Goal: Task Accomplishment & Management: Manage account settings

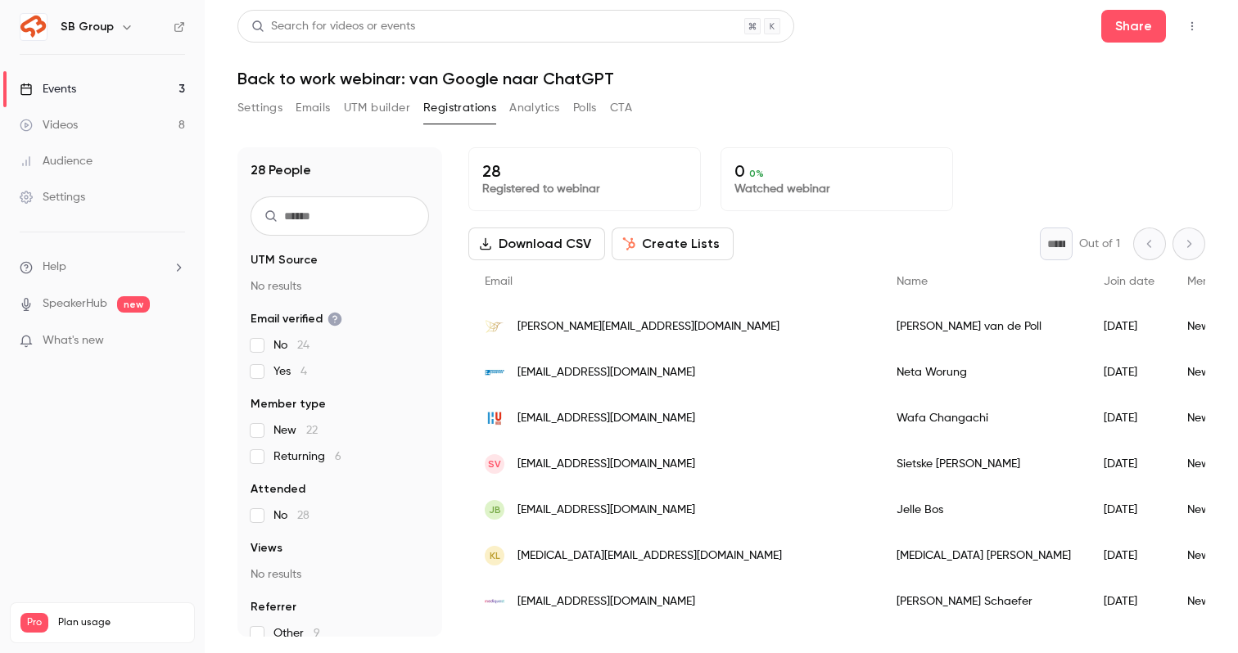
click at [142, 92] on link "Events 3" at bounding box center [102, 89] width 205 height 36
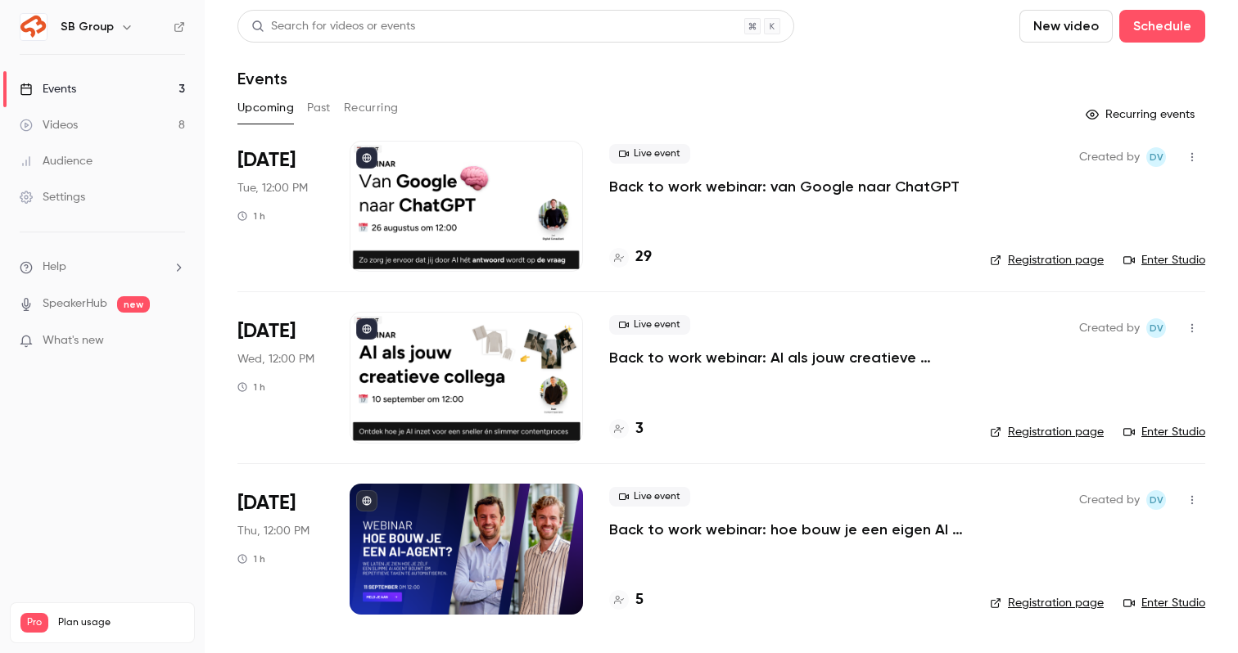
click at [682, 363] on p "Back to work webinar: AI als jouw creatieve collega" at bounding box center [786, 358] width 354 height 20
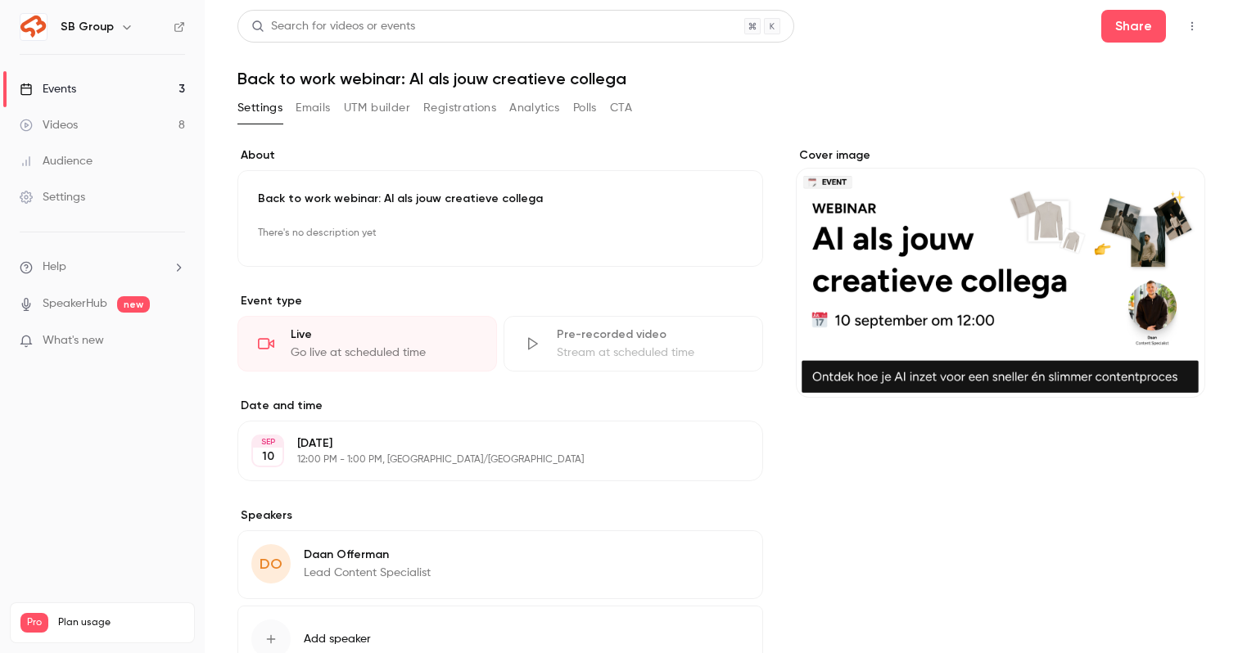
click at [307, 106] on button "Emails" at bounding box center [313, 108] width 34 height 26
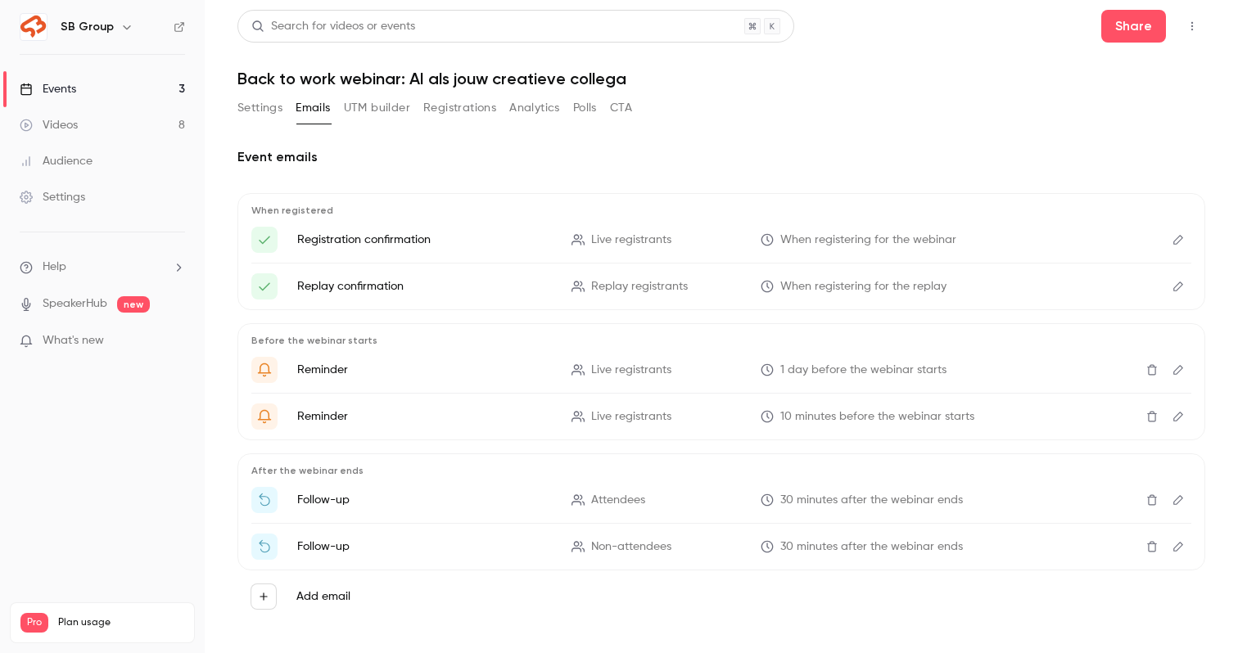
click at [242, 93] on div "Search for videos or events Share Back to work webinar: AI als jouw creatieve c…" at bounding box center [721, 333] width 968 height 646
click at [448, 99] on button "Registrations" at bounding box center [459, 108] width 73 height 26
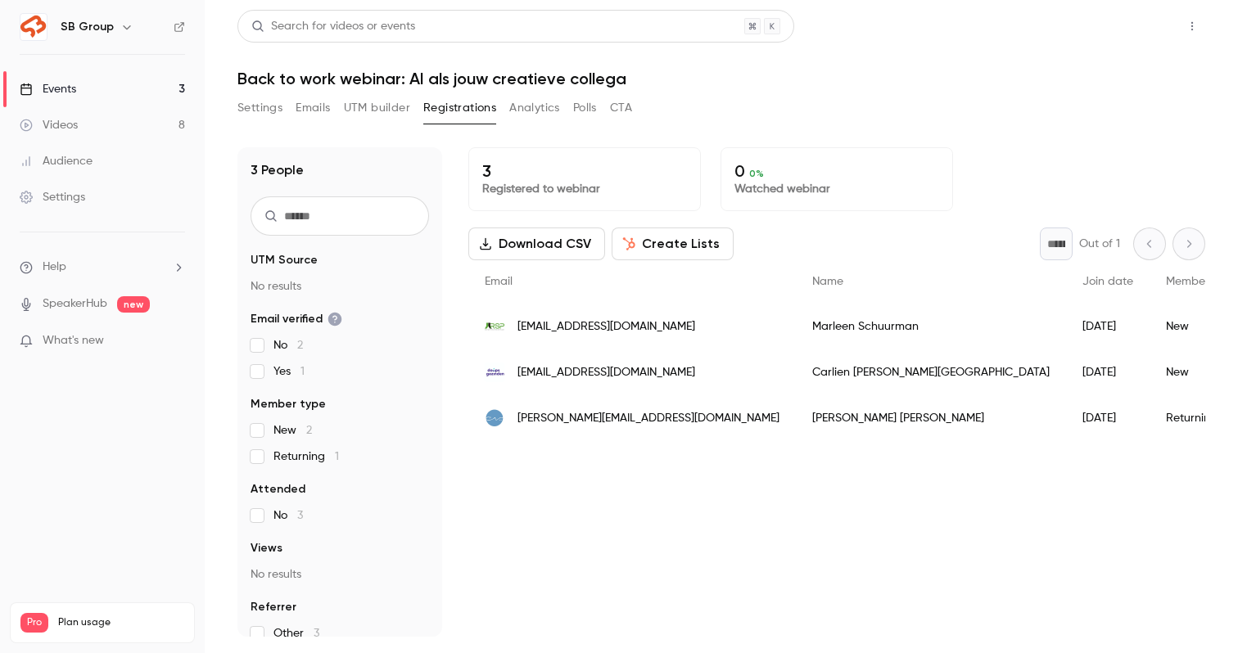
click at [1122, 28] on button "Share" at bounding box center [1133, 26] width 65 height 33
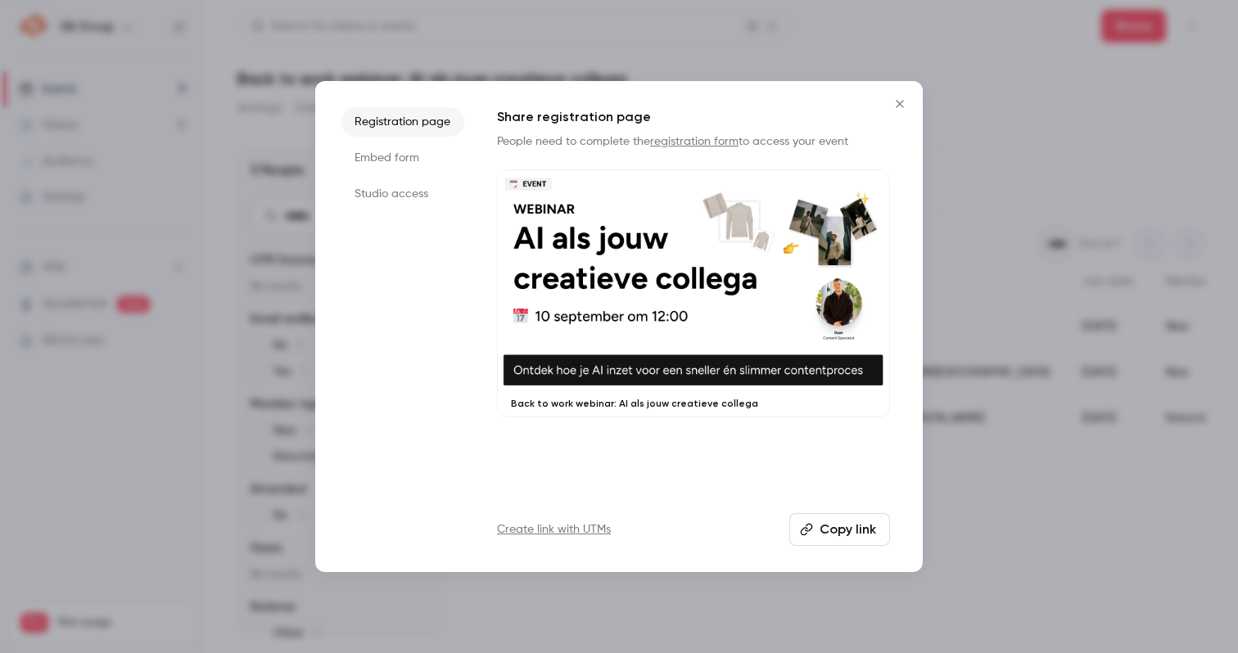
click at [823, 531] on button "Copy link" at bounding box center [839, 529] width 101 height 33
click at [899, 102] on icon "Close" at bounding box center [900, 103] width 20 height 13
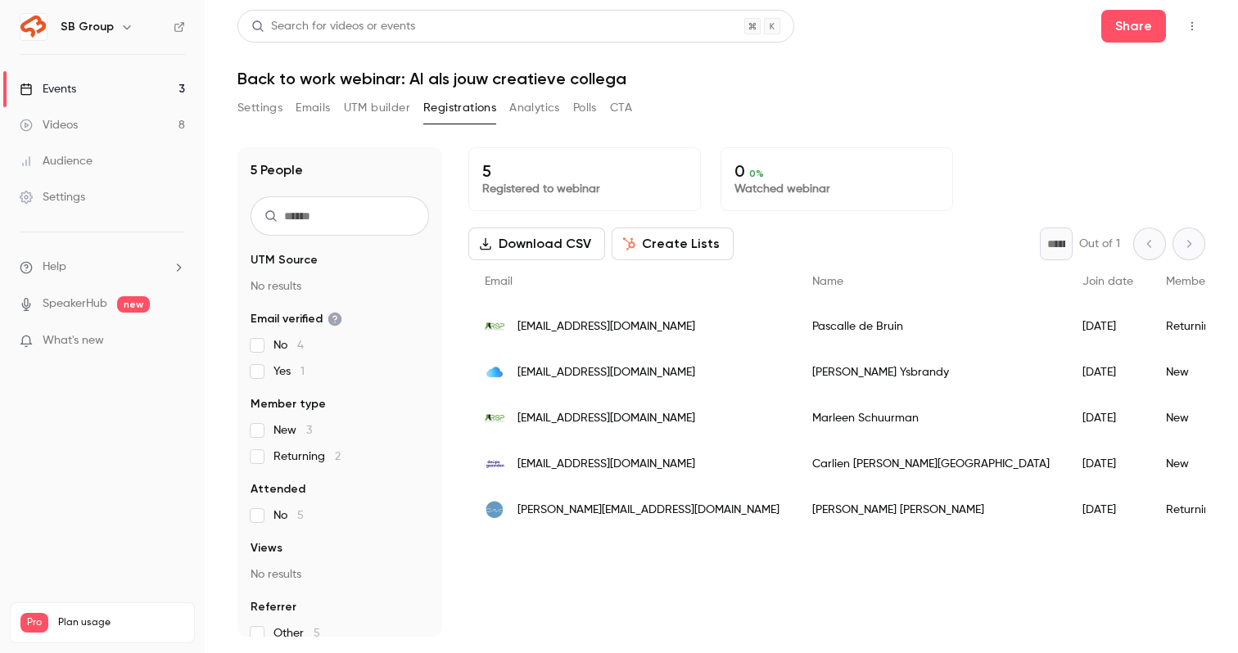
click at [517, 381] on div "kysbrandy@me.com" at bounding box center [631, 373] width 327 height 46
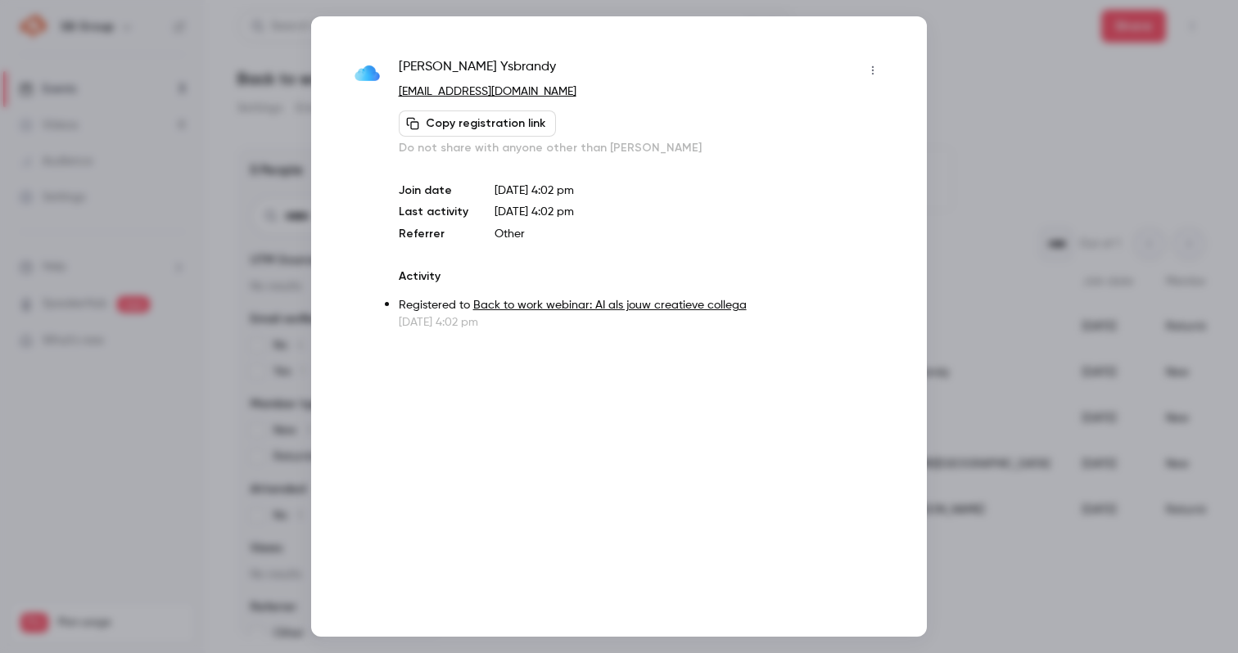
click at [951, 73] on div at bounding box center [619, 326] width 1238 height 653
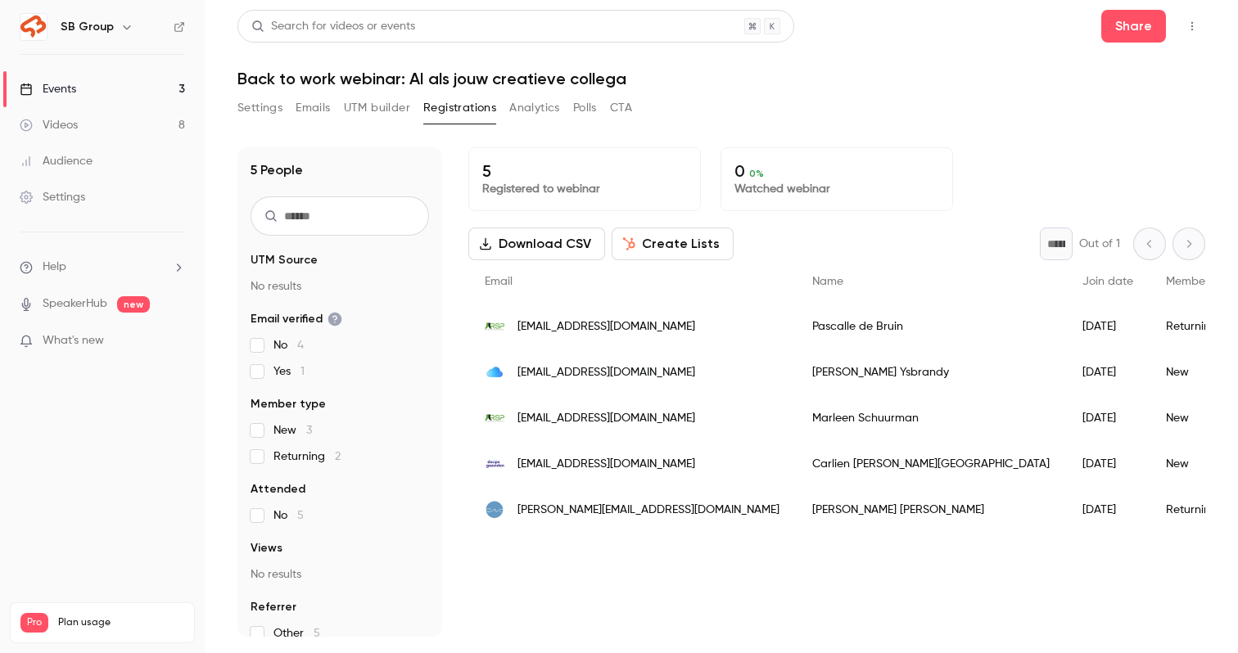
click at [97, 96] on link "Events 3" at bounding box center [102, 89] width 205 height 36
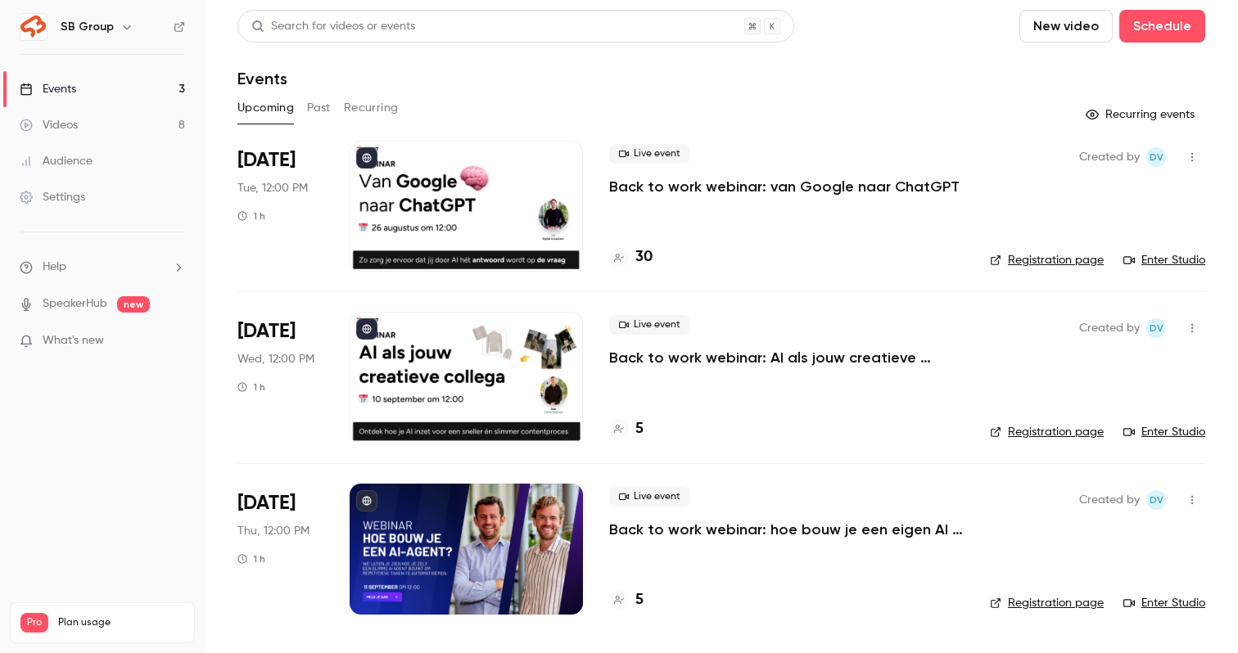
click at [667, 184] on p "Back to work webinar: van Google naar ChatGPT" at bounding box center [784, 187] width 350 height 20
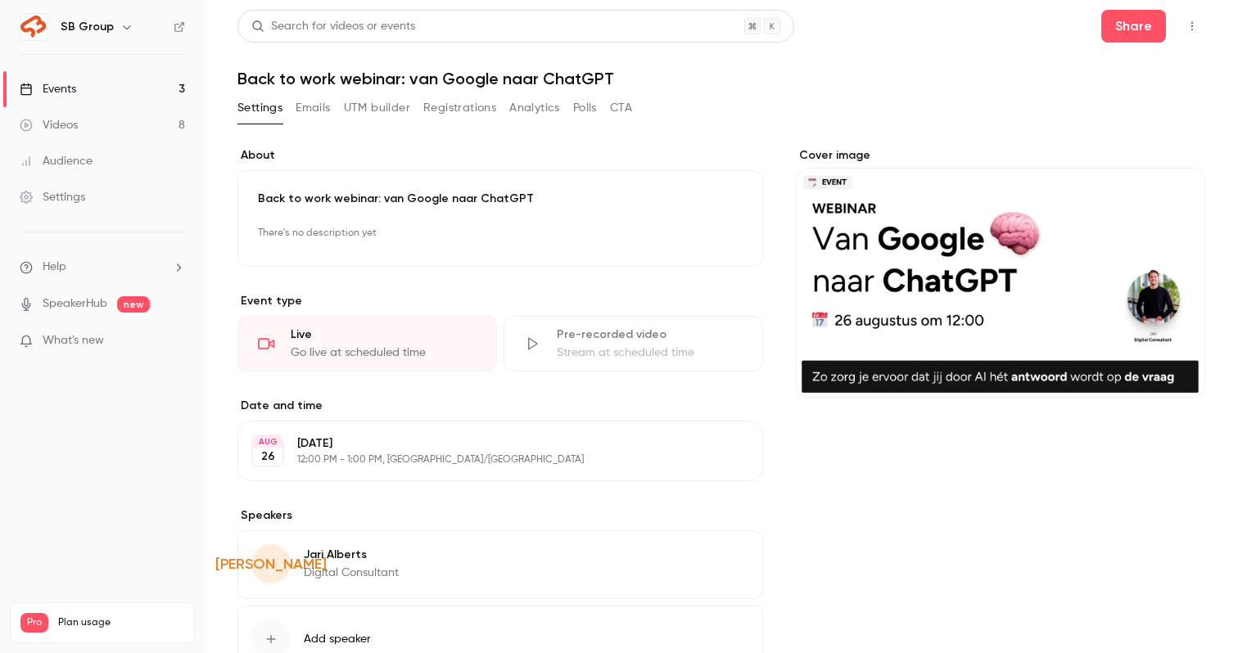
click at [456, 106] on button "Registrations" at bounding box center [459, 108] width 73 height 26
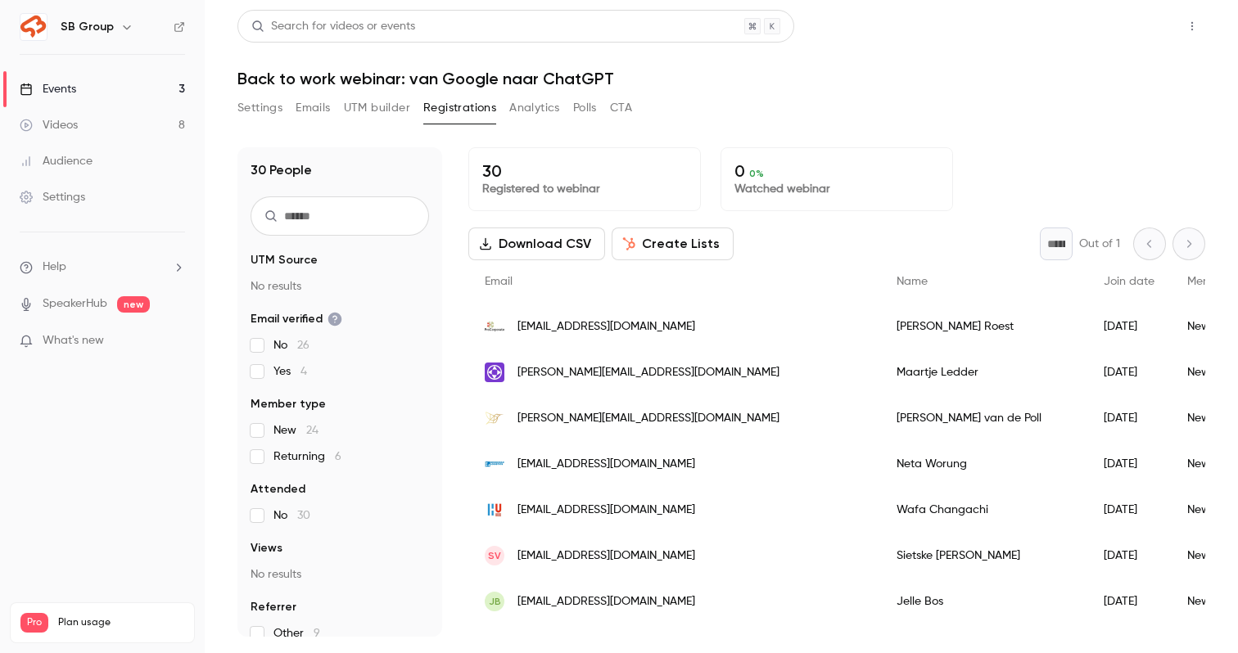
click at [1121, 25] on button "Share" at bounding box center [1133, 26] width 65 height 33
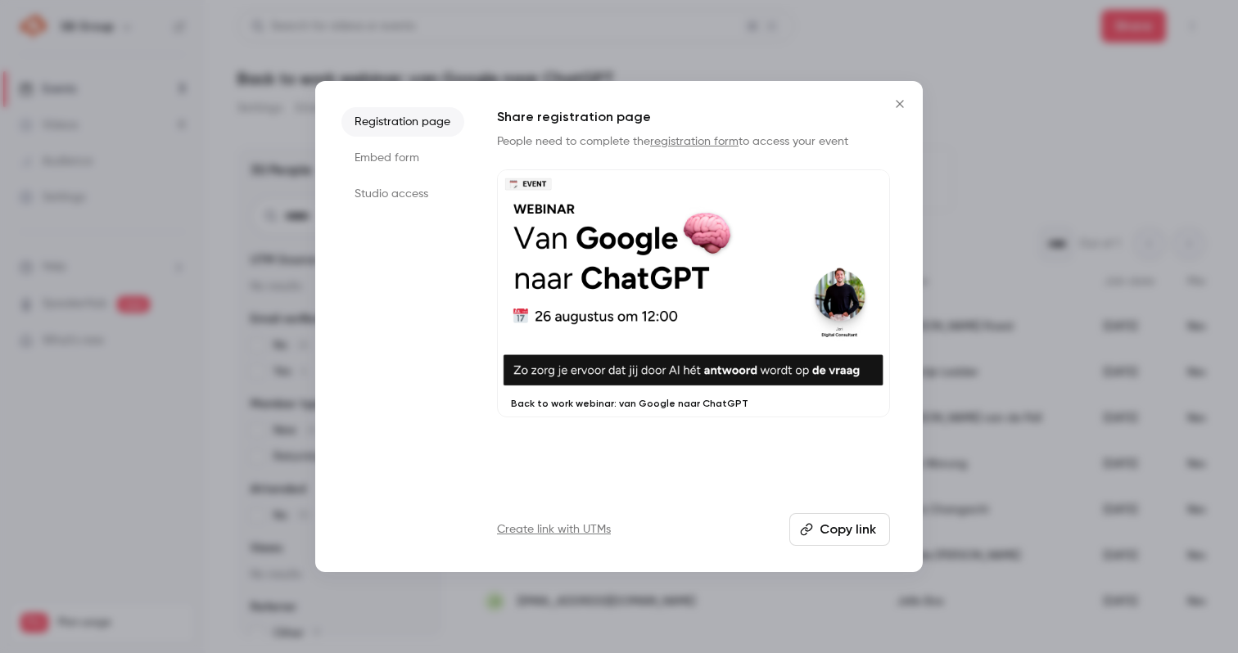
click at [827, 527] on button "Copy link" at bounding box center [839, 529] width 101 height 33
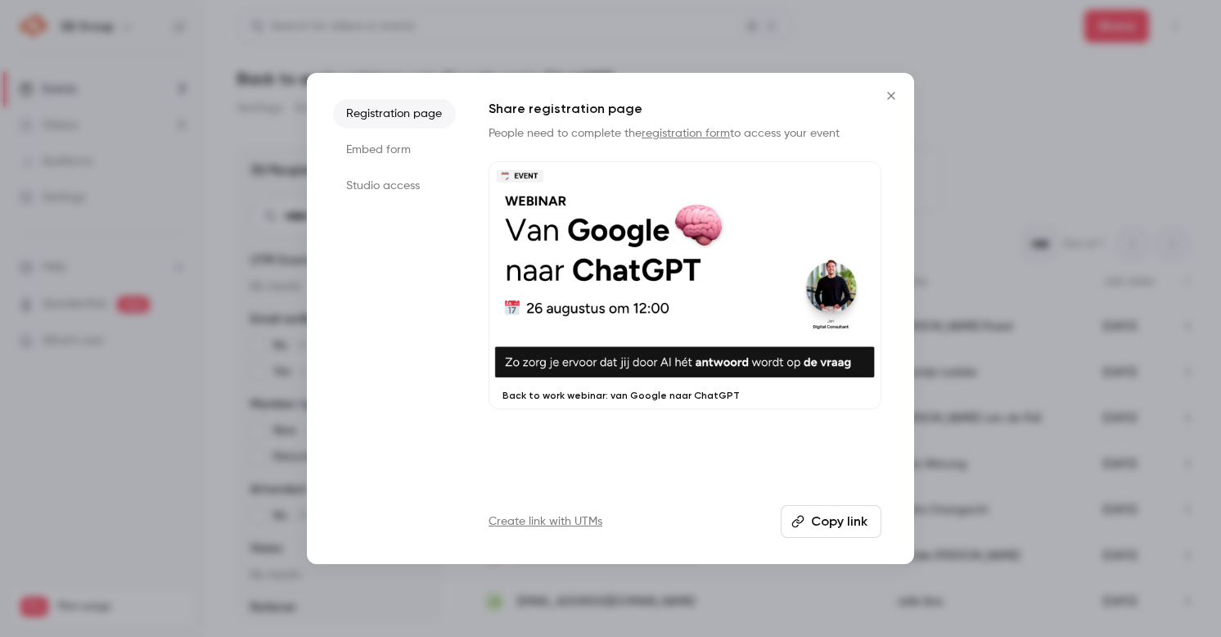
click at [897, 95] on icon "Close" at bounding box center [892, 95] width 20 height 13
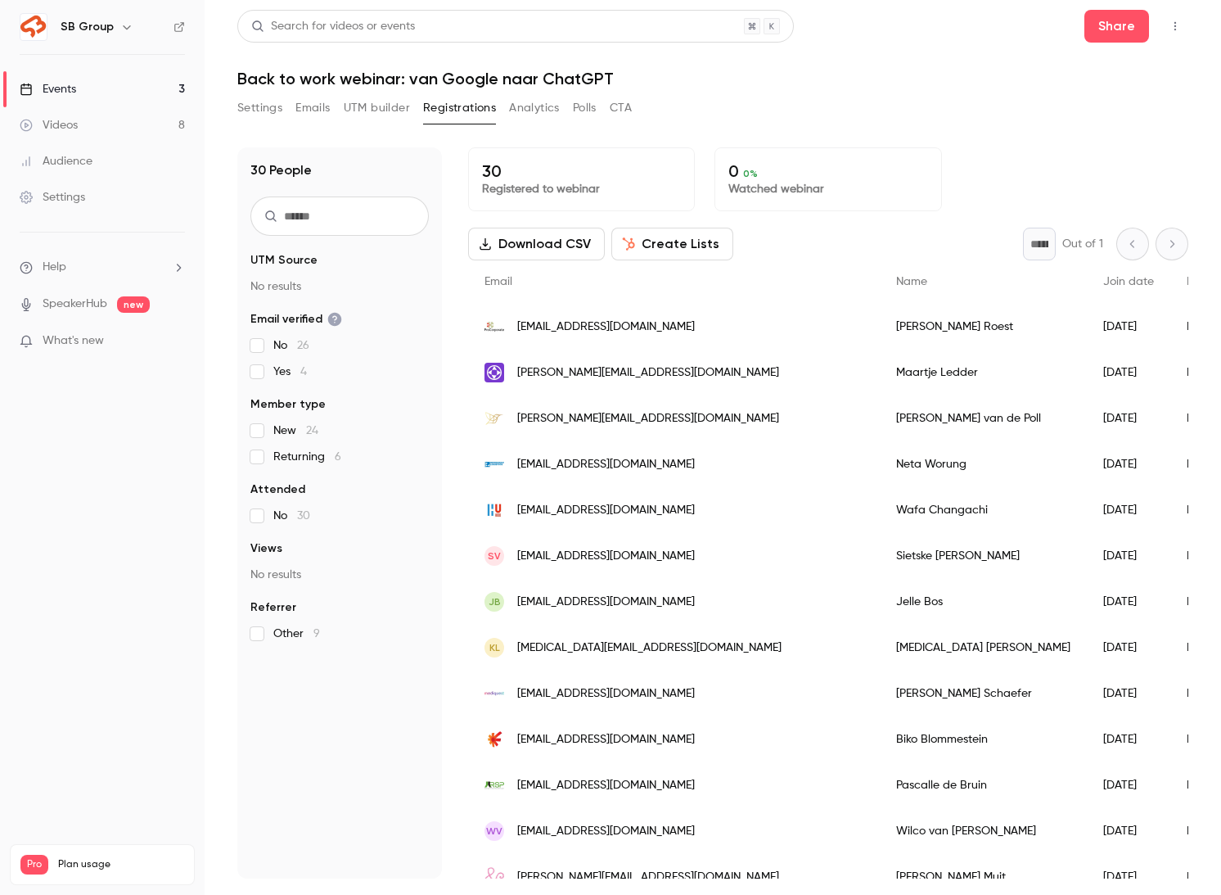
click at [336, 222] on input "text" at bounding box center [340, 215] width 178 height 39
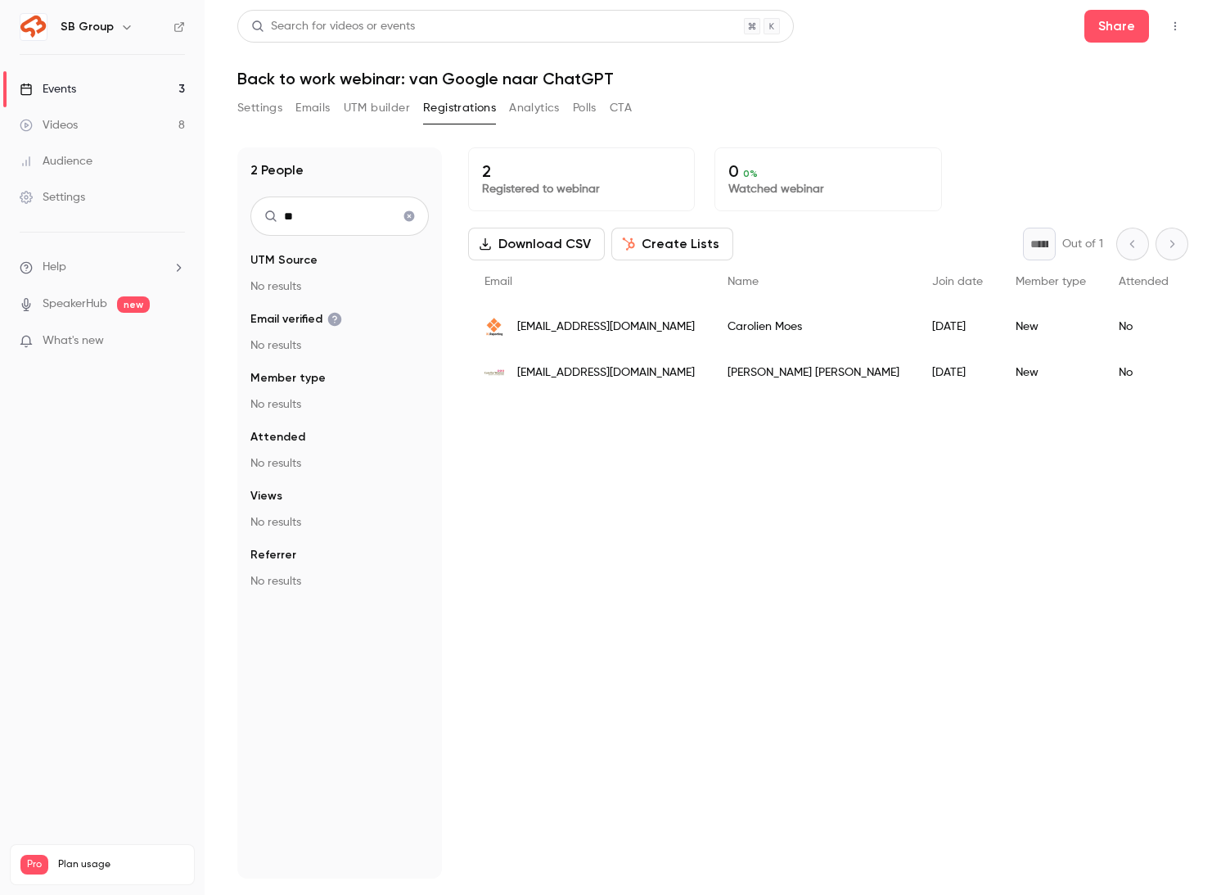
type input "*"
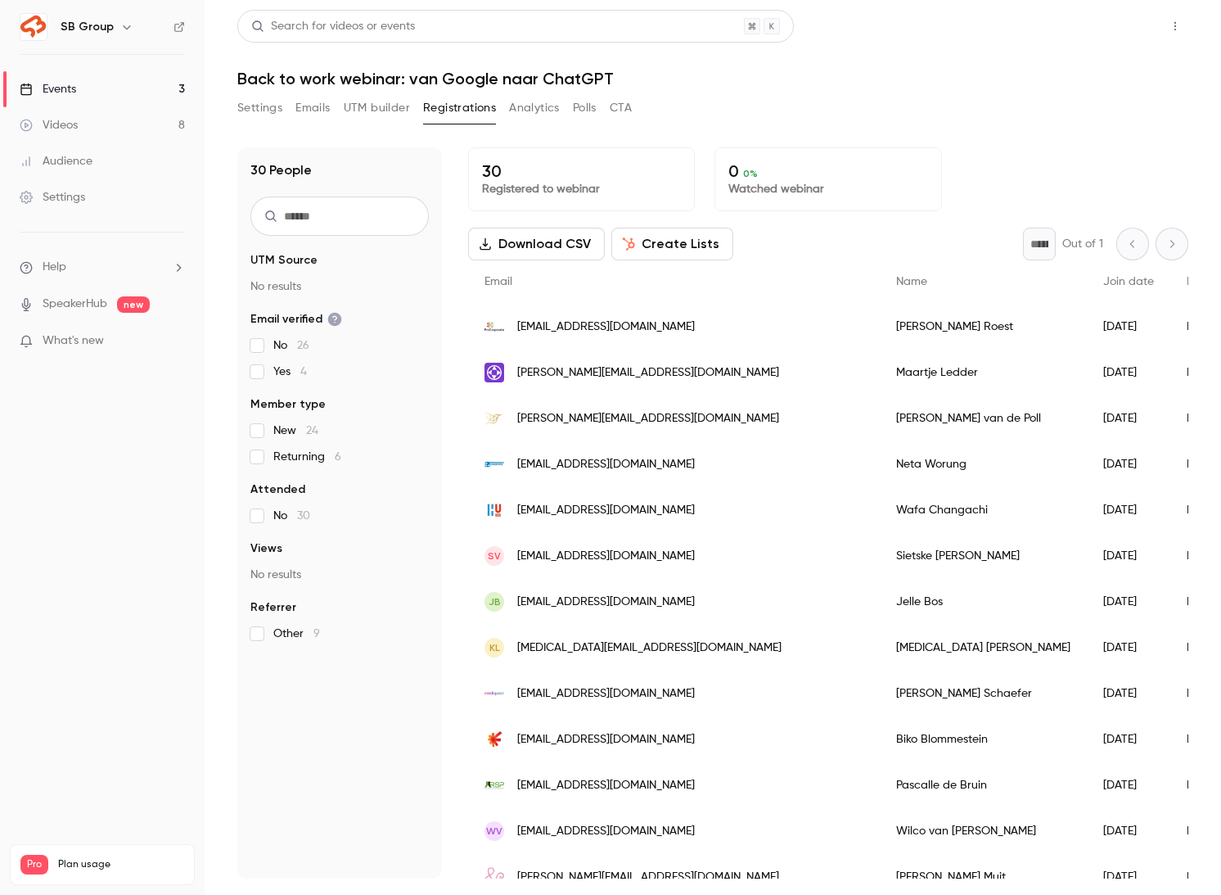
click at [1112, 33] on button "Share" at bounding box center [1117, 26] width 65 height 33
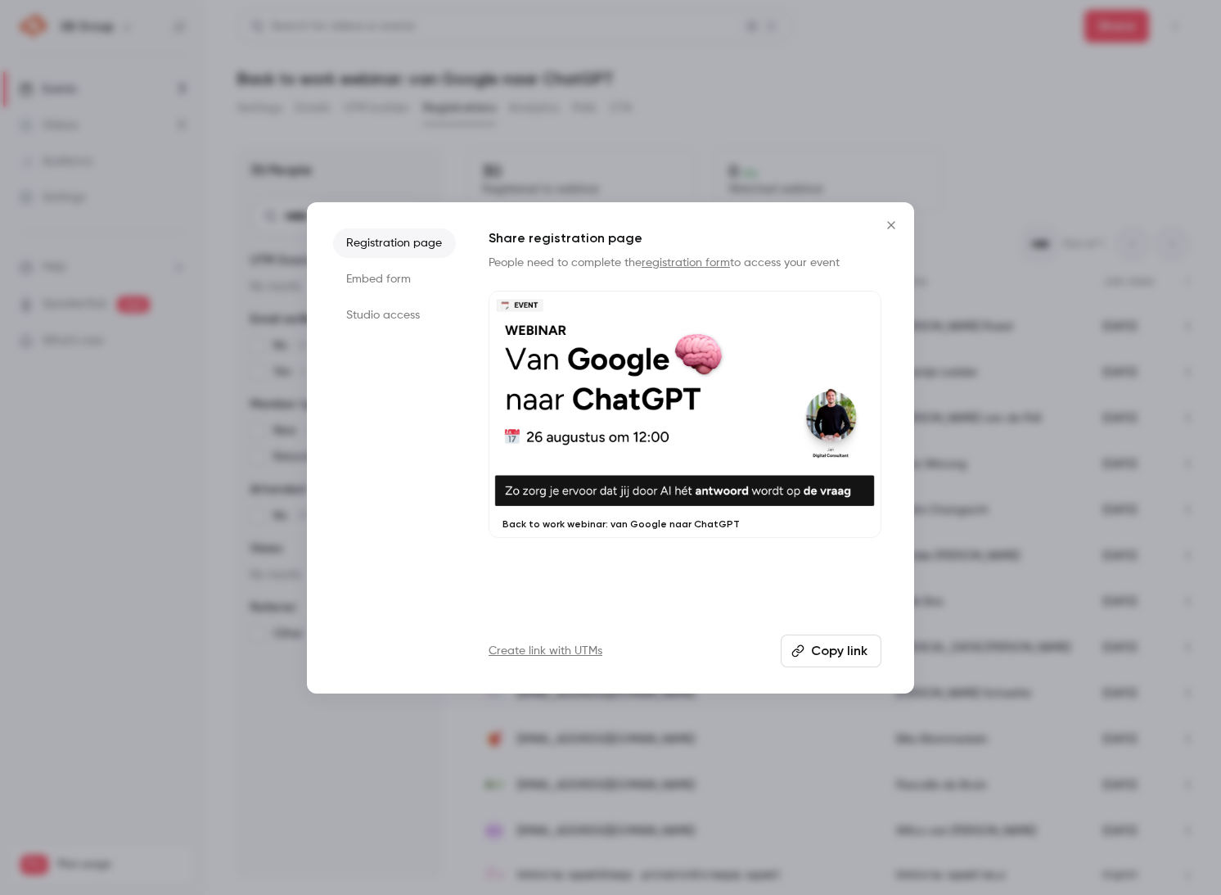
click at [845, 653] on button "Copy link" at bounding box center [831, 650] width 101 height 33
click at [896, 219] on icon "Close" at bounding box center [892, 225] width 20 height 13
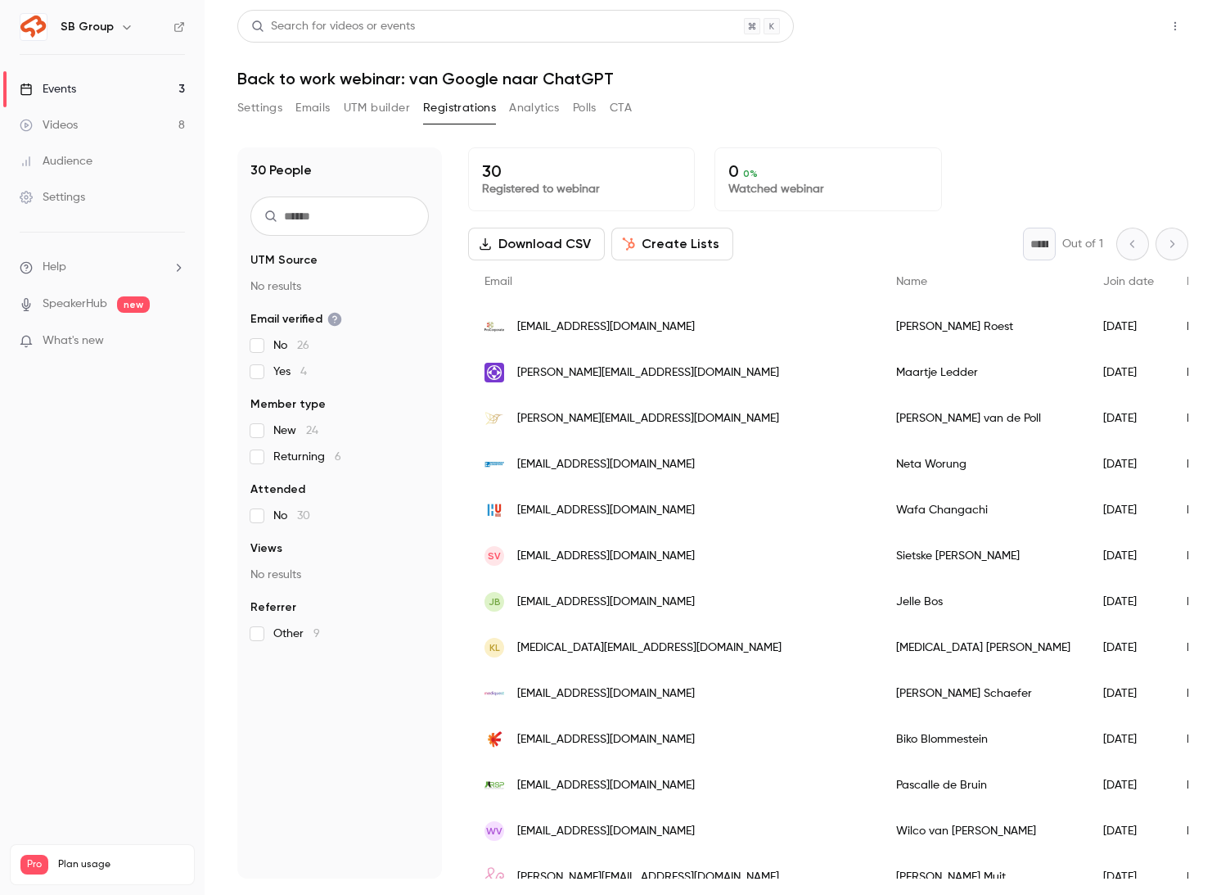
click at [1118, 20] on button "Share" at bounding box center [1117, 26] width 65 height 33
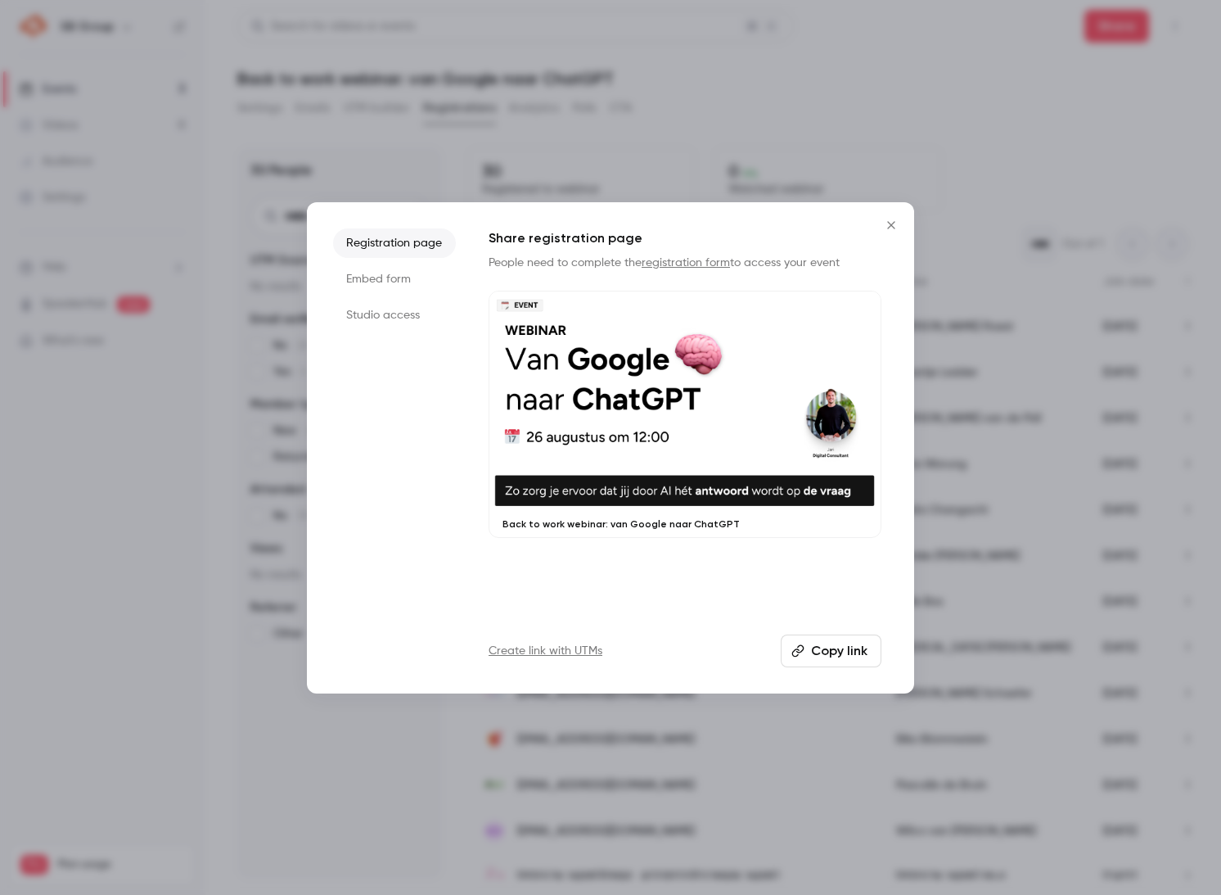
click at [818, 646] on button "Copy link" at bounding box center [831, 650] width 101 height 33
click at [888, 226] on icon "Close" at bounding box center [892, 225] width 20 height 13
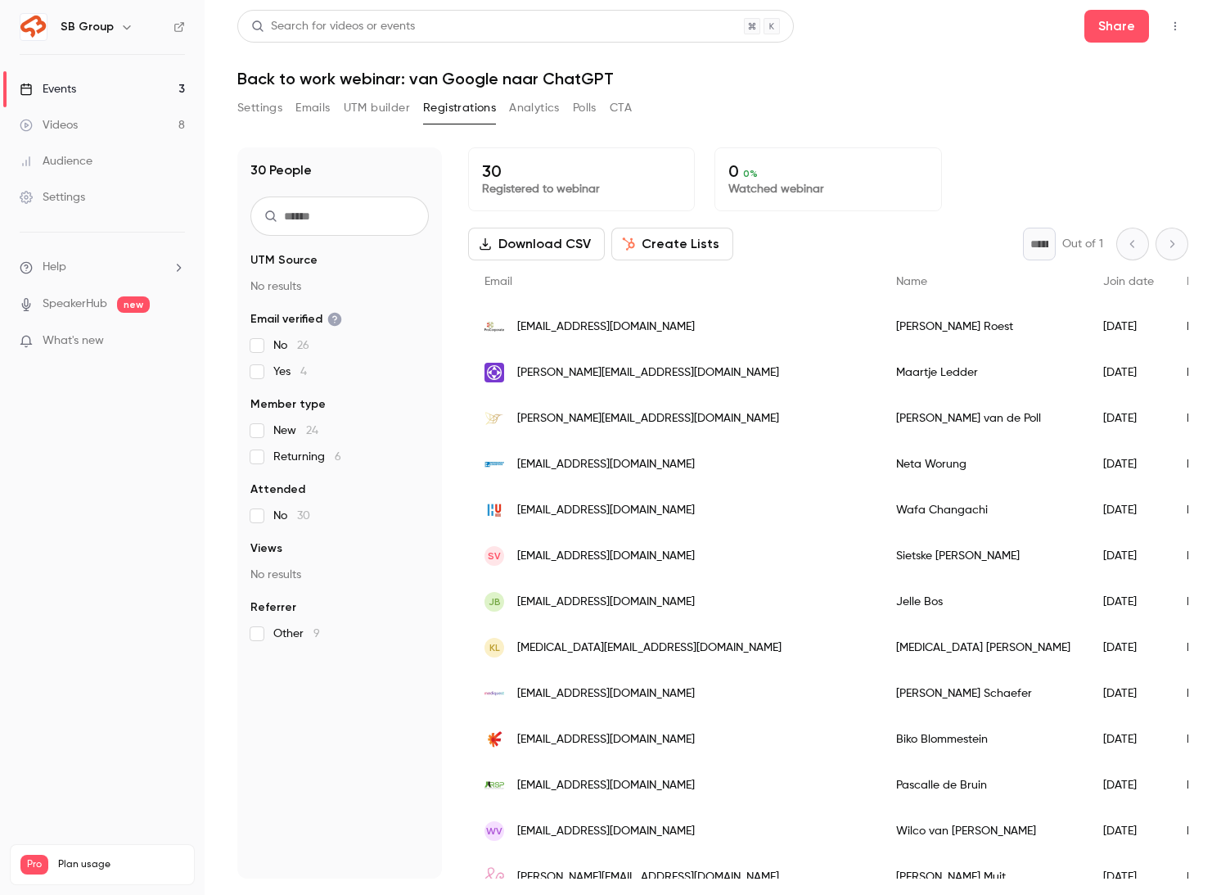
scroll to position [23, 0]
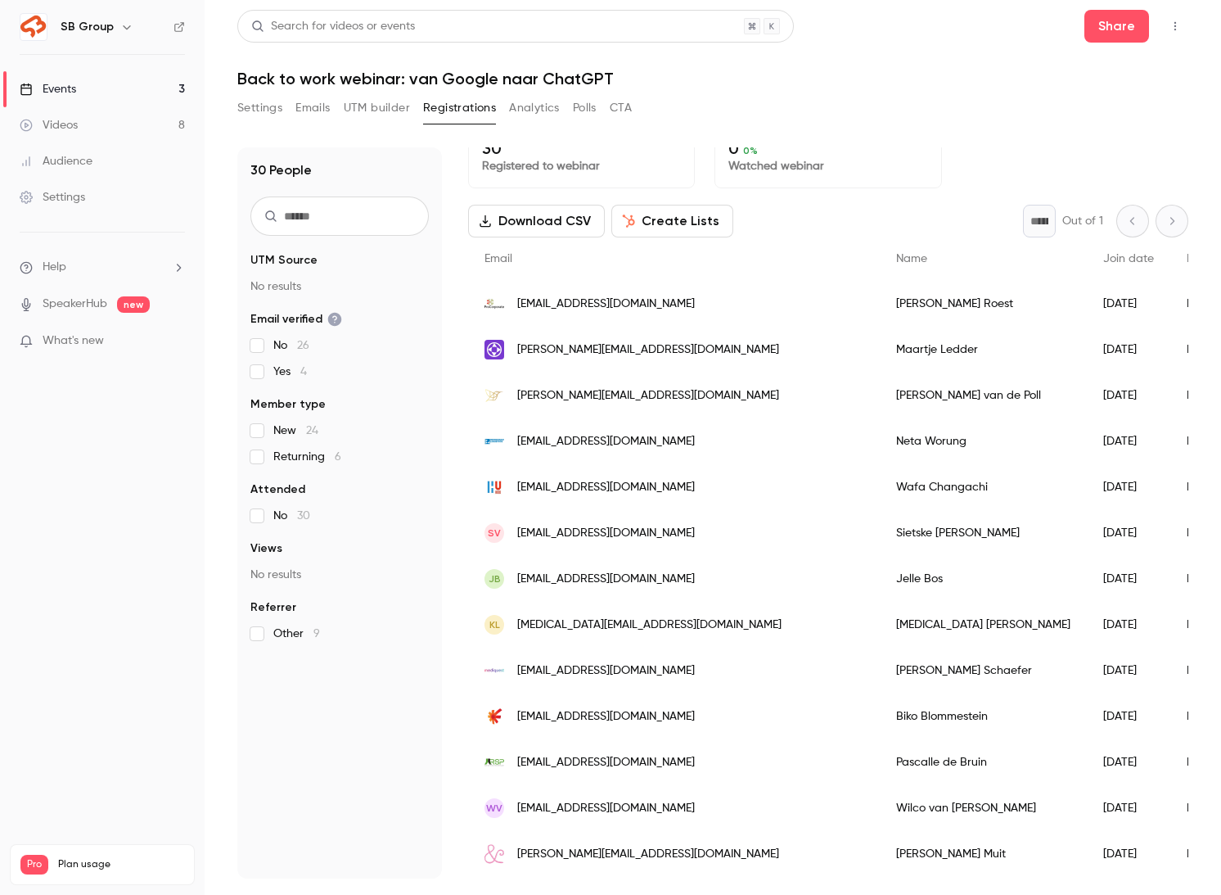
click at [336, 214] on input "text" at bounding box center [340, 215] width 178 height 39
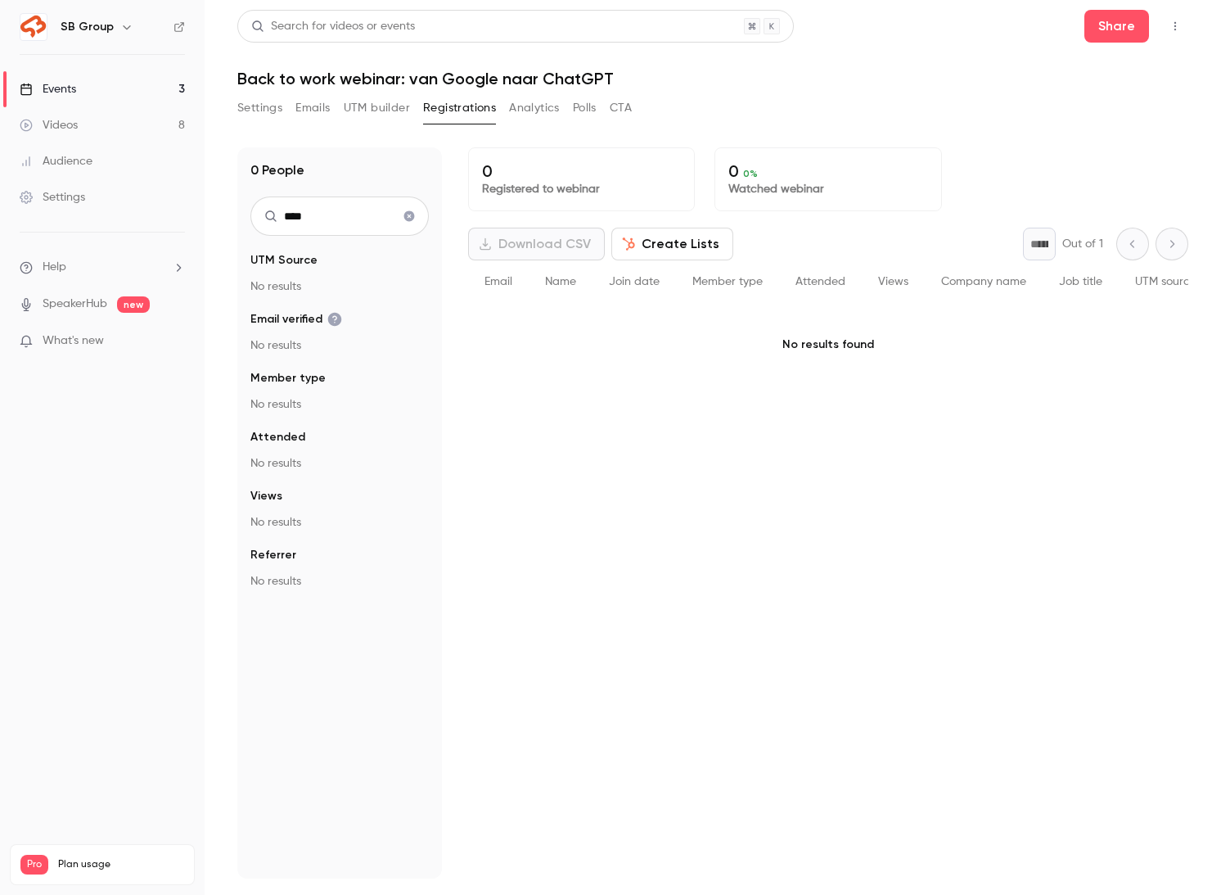
scroll to position [0, 0]
type input "*"
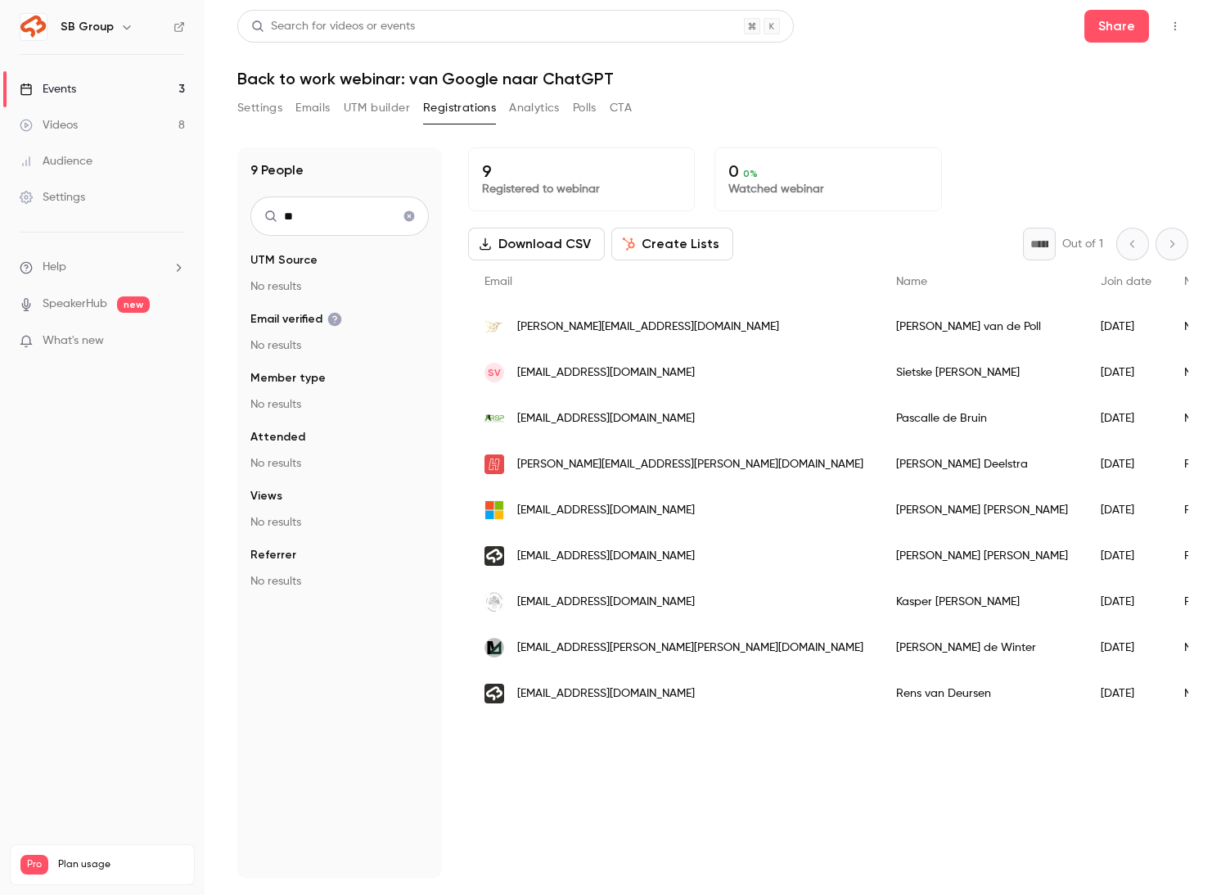
type input "*"
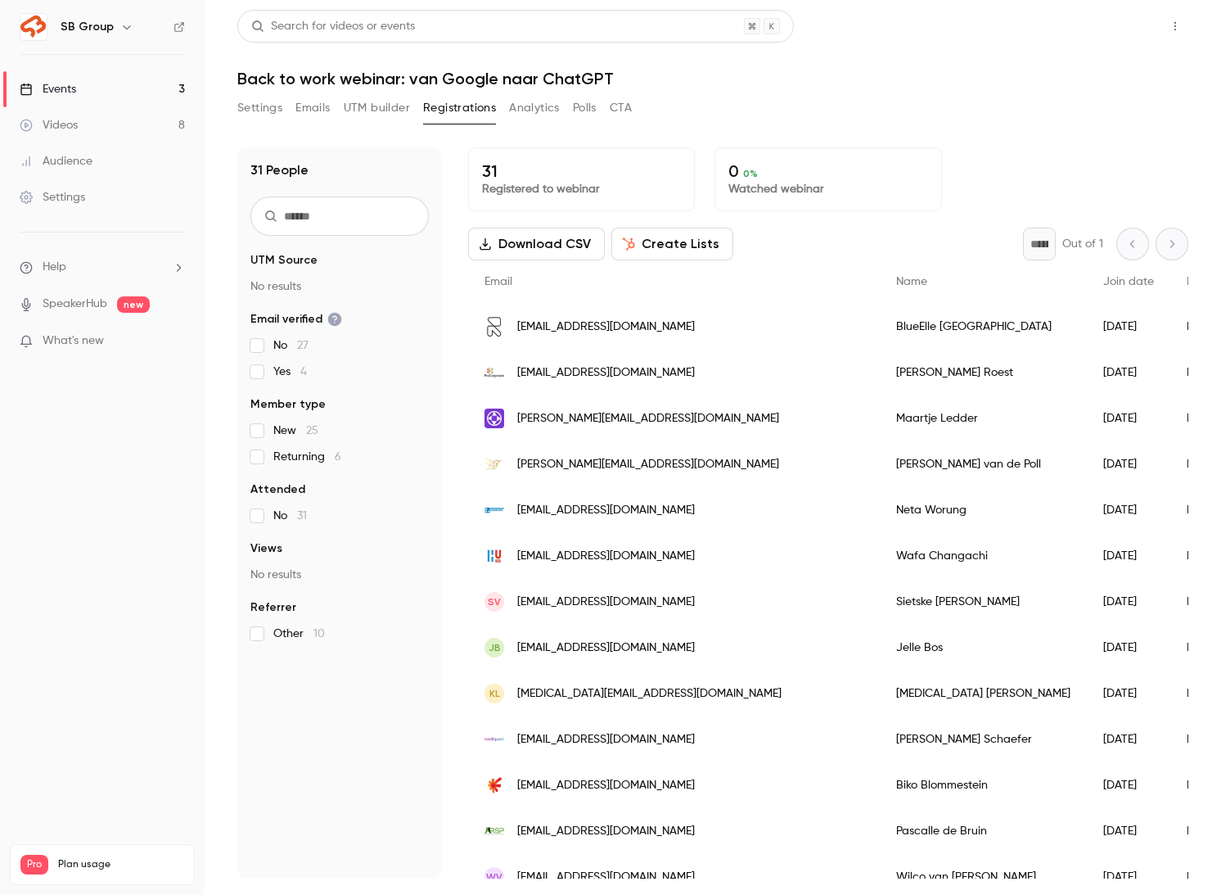
click at [1119, 32] on button "Share" at bounding box center [1117, 26] width 65 height 33
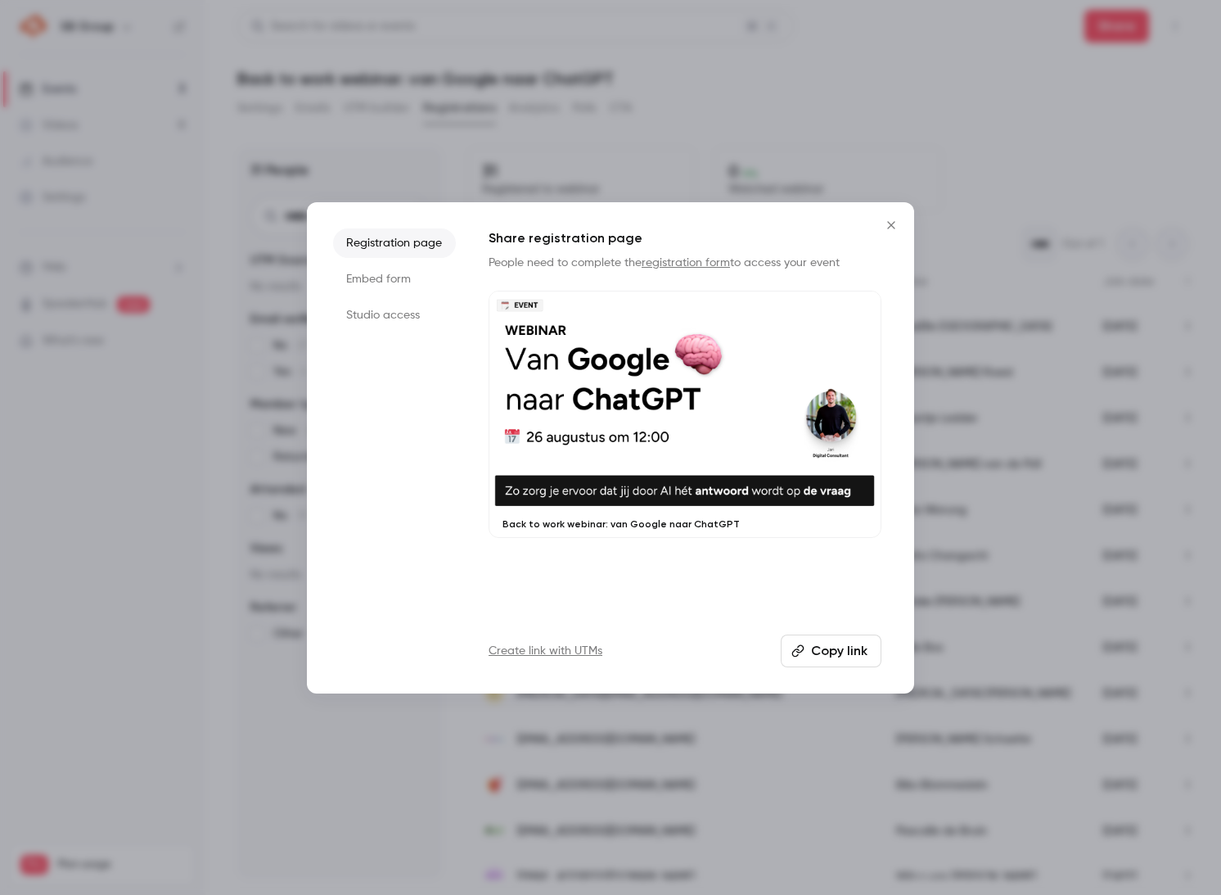
click at [820, 649] on button "Copy link" at bounding box center [831, 650] width 101 height 33
click at [891, 226] on icon "Close" at bounding box center [892, 225] width 20 height 13
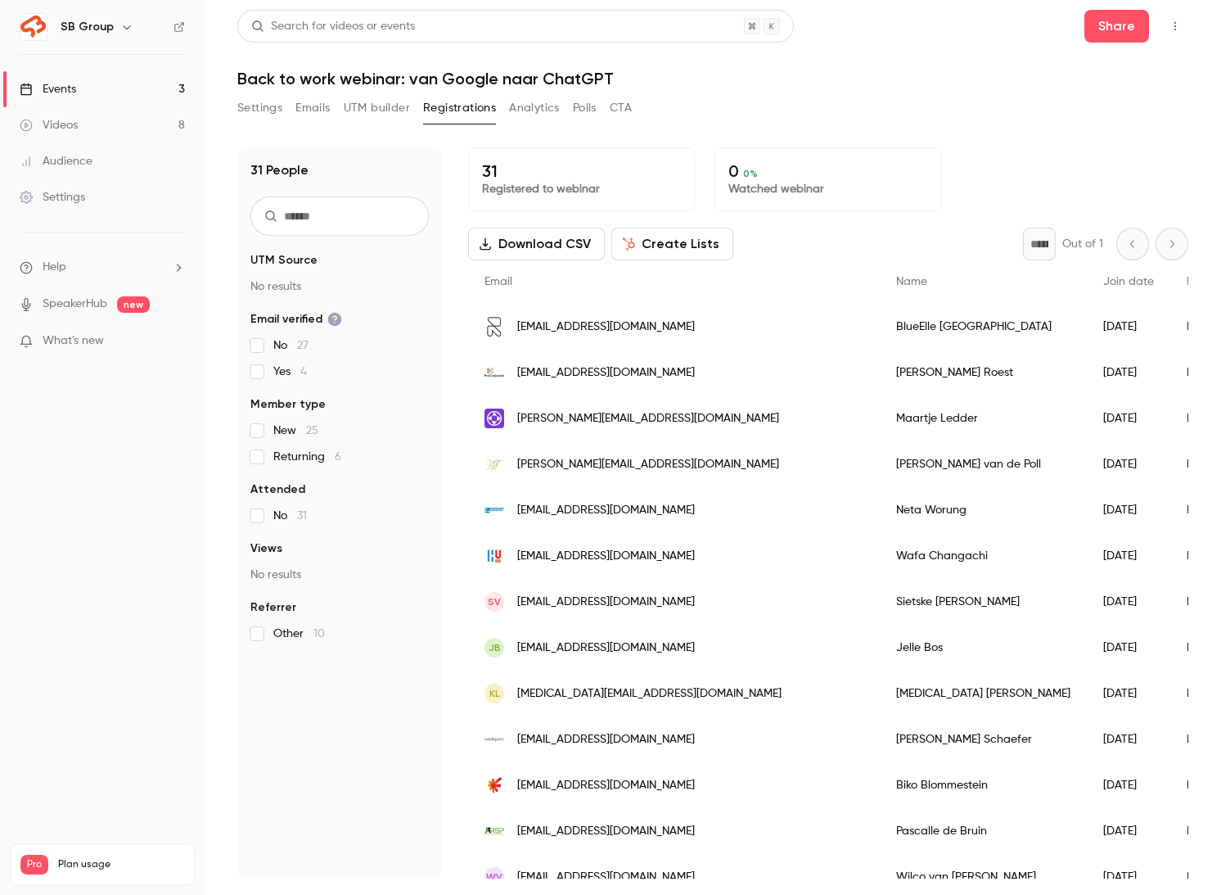
click at [286, 224] on input "text" at bounding box center [340, 215] width 178 height 39
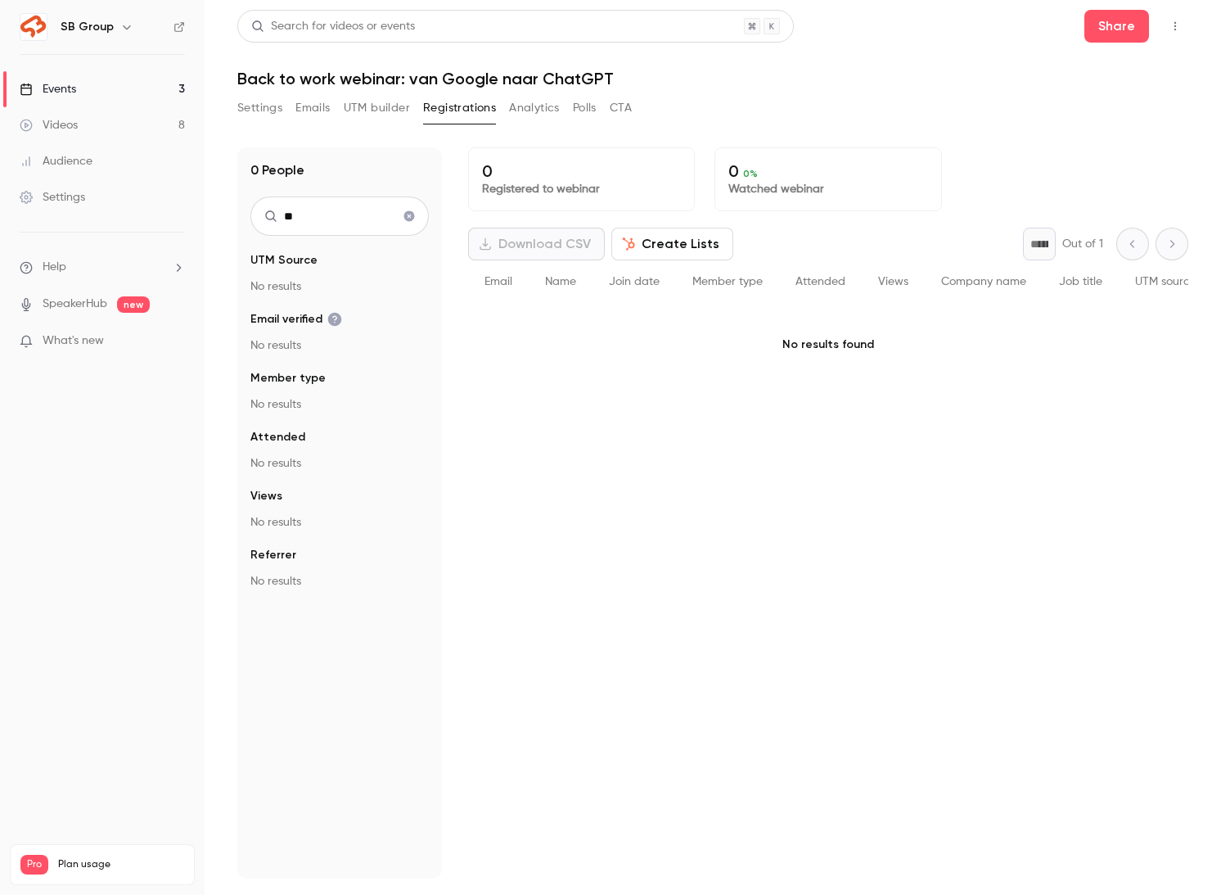
type input "*"
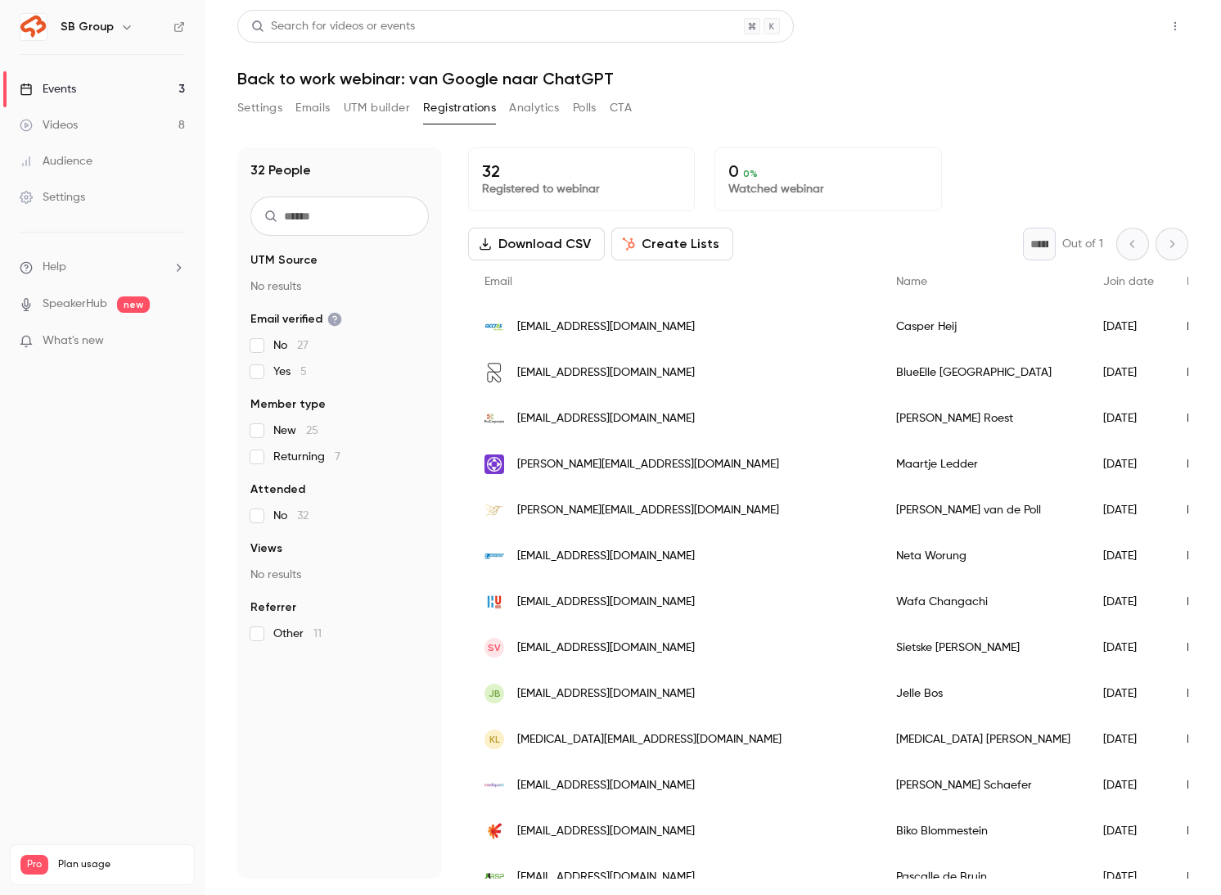
click at [1113, 31] on button "Share" at bounding box center [1117, 26] width 65 height 33
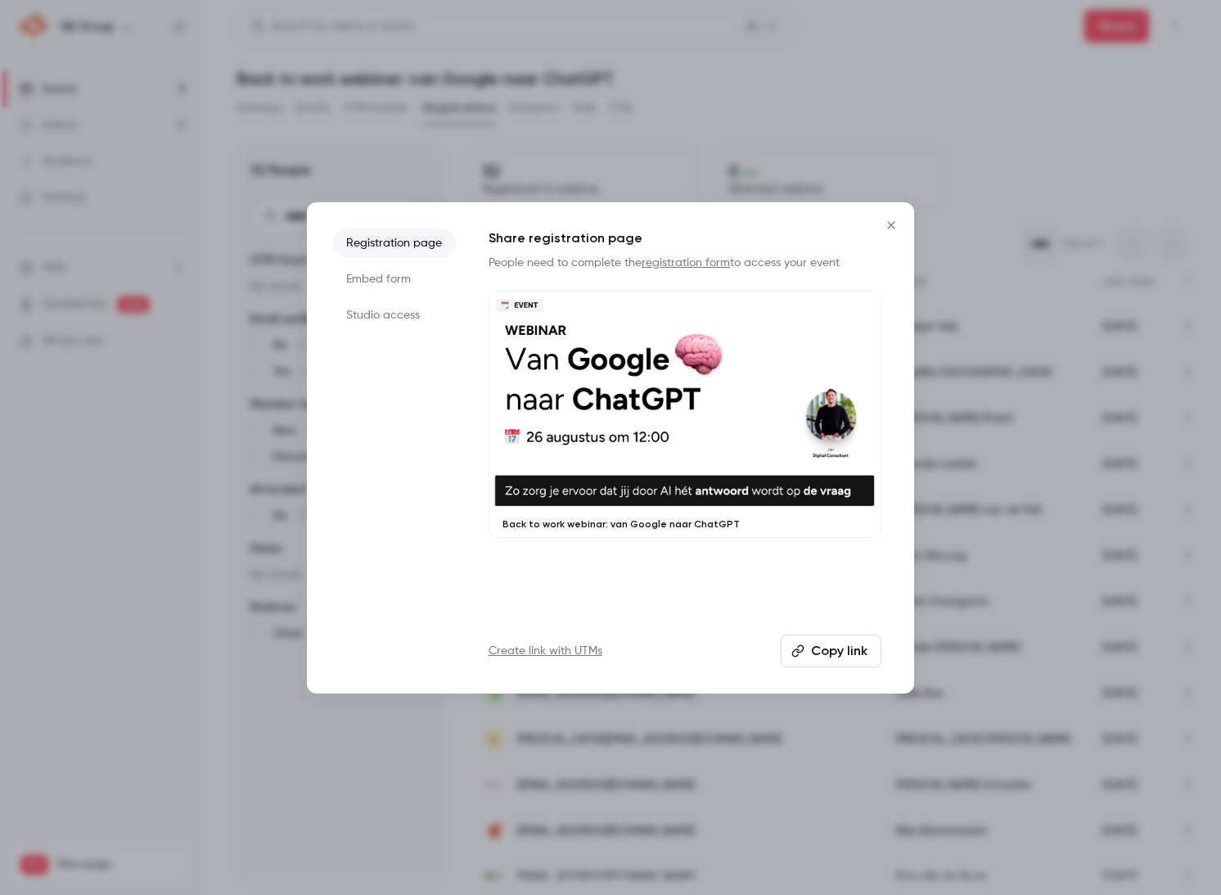
click at [812, 647] on button "Copy link" at bounding box center [831, 650] width 101 height 33
click at [890, 221] on icon "Close" at bounding box center [892, 225] width 20 height 13
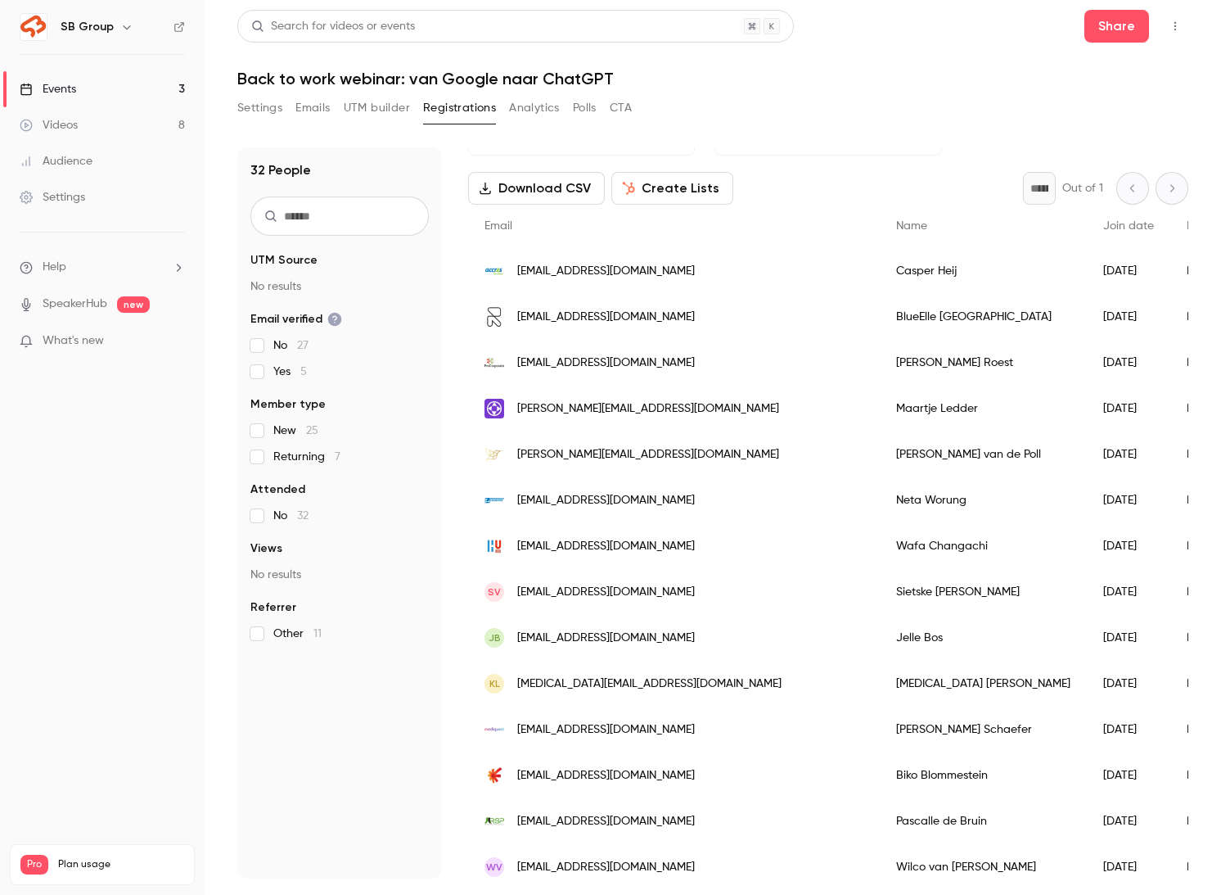
scroll to position [60, 0]
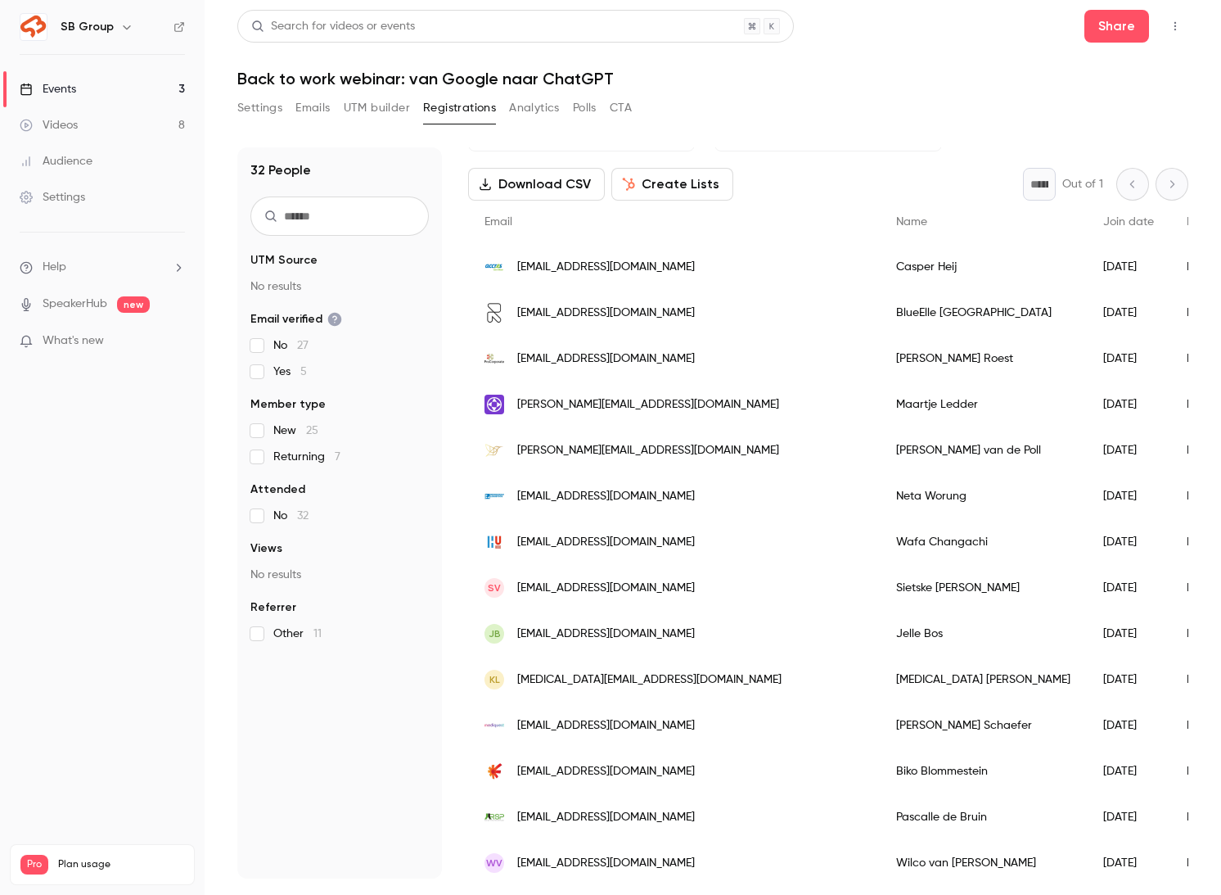
click at [292, 219] on input "text" at bounding box center [340, 215] width 178 height 39
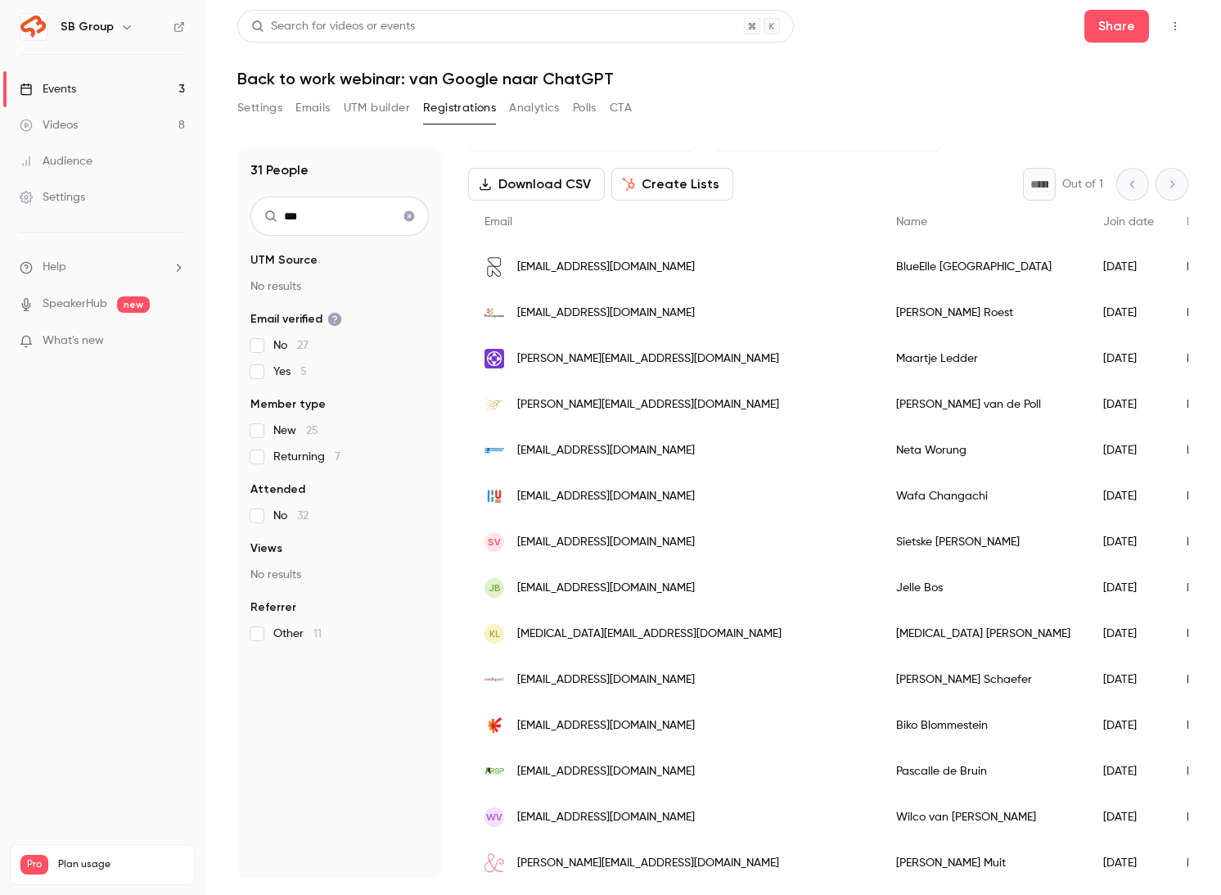
scroll to position [0, 0]
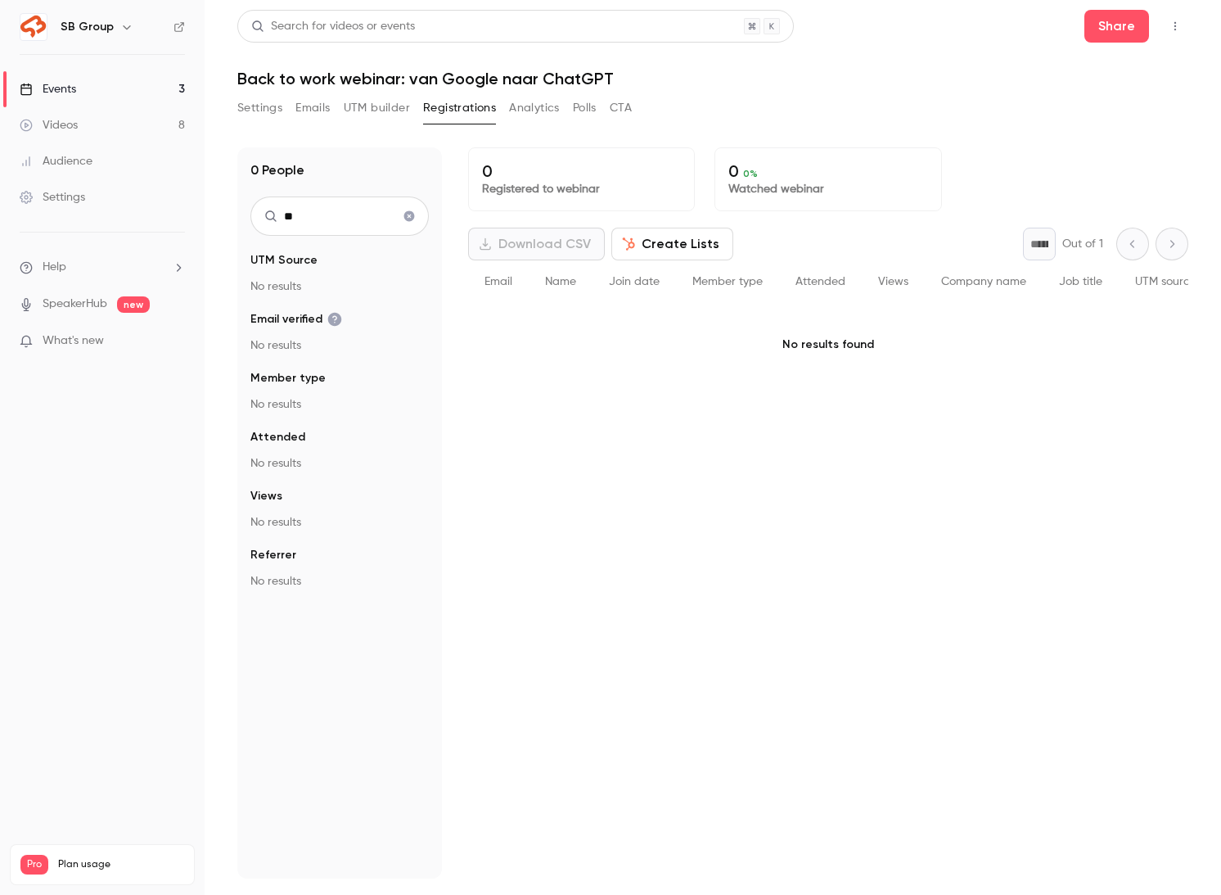
type input "*"
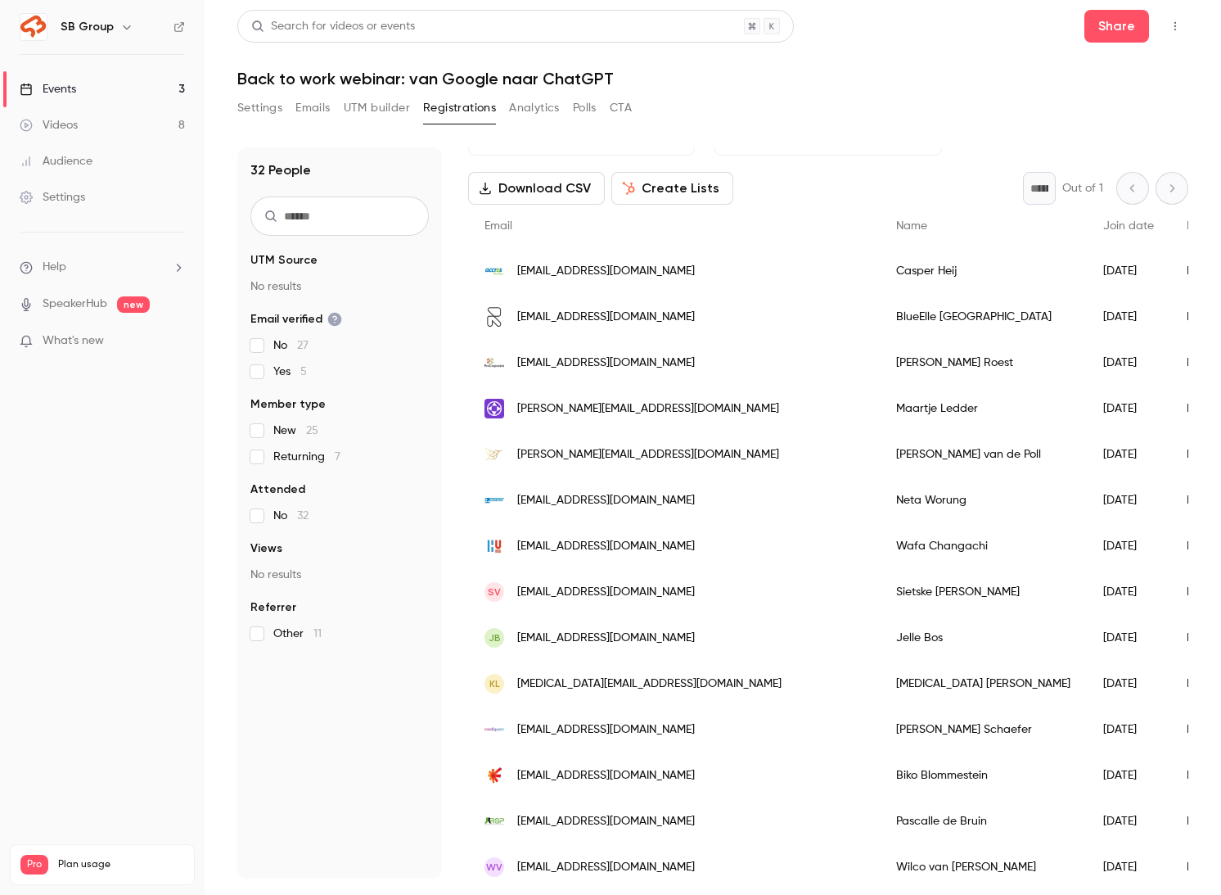
scroll to position [70, 0]
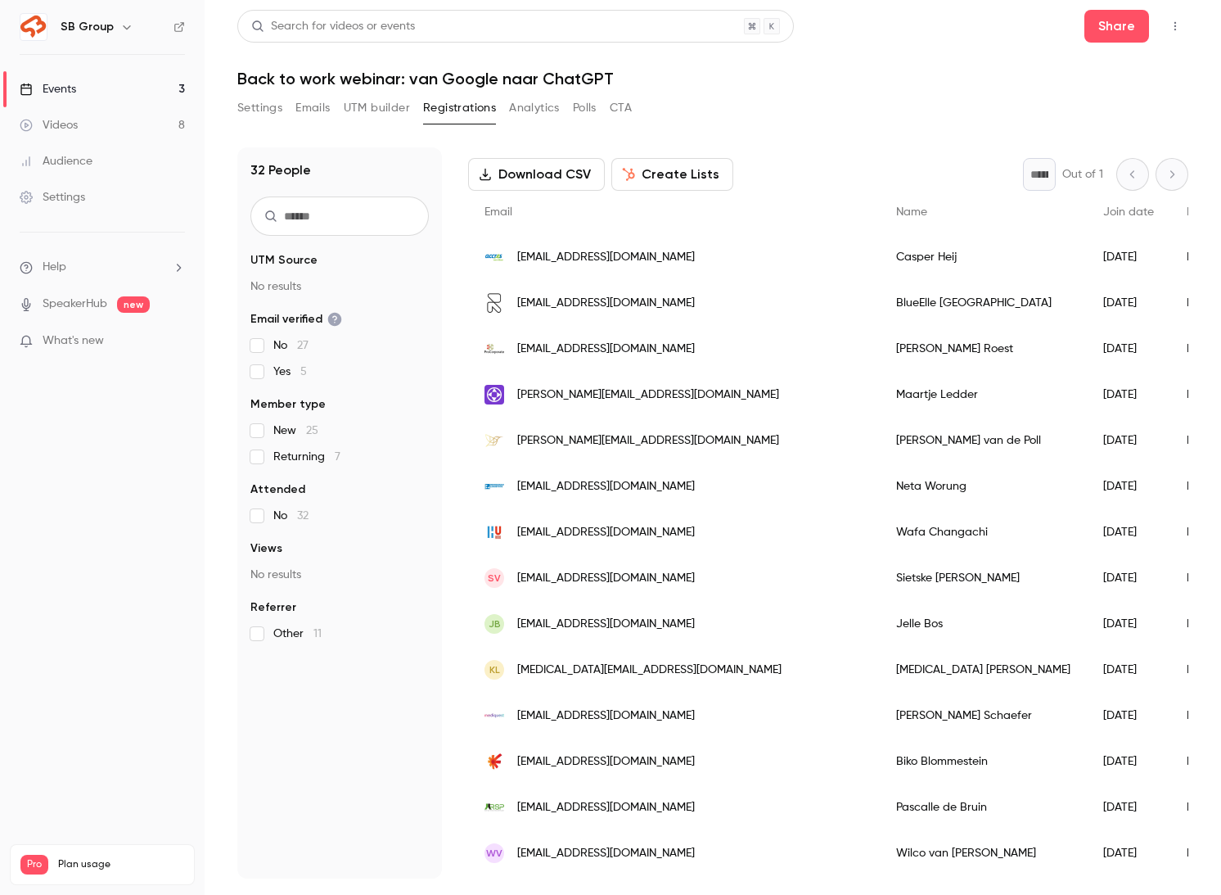
click at [296, 220] on input "text" at bounding box center [340, 215] width 178 height 39
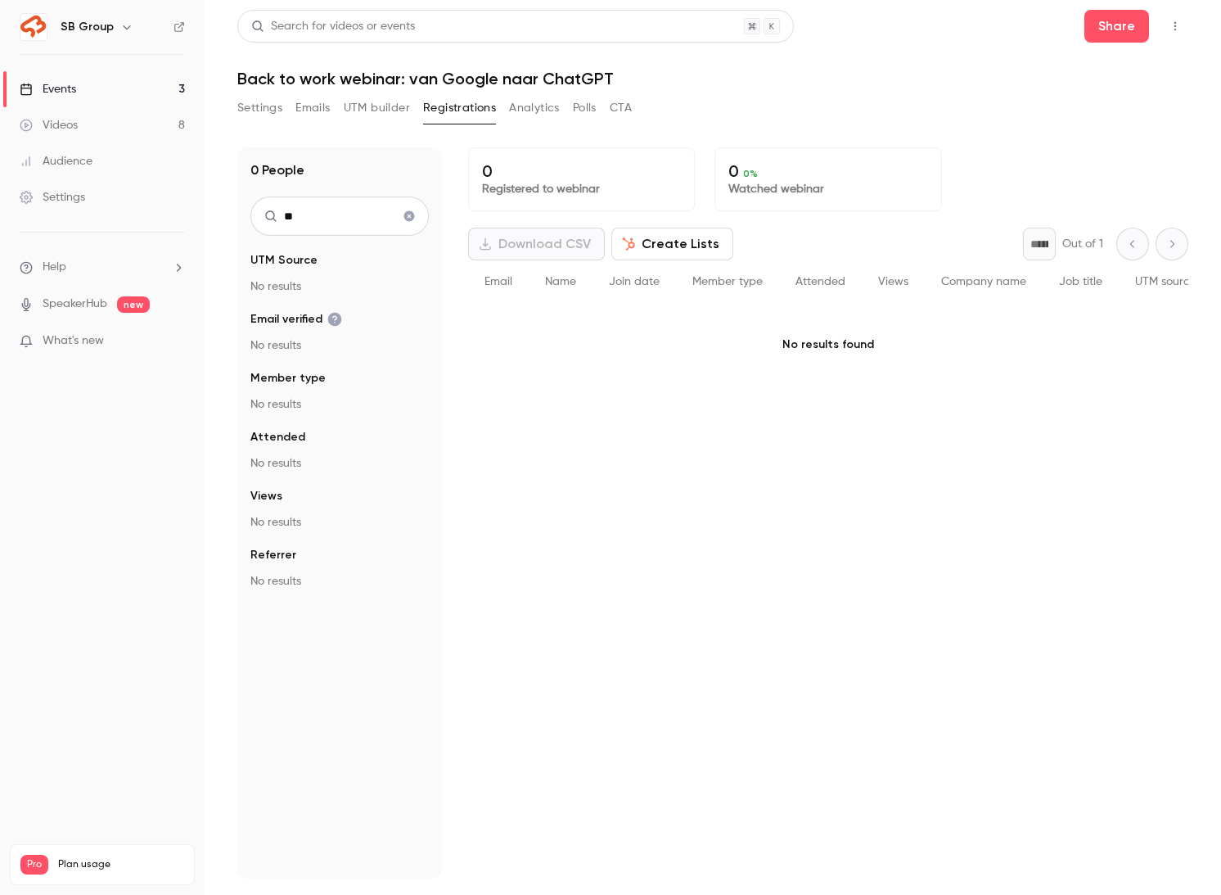
type input "*"
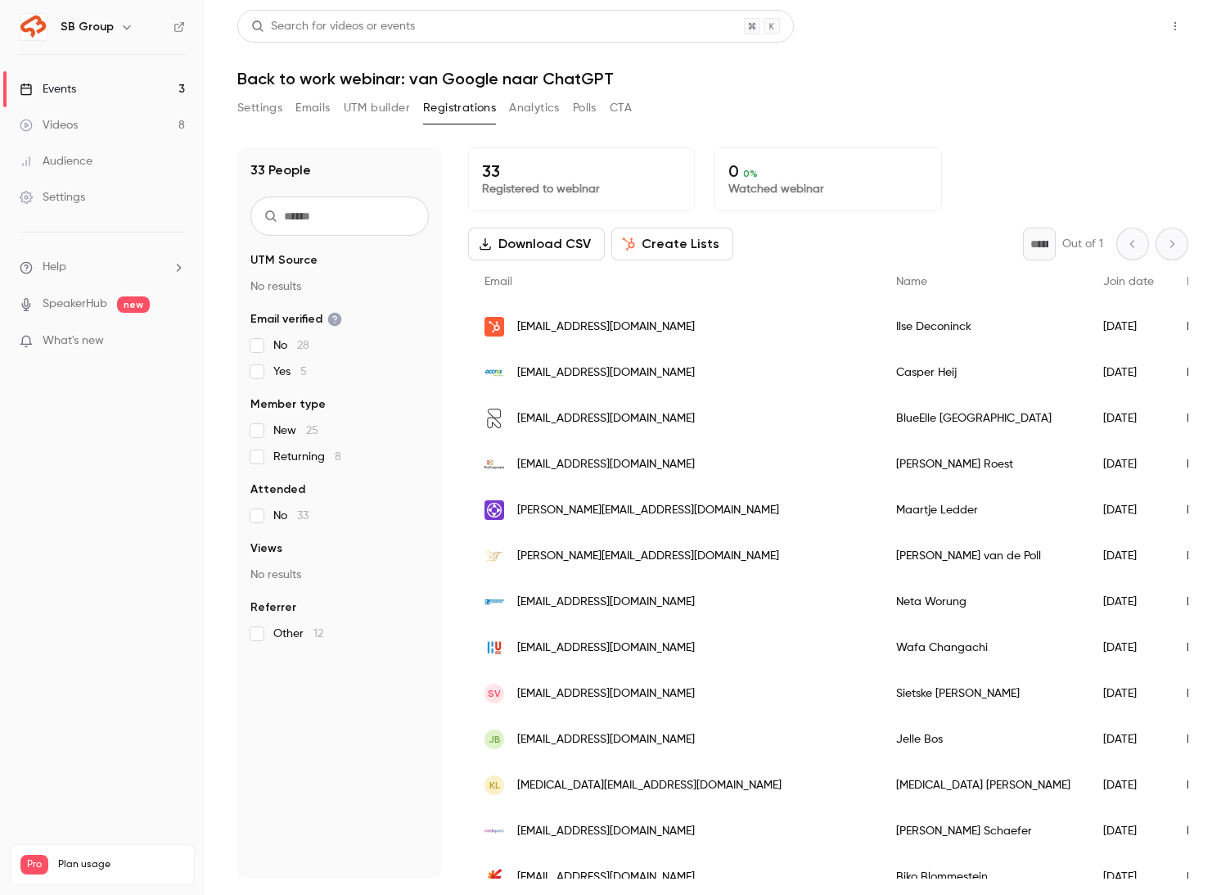
click at [1119, 22] on button "Share" at bounding box center [1117, 26] width 65 height 33
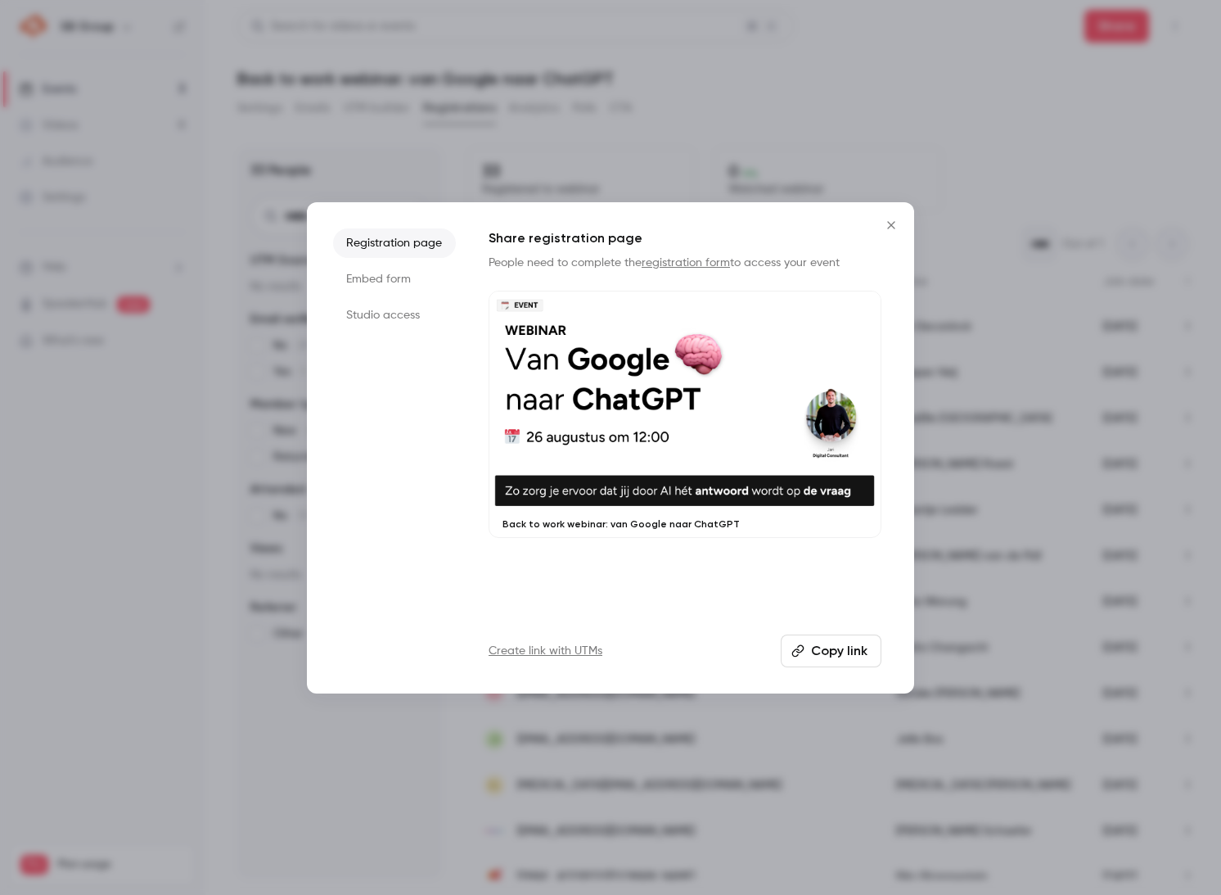
click at [820, 648] on button "Copy link" at bounding box center [831, 650] width 101 height 33
click at [893, 222] on icon "Close" at bounding box center [890, 224] width 7 height 7
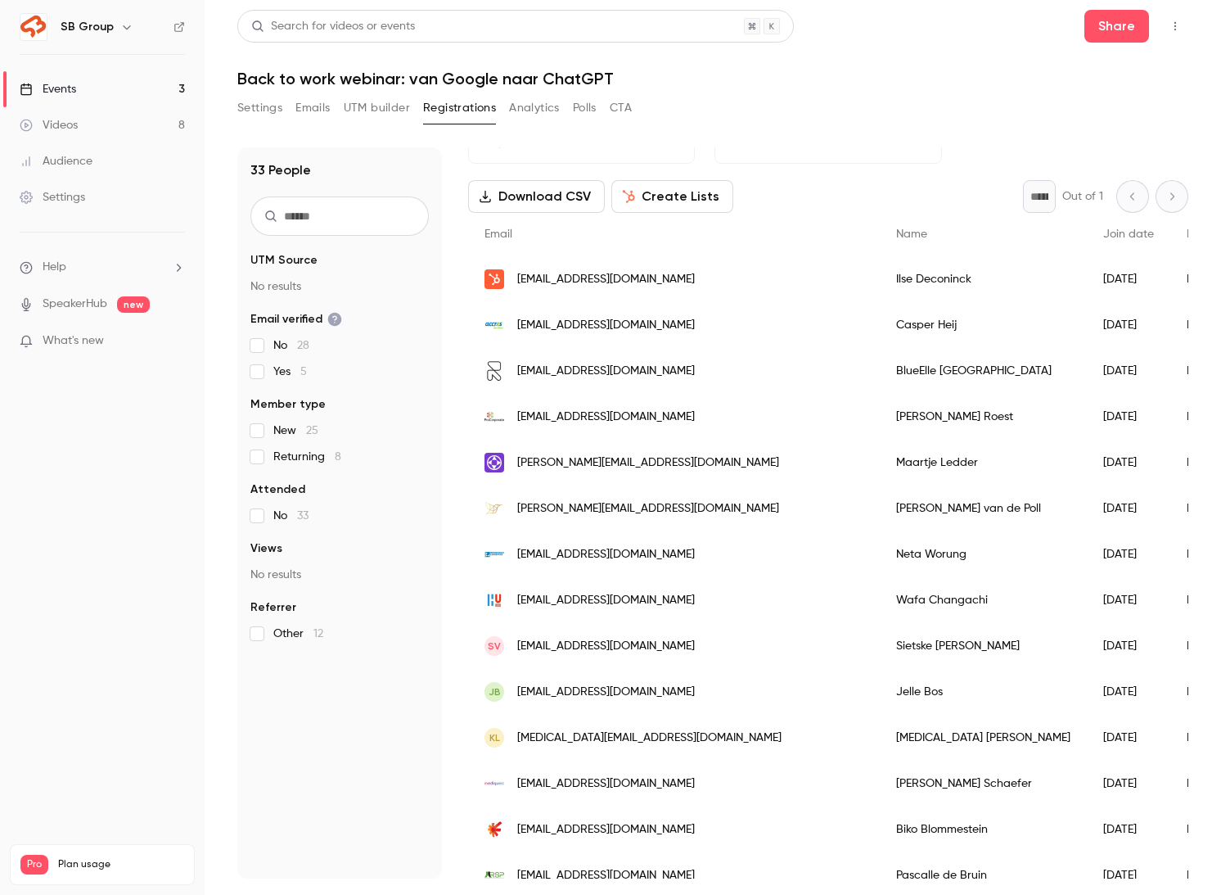
scroll to position [52, 0]
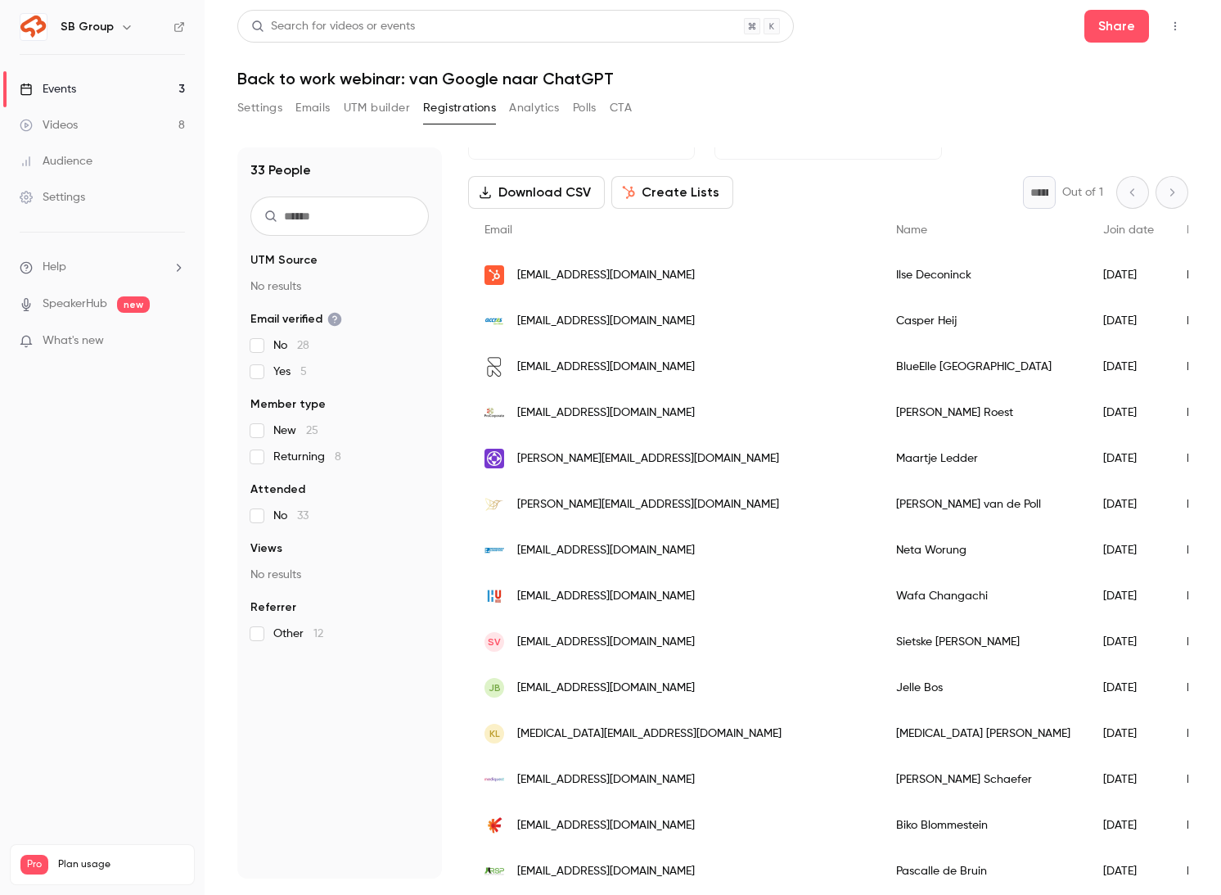
click at [289, 217] on input "text" at bounding box center [340, 215] width 178 height 39
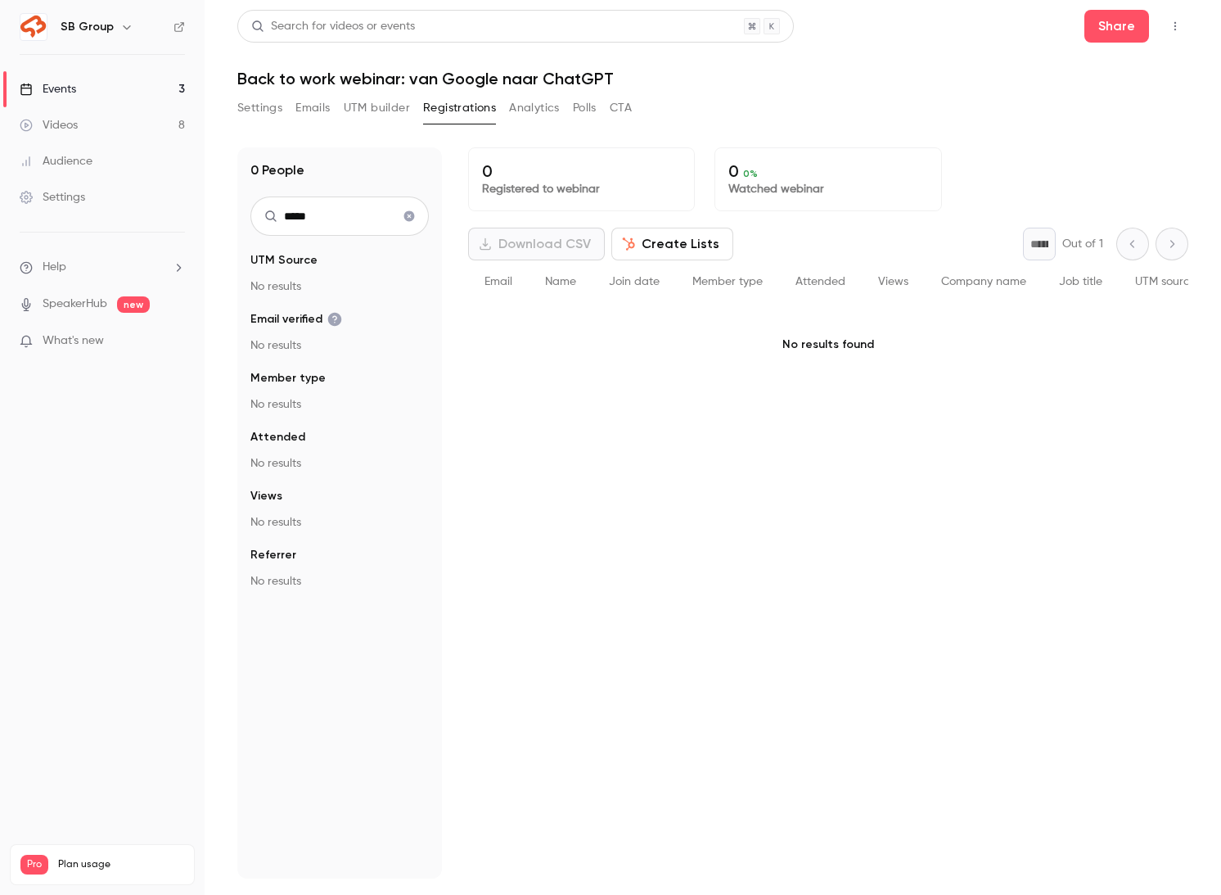
scroll to position [0, 0]
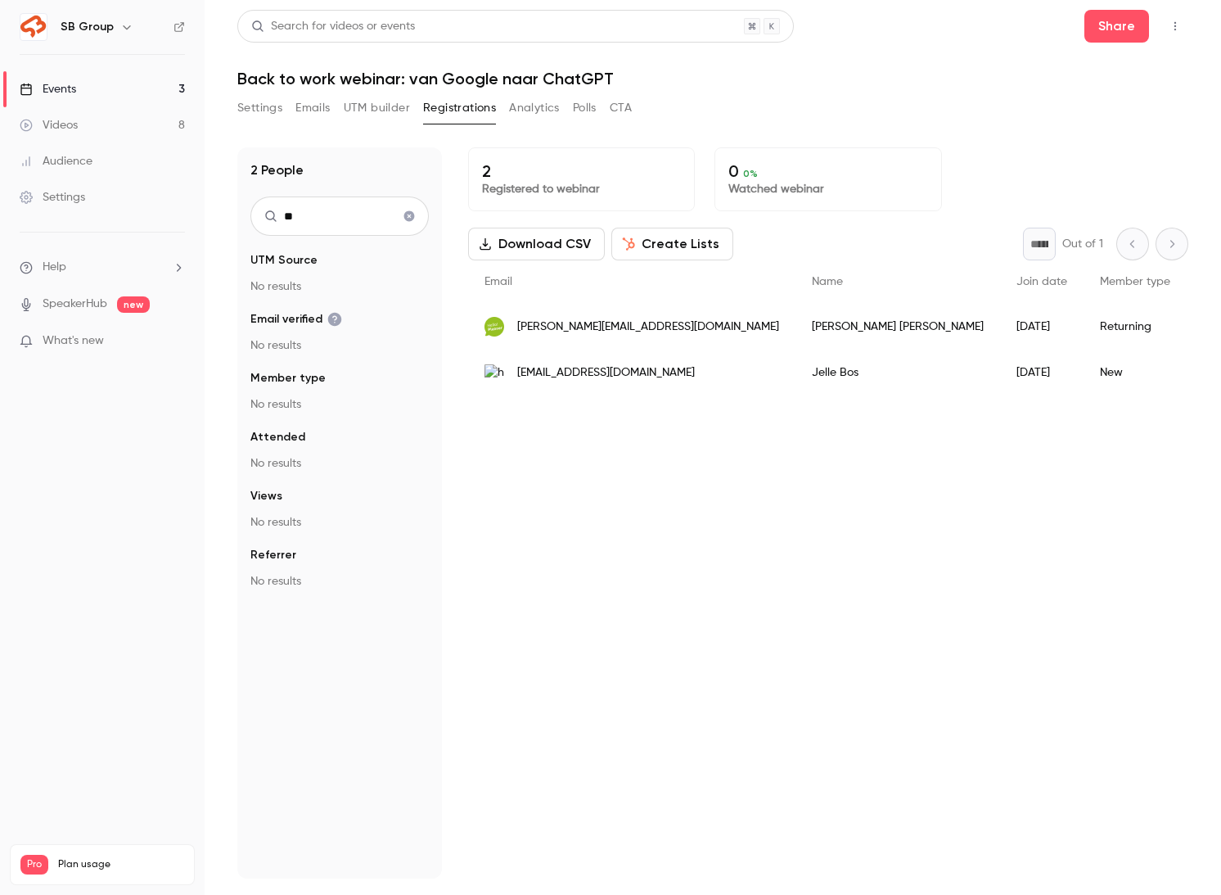
type input "*"
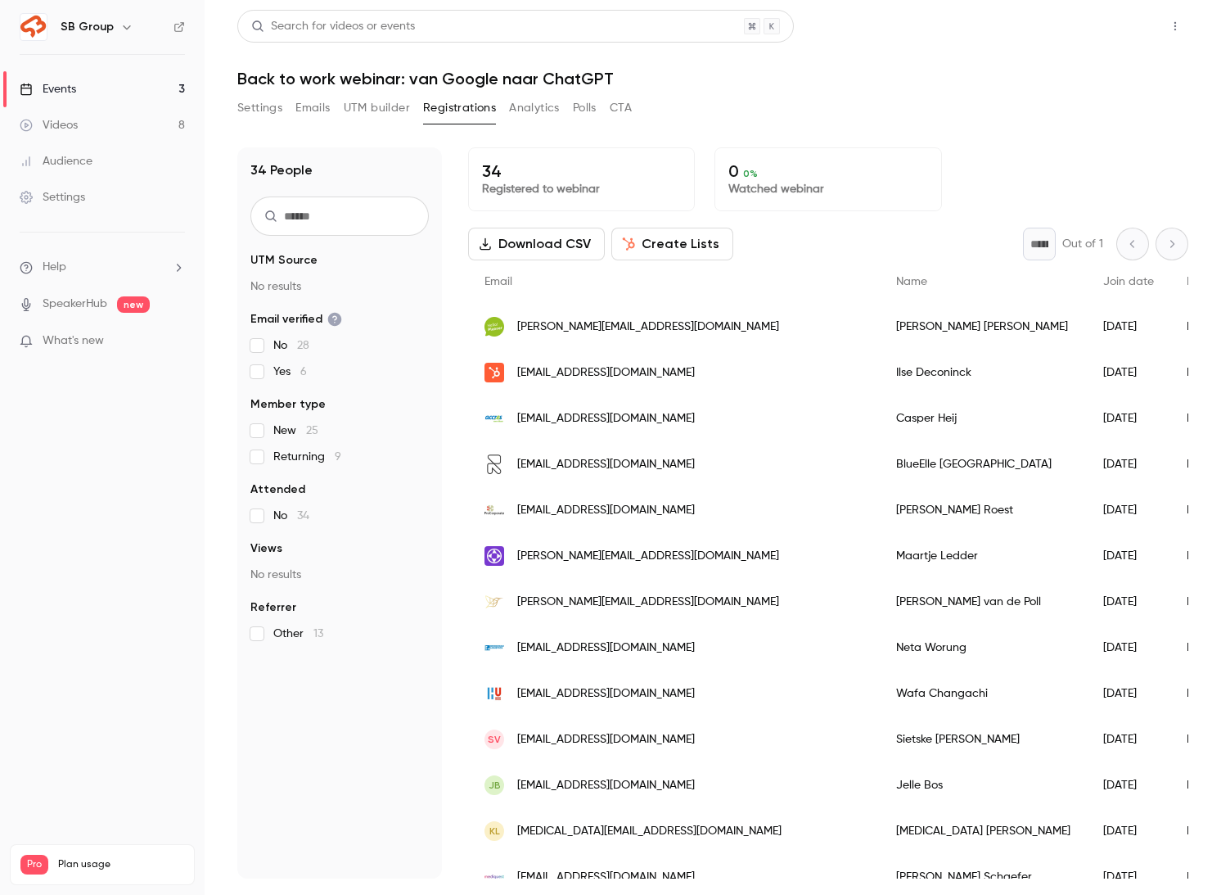
click at [1106, 29] on button "Share" at bounding box center [1117, 26] width 65 height 33
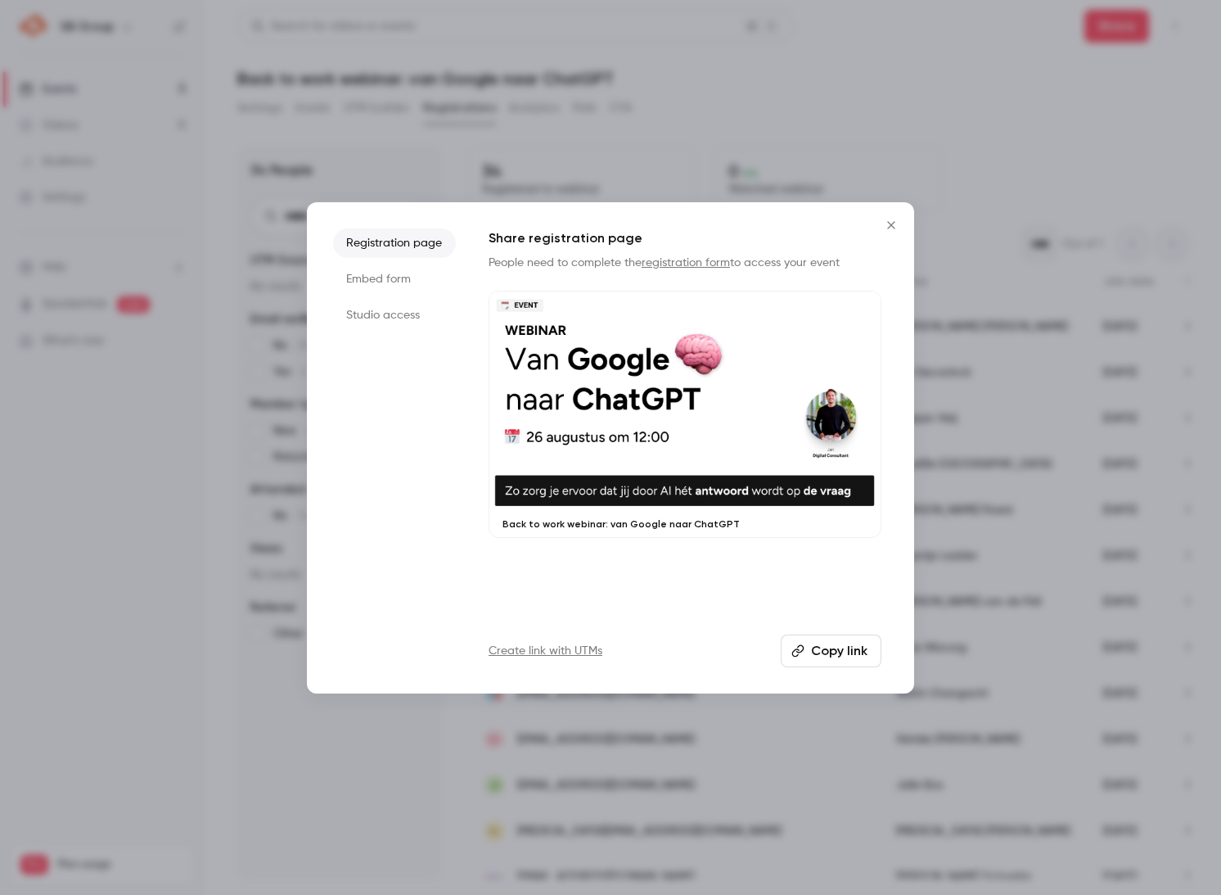
click at [810, 636] on button "Copy link" at bounding box center [831, 650] width 101 height 33
click at [885, 223] on icon "Close" at bounding box center [892, 225] width 20 height 13
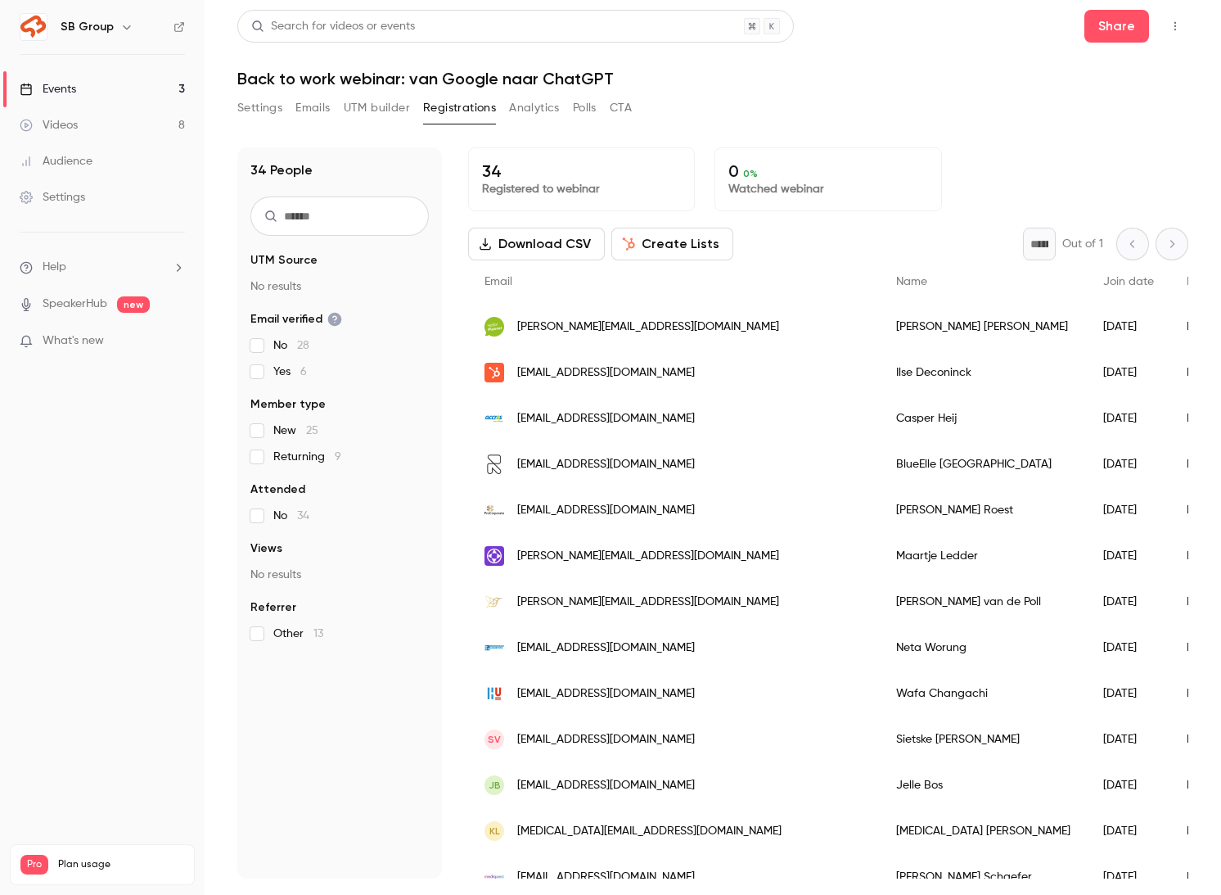
click at [307, 214] on input "text" at bounding box center [340, 215] width 178 height 39
paste input "**********"
type input "**********"
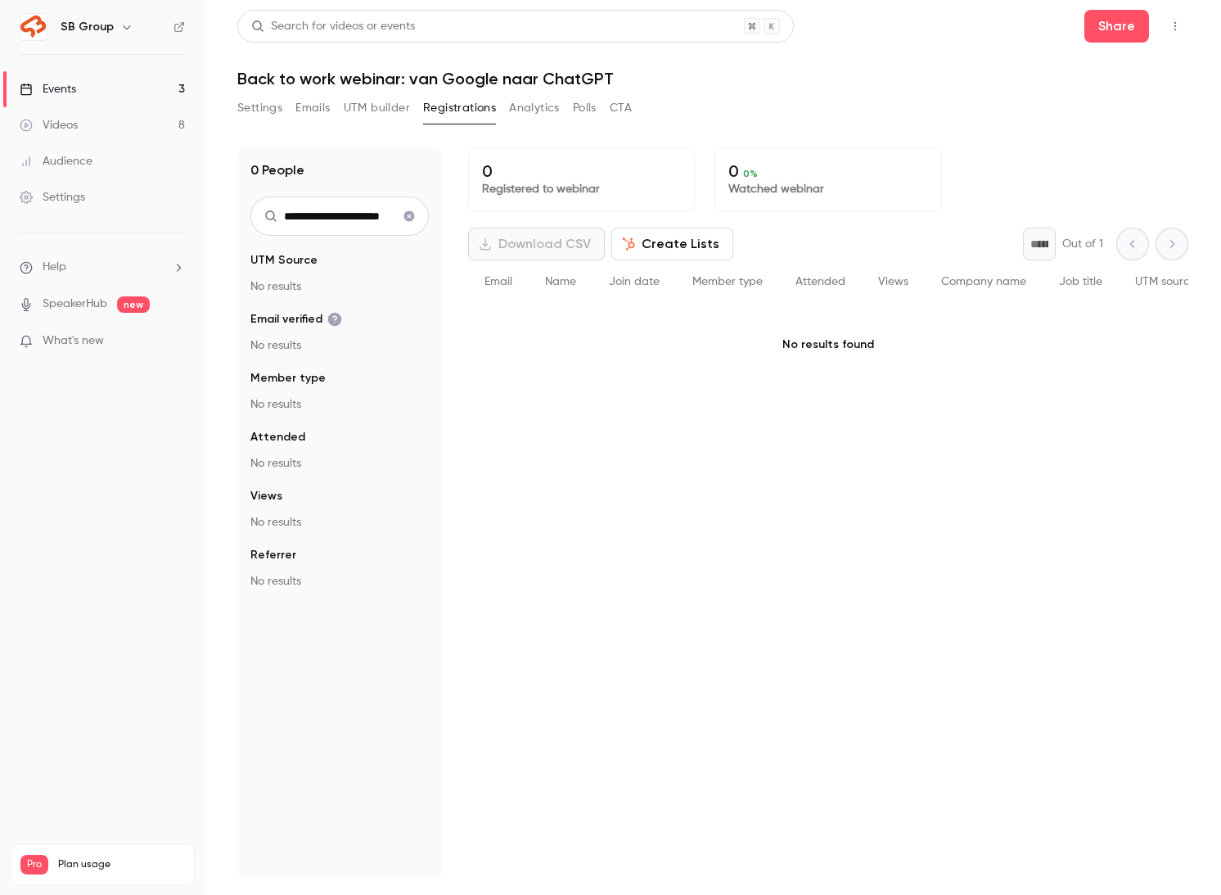
click at [404, 221] on icon "Clear search" at bounding box center [409, 215] width 13 height 11
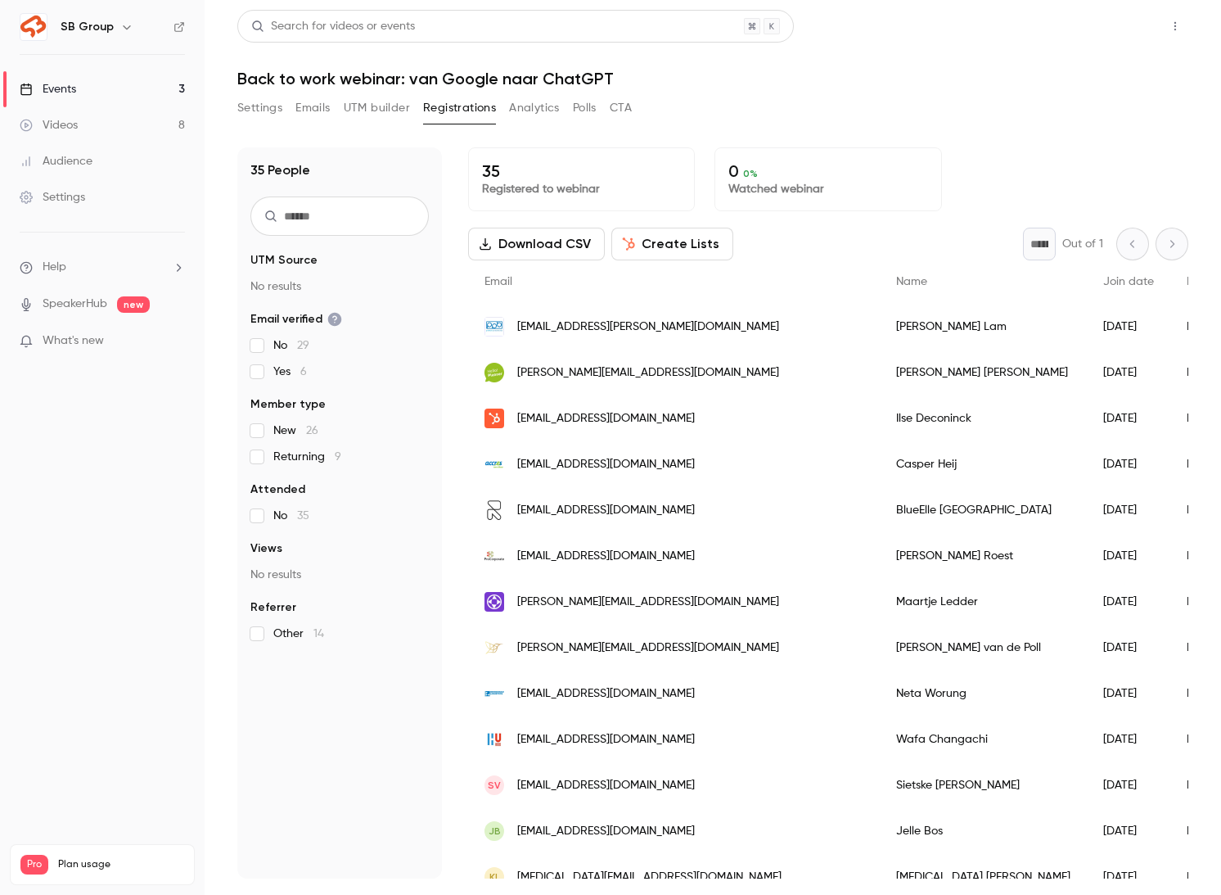
click at [1109, 20] on button "Share" at bounding box center [1117, 26] width 65 height 33
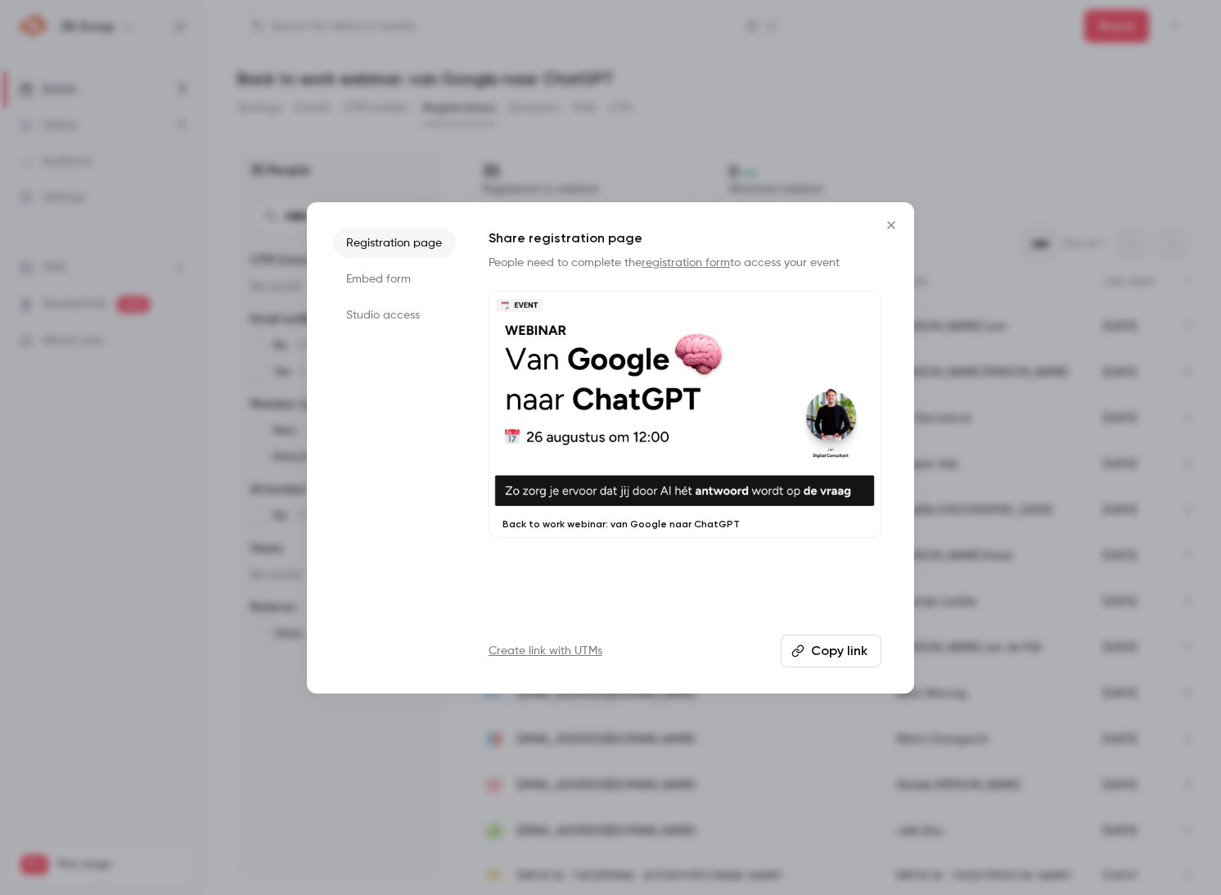
click at [818, 648] on button "Copy link" at bounding box center [831, 650] width 101 height 33
click at [896, 220] on icon "Close" at bounding box center [892, 225] width 20 height 13
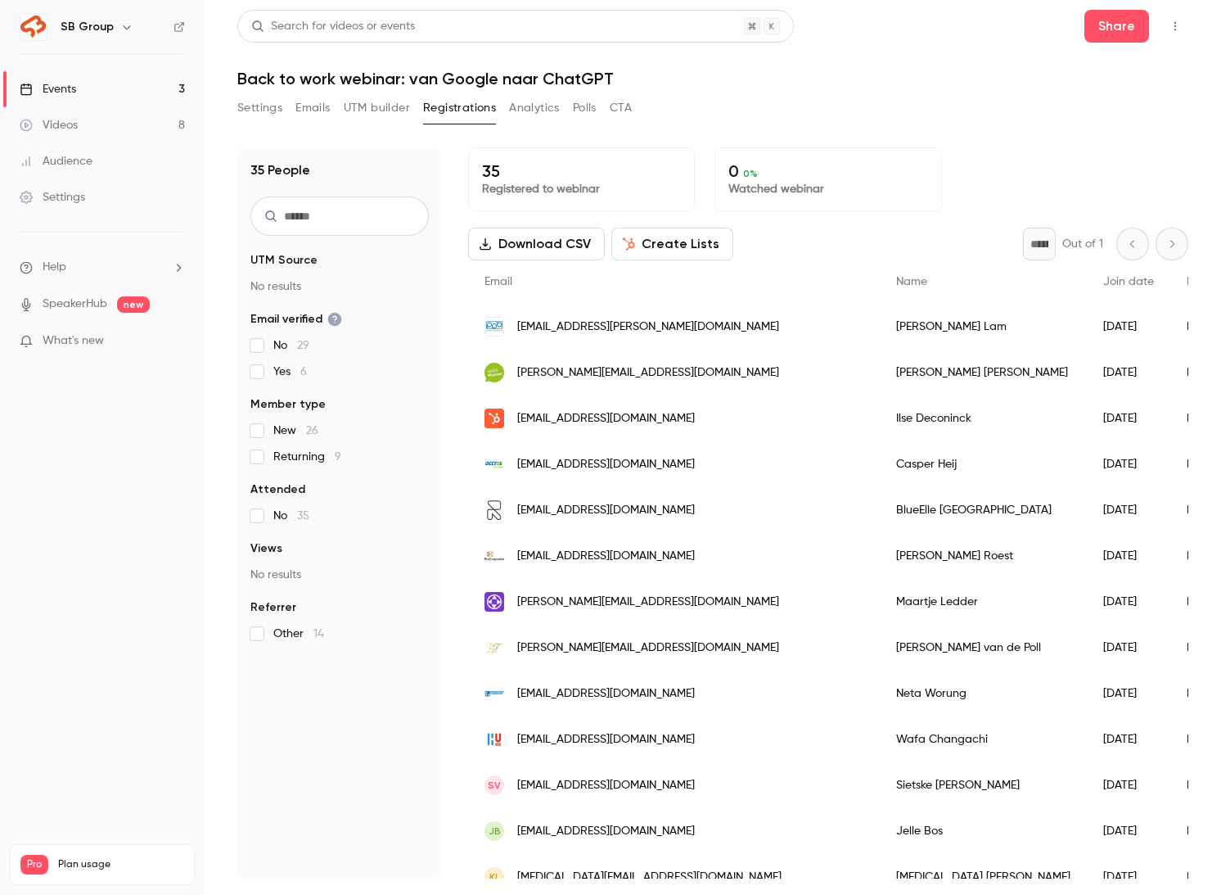
click at [318, 217] on input "text" at bounding box center [340, 215] width 178 height 39
paste input "**********"
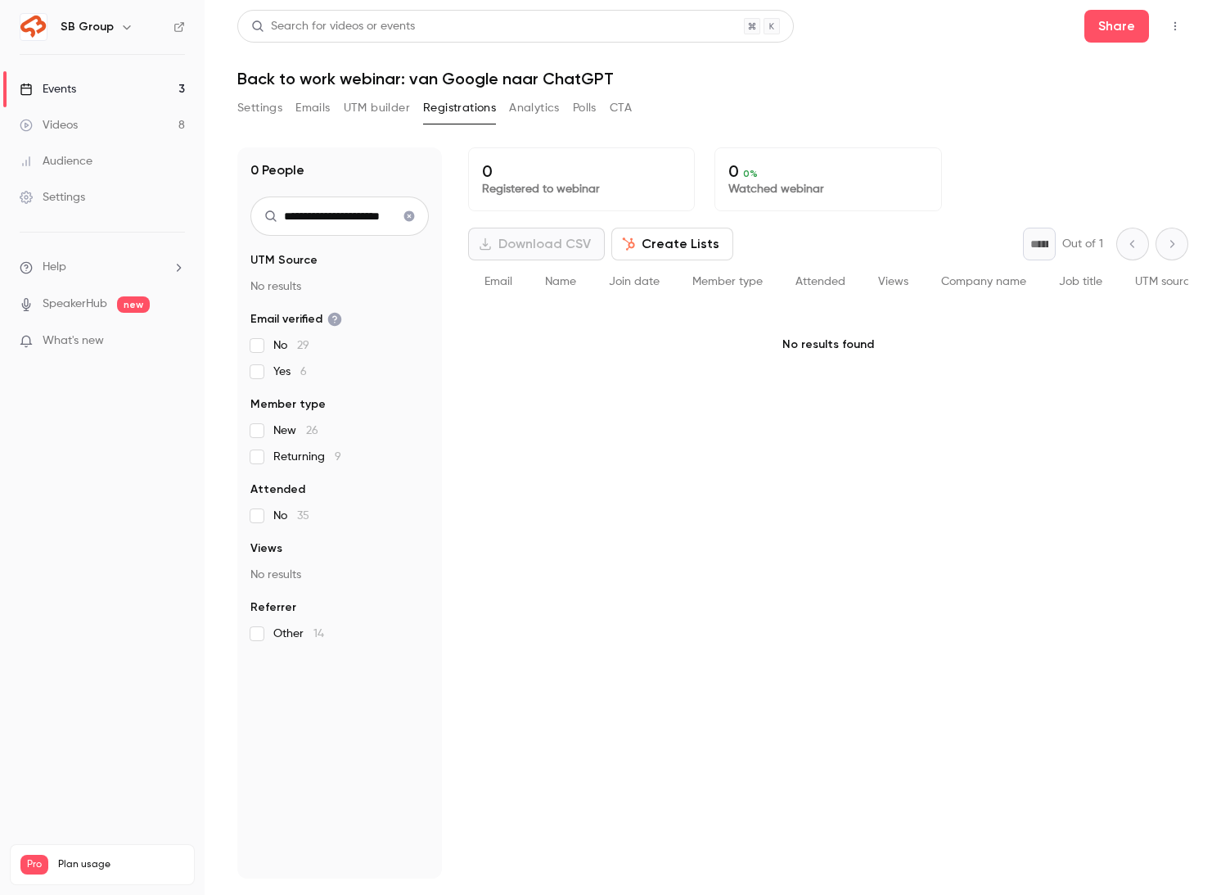
scroll to position [0, 30]
type input "**********"
click at [410, 219] on icon "Clear search" at bounding box center [409, 216] width 11 height 11
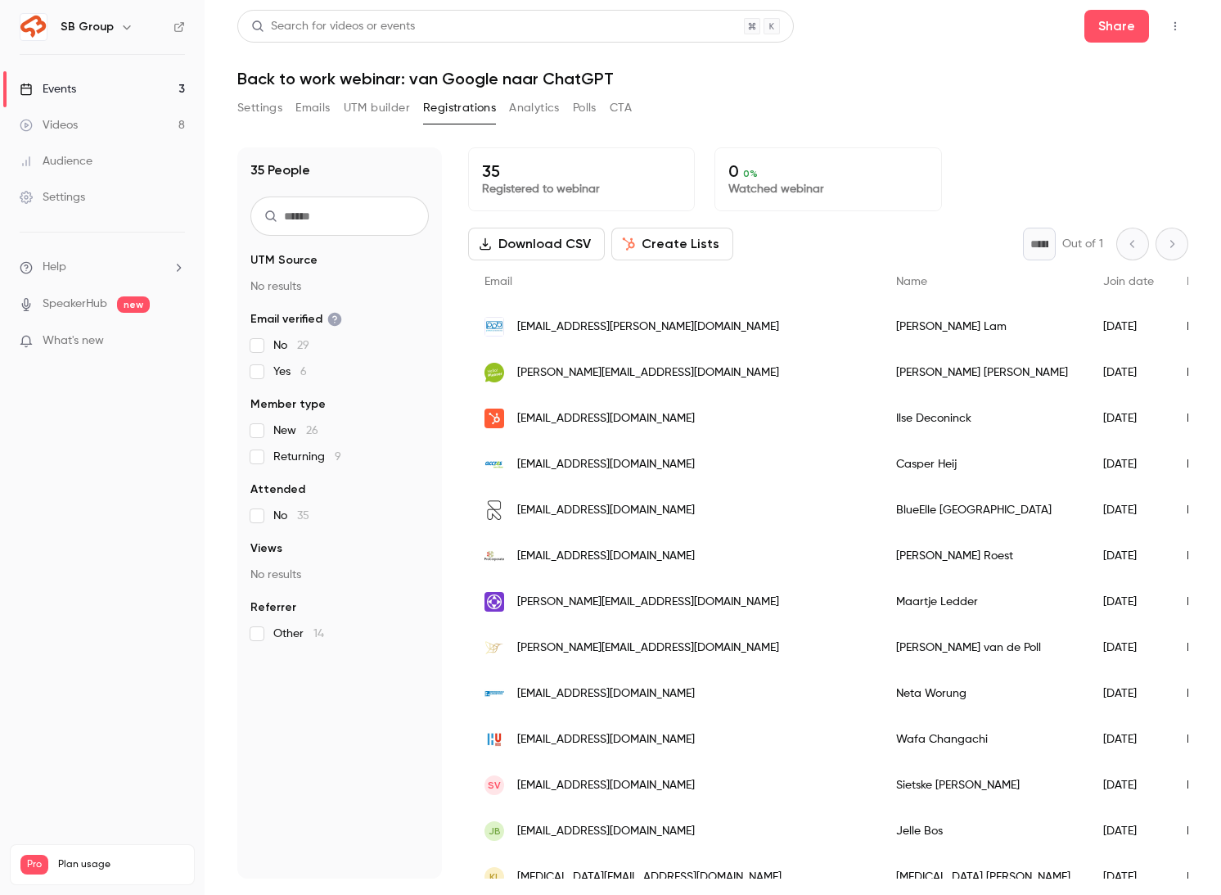
click at [309, 216] on input "text" at bounding box center [340, 215] width 178 height 39
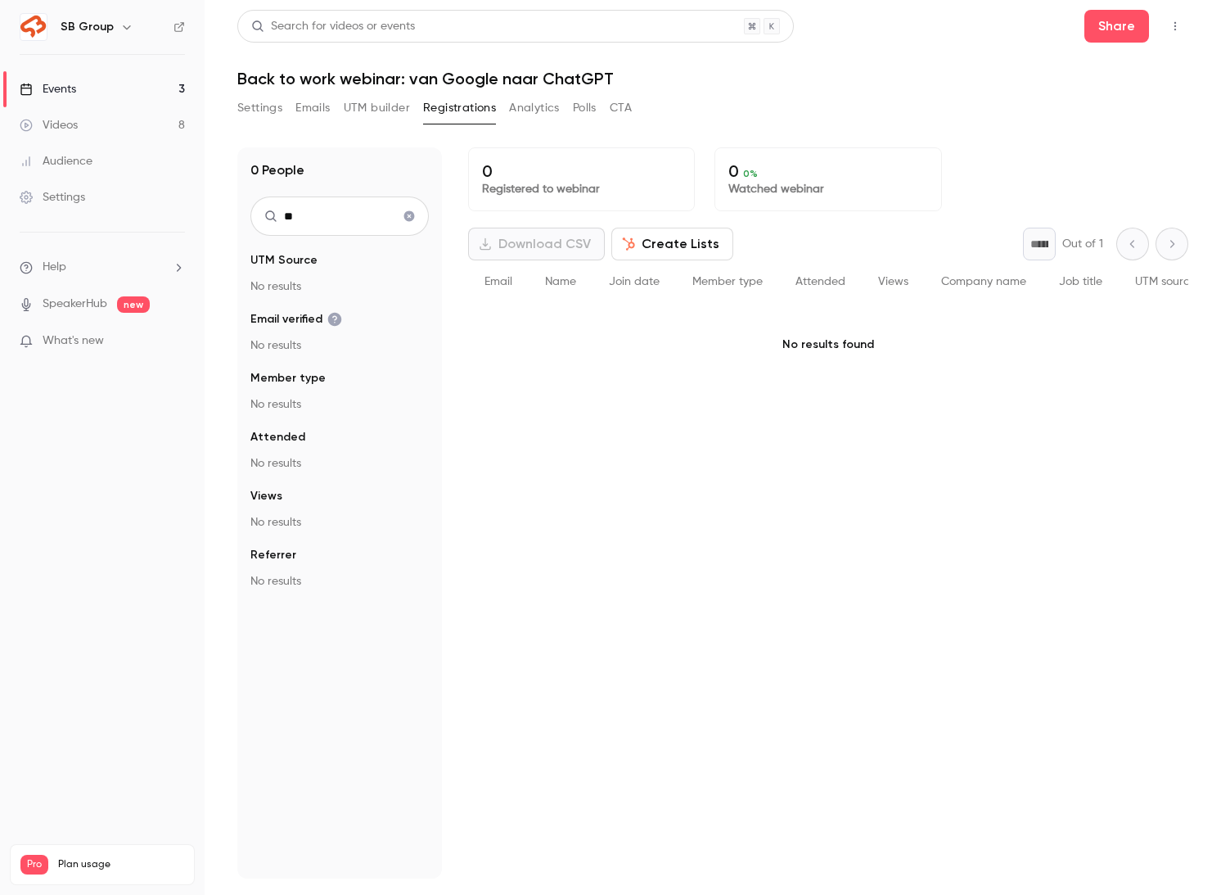
type input "*"
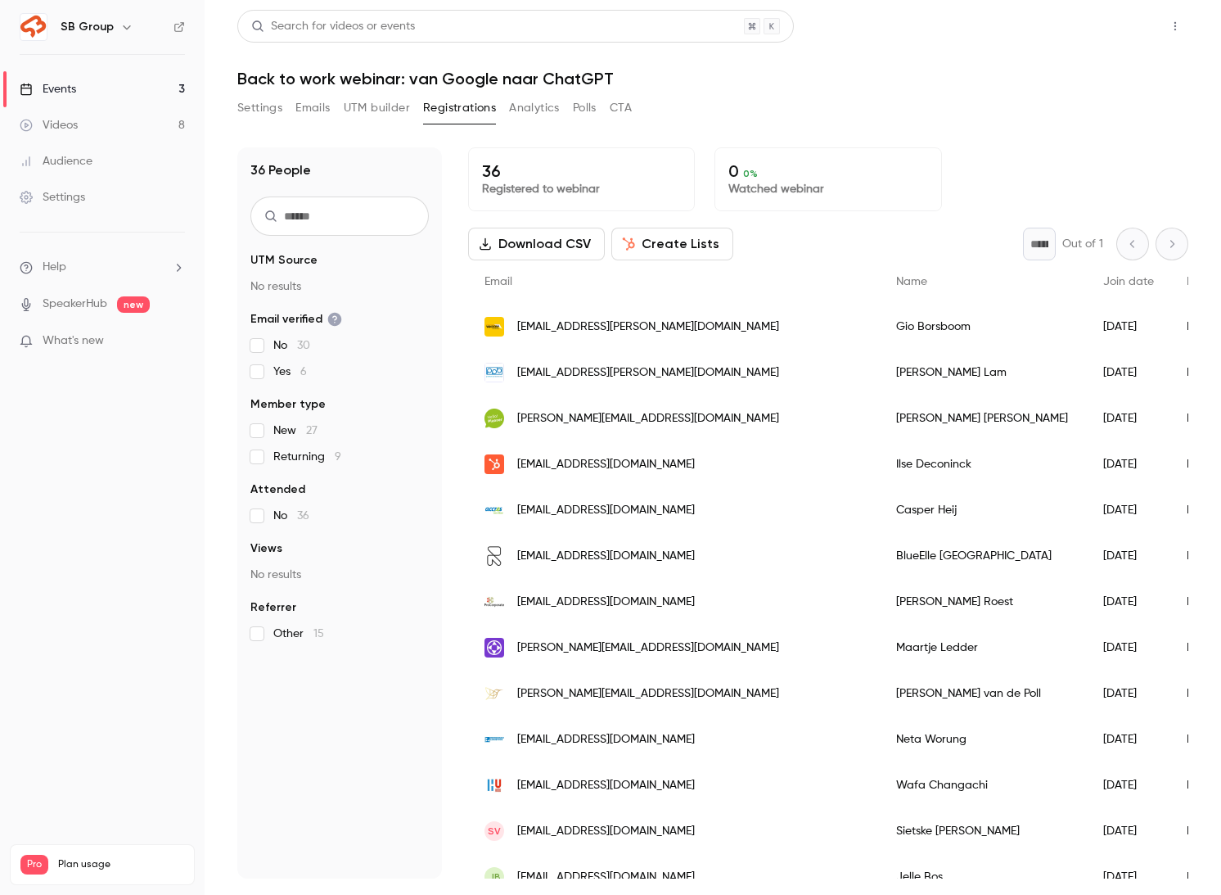
click at [1124, 26] on button "Share" at bounding box center [1117, 26] width 65 height 33
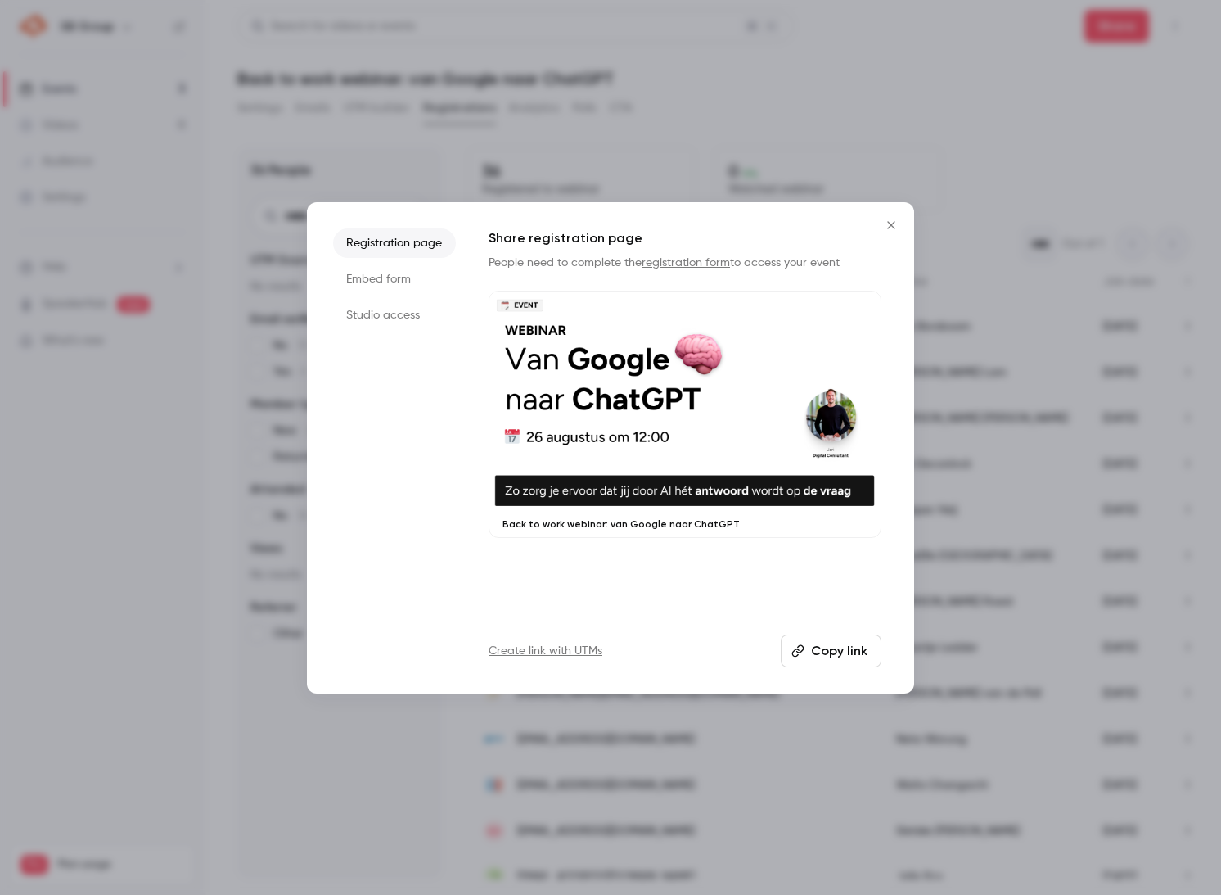
click at [844, 643] on button "Copy link" at bounding box center [831, 650] width 101 height 33
click at [885, 220] on icon "Close" at bounding box center [892, 225] width 20 height 13
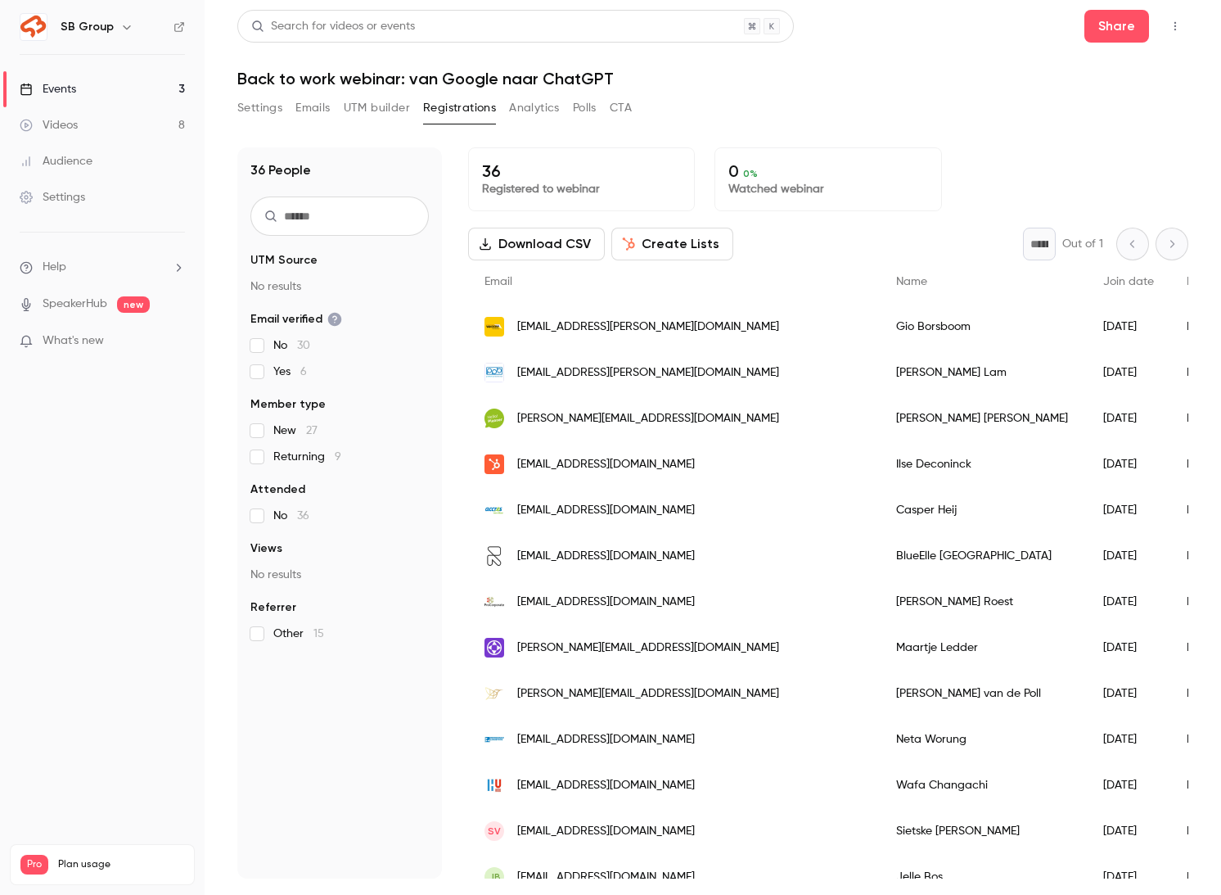
click at [345, 217] on input "text" at bounding box center [340, 215] width 178 height 39
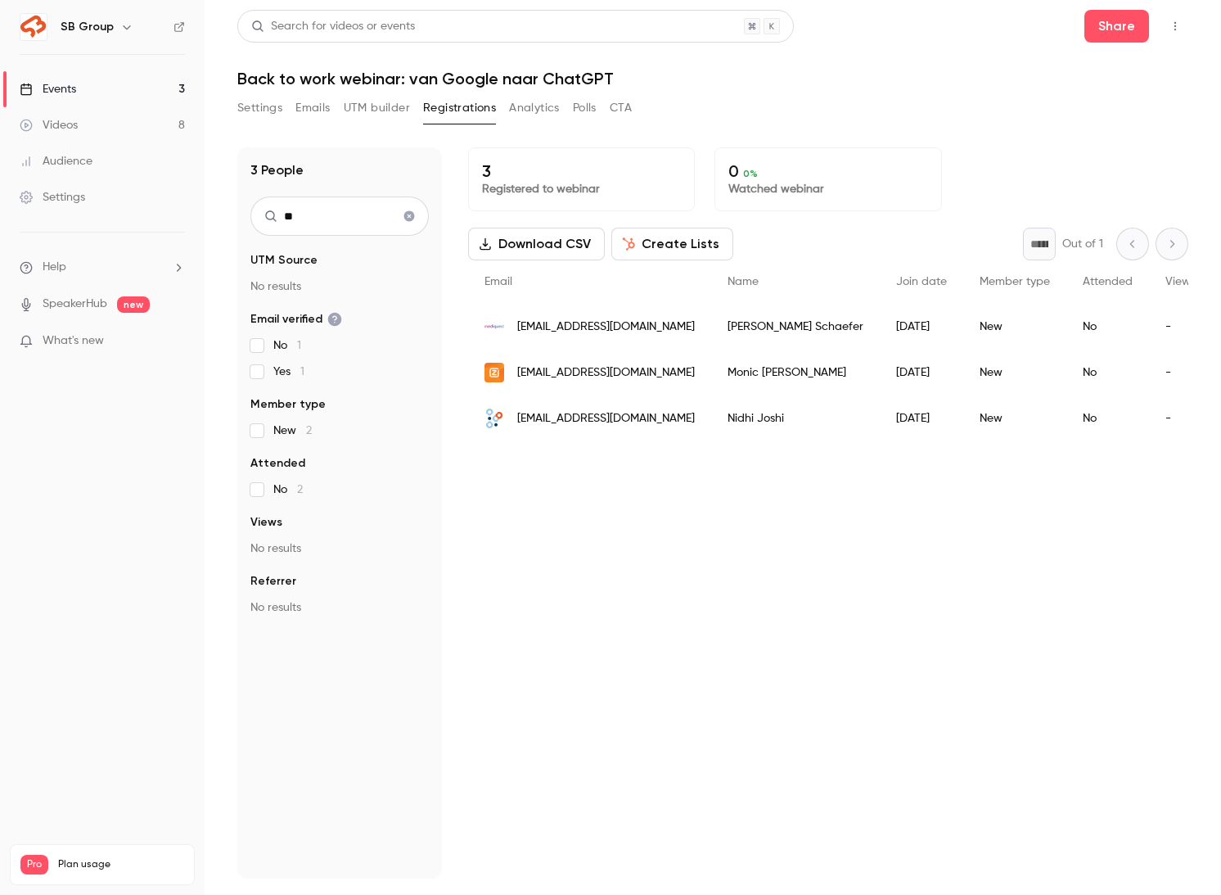
type input "*"
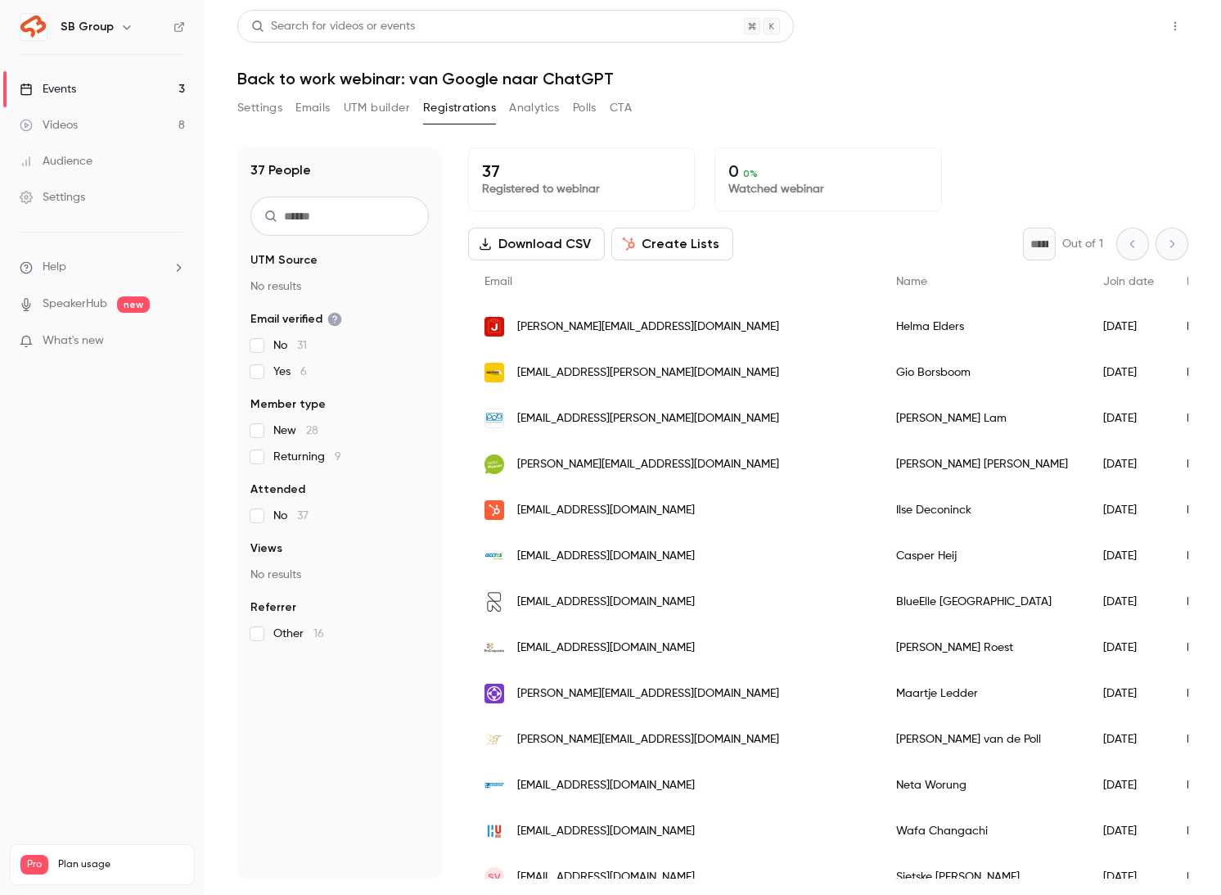
click at [1104, 25] on button "Share" at bounding box center [1117, 26] width 65 height 33
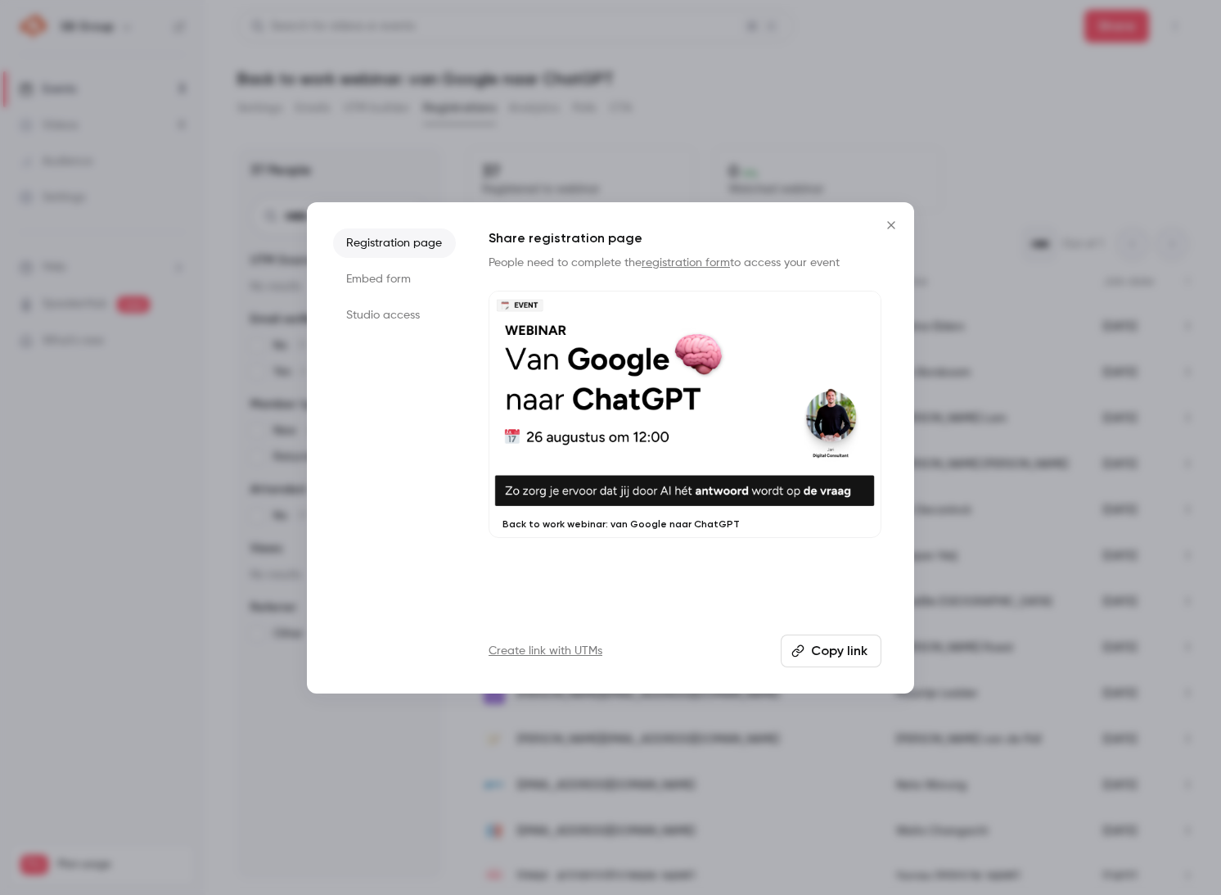
click at [827, 651] on button "Copy link" at bounding box center [831, 650] width 101 height 33
click at [833, 649] on button "Copy link" at bounding box center [831, 650] width 101 height 33
click at [883, 224] on icon "Close" at bounding box center [892, 225] width 20 height 13
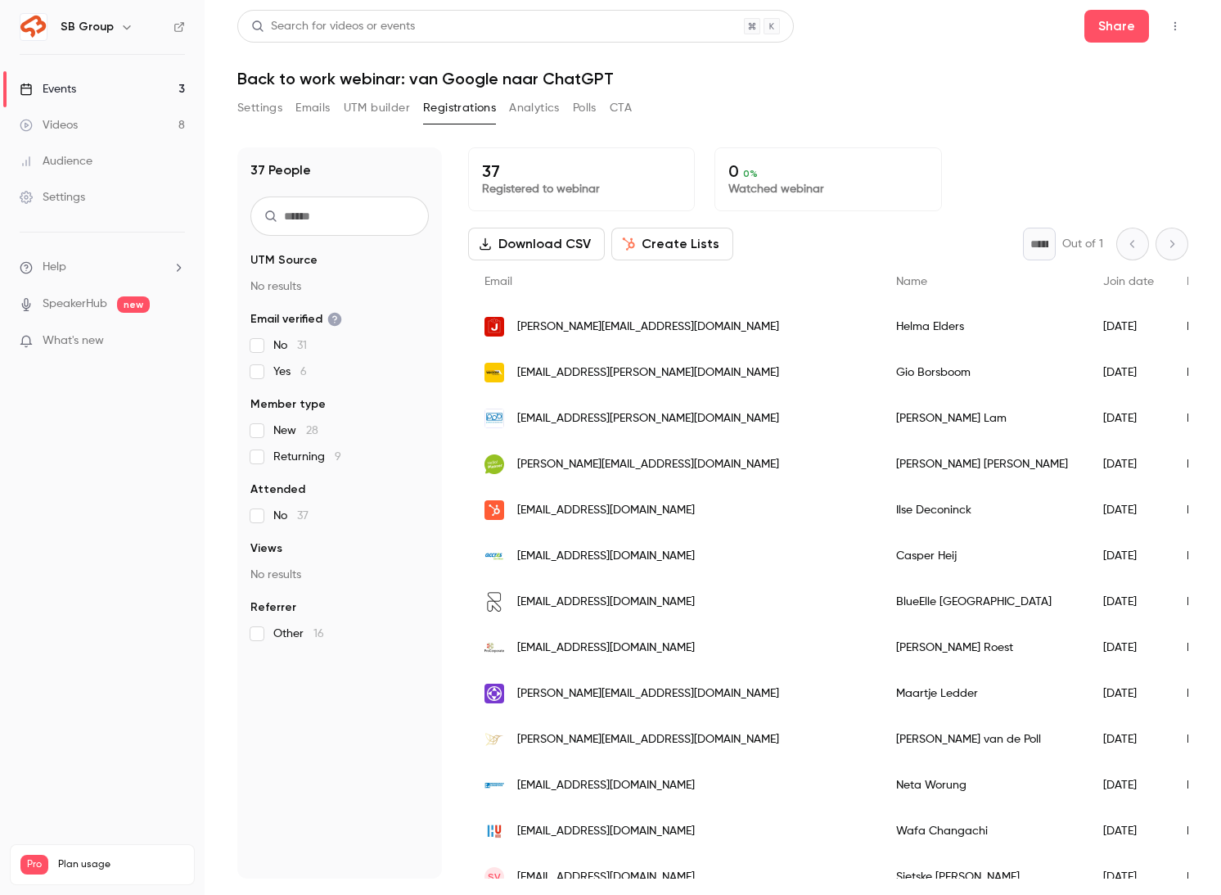
click at [299, 221] on input "text" at bounding box center [340, 215] width 178 height 39
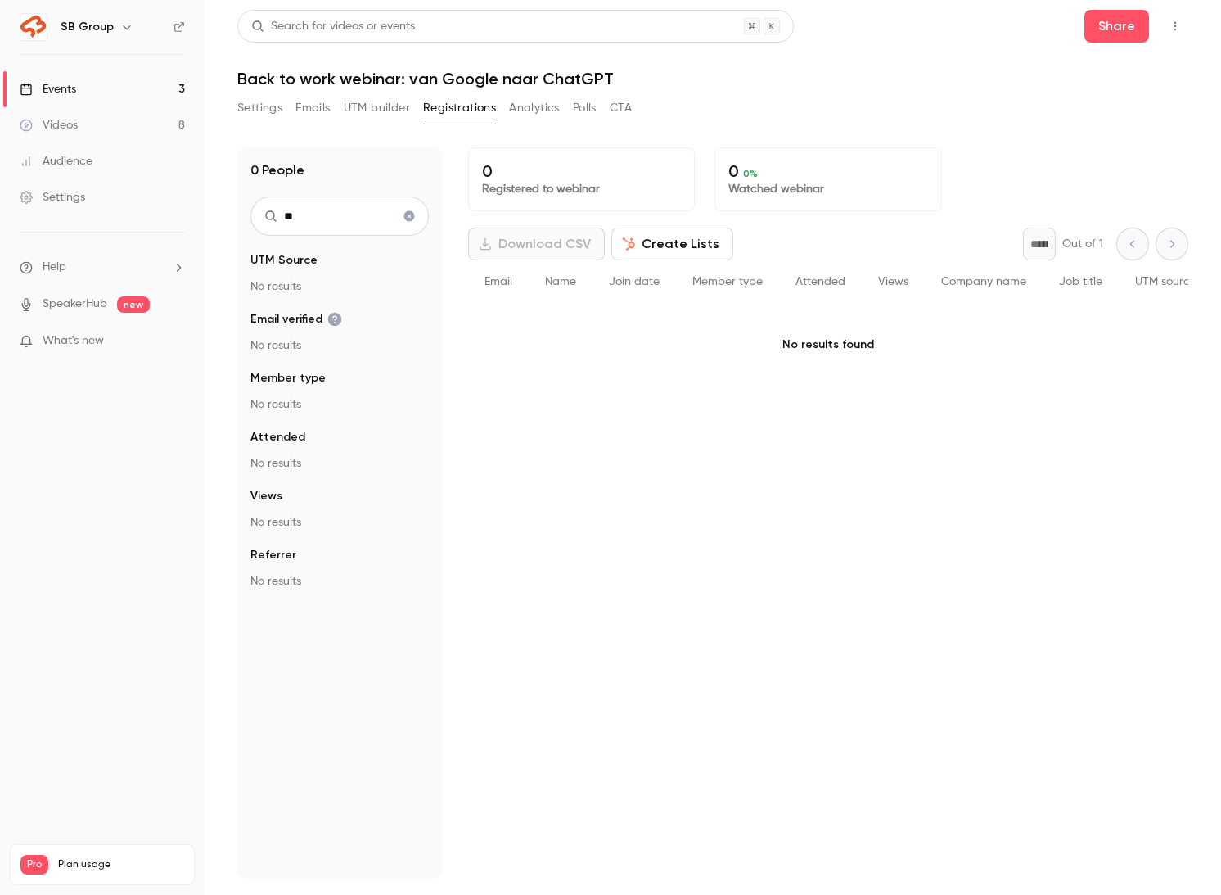
type input "*"
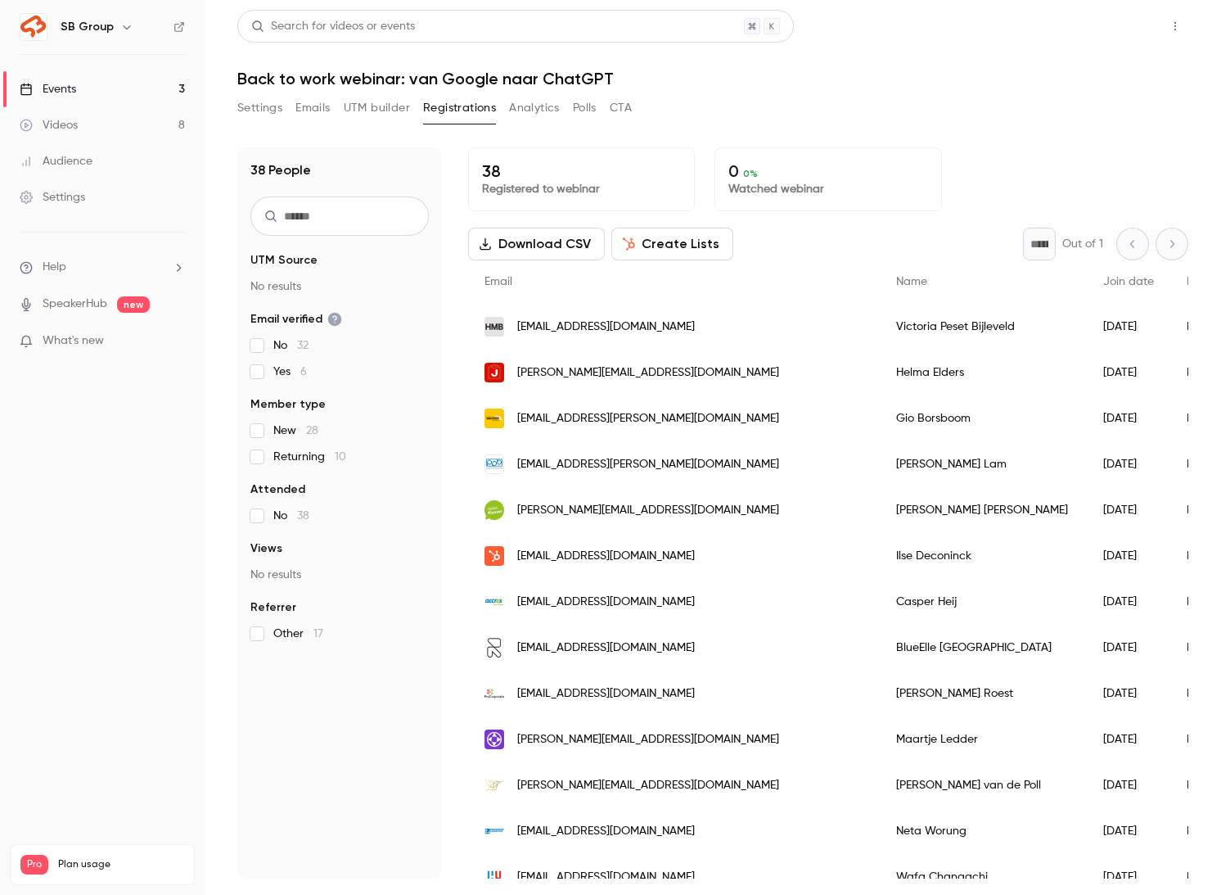
click at [1127, 30] on button "Share" at bounding box center [1117, 26] width 65 height 33
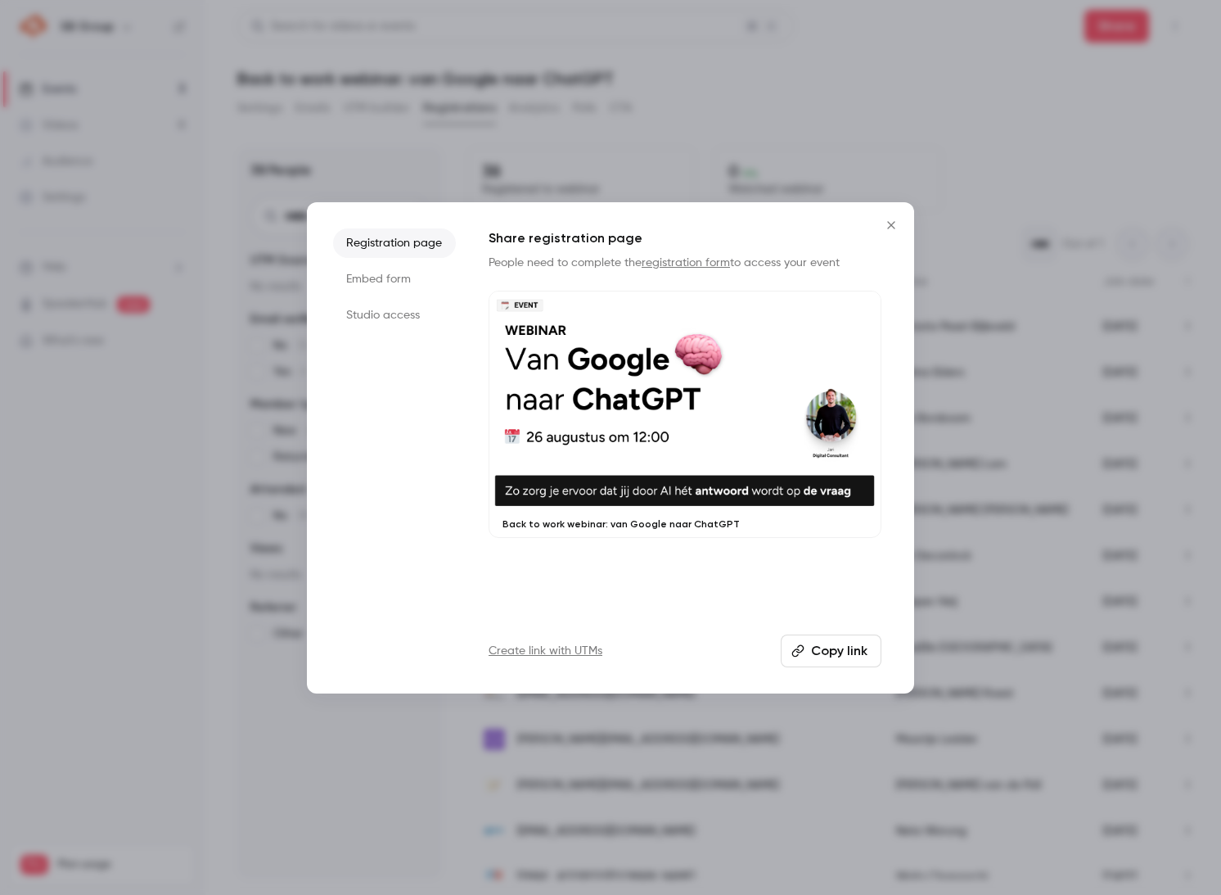
click at [884, 224] on icon "Close" at bounding box center [892, 225] width 20 height 13
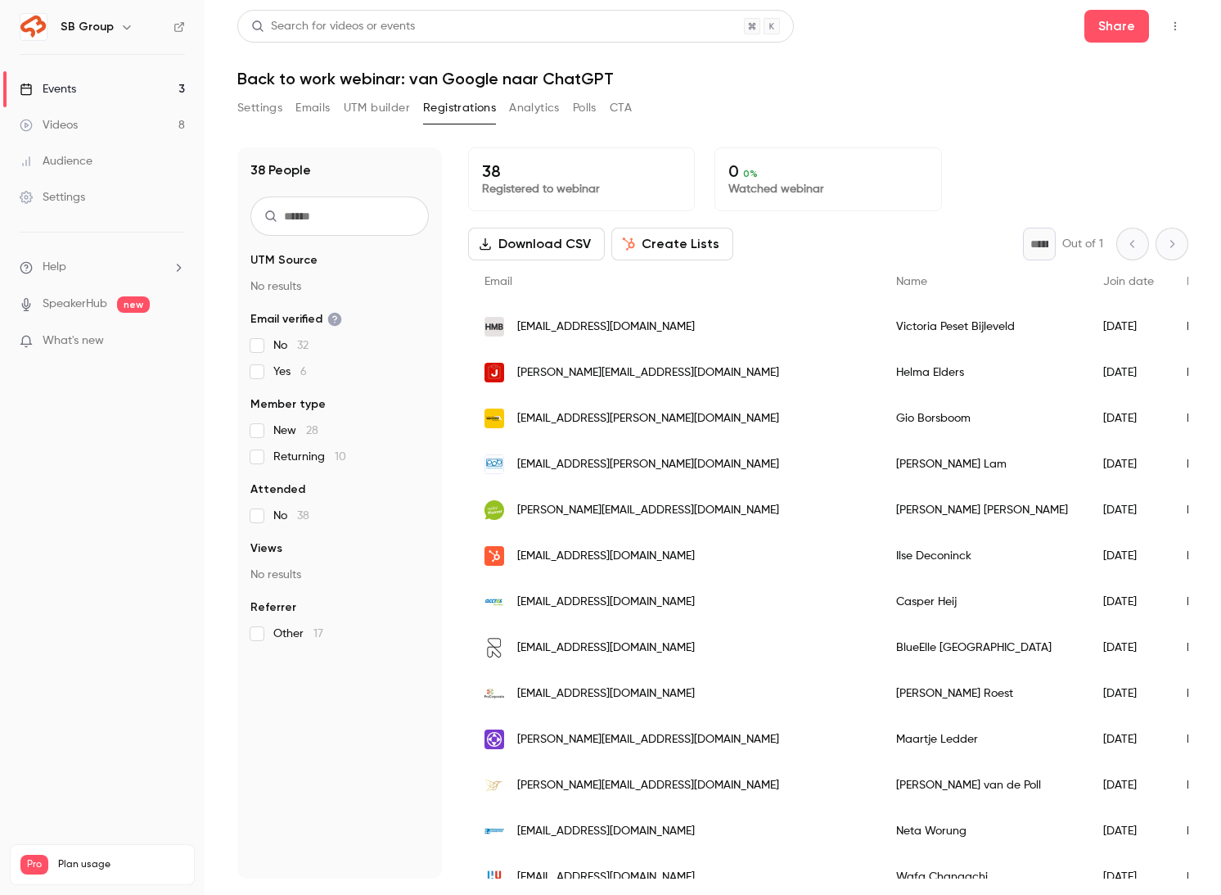
click at [334, 219] on input "text" at bounding box center [340, 215] width 178 height 39
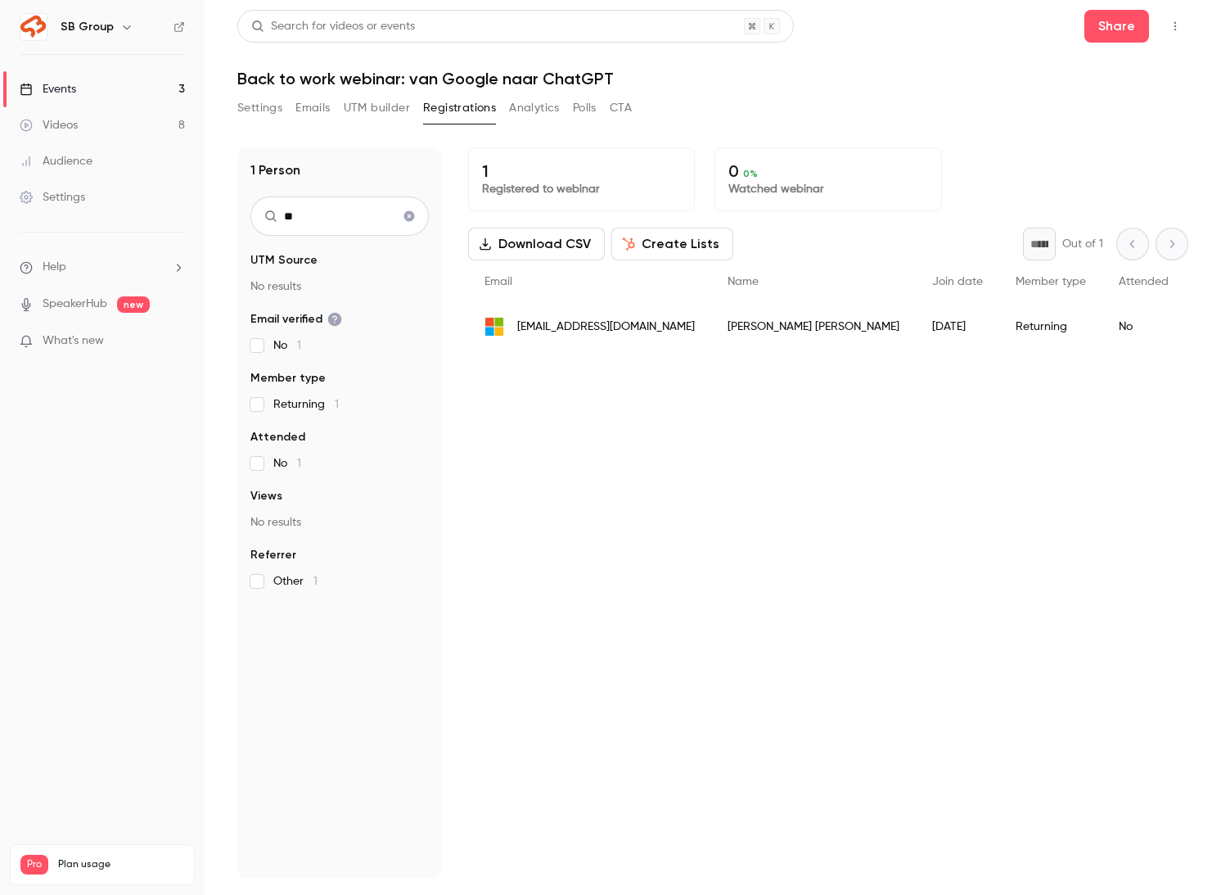
type input "*"
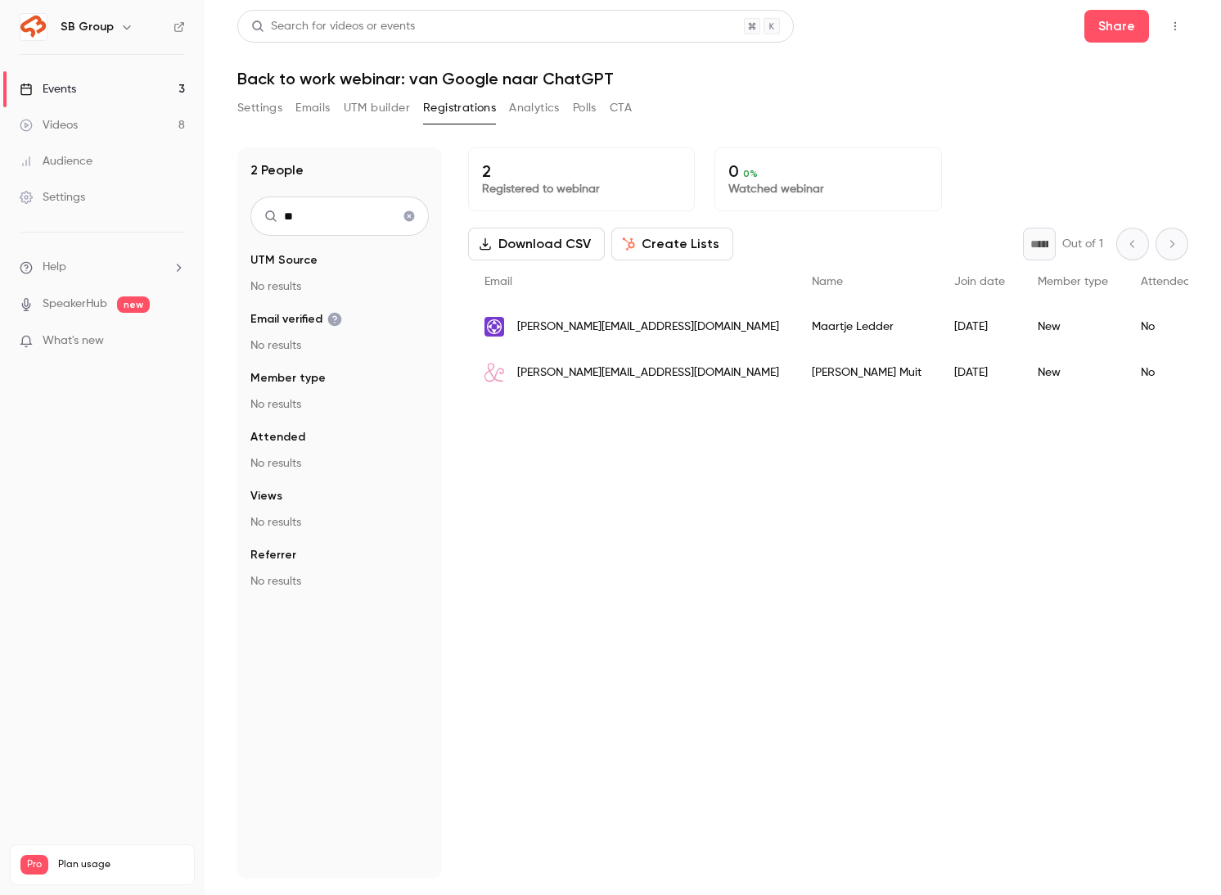
type input "*"
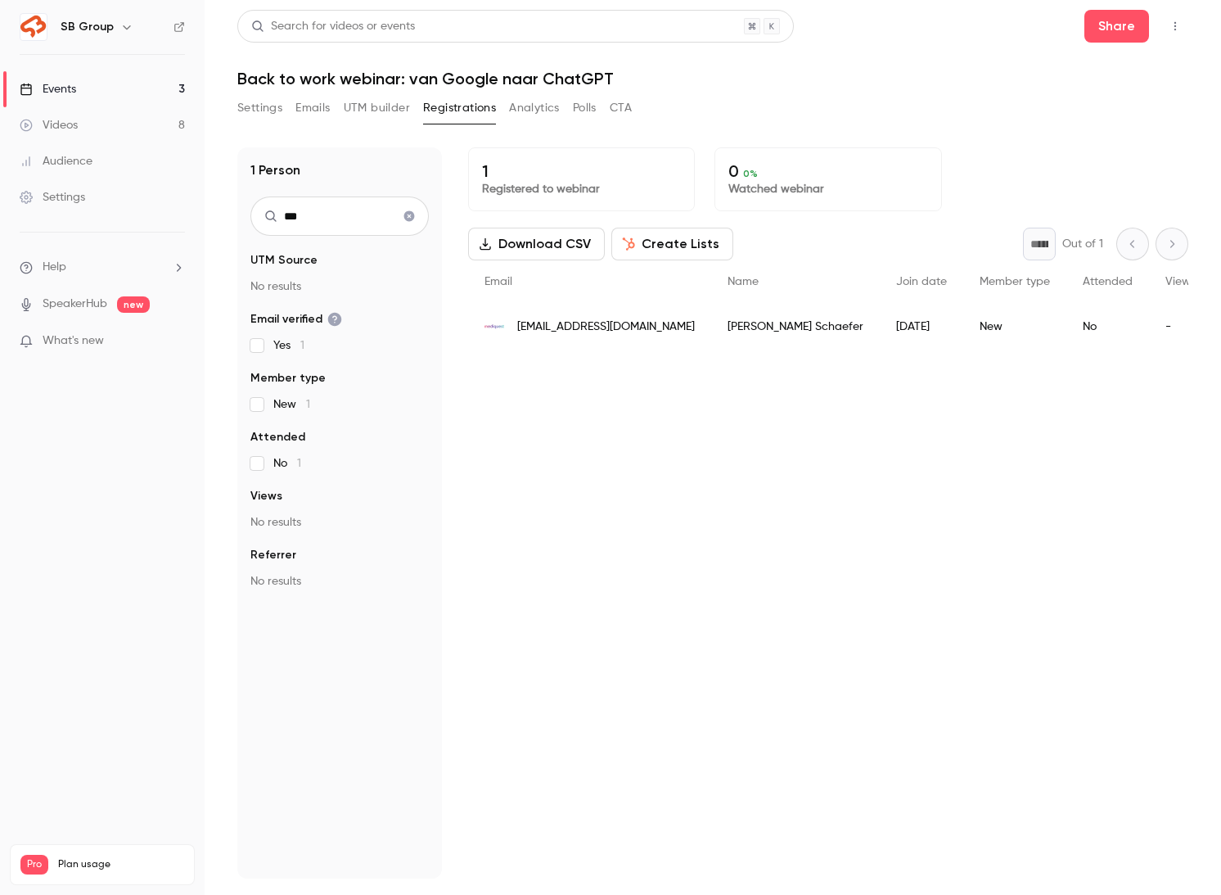
type input "***"
click at [403, 221] on icon "Clear search" at bounding box center [409, 215] width 13 height 11
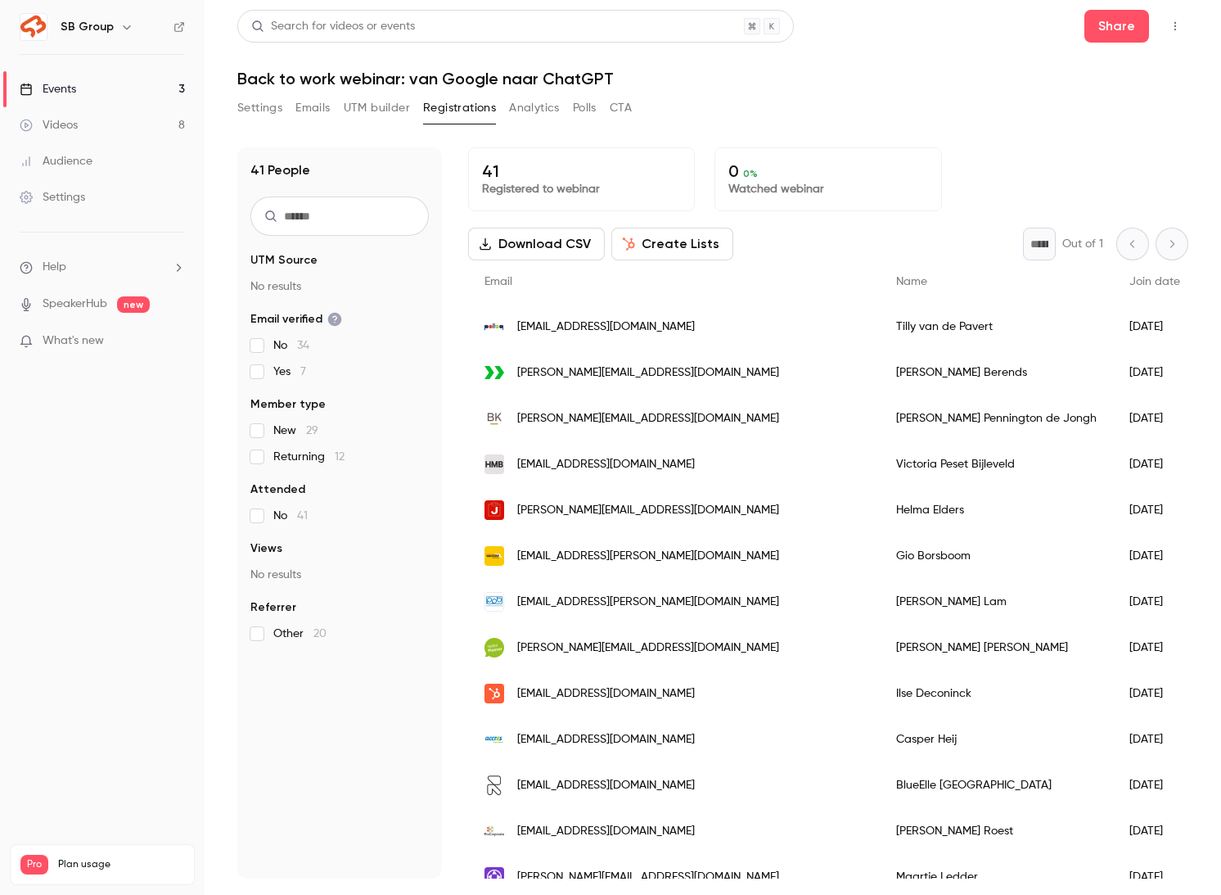
click at [403, 221] on input "text" at bounding box center [340, 215] width 178 height 39
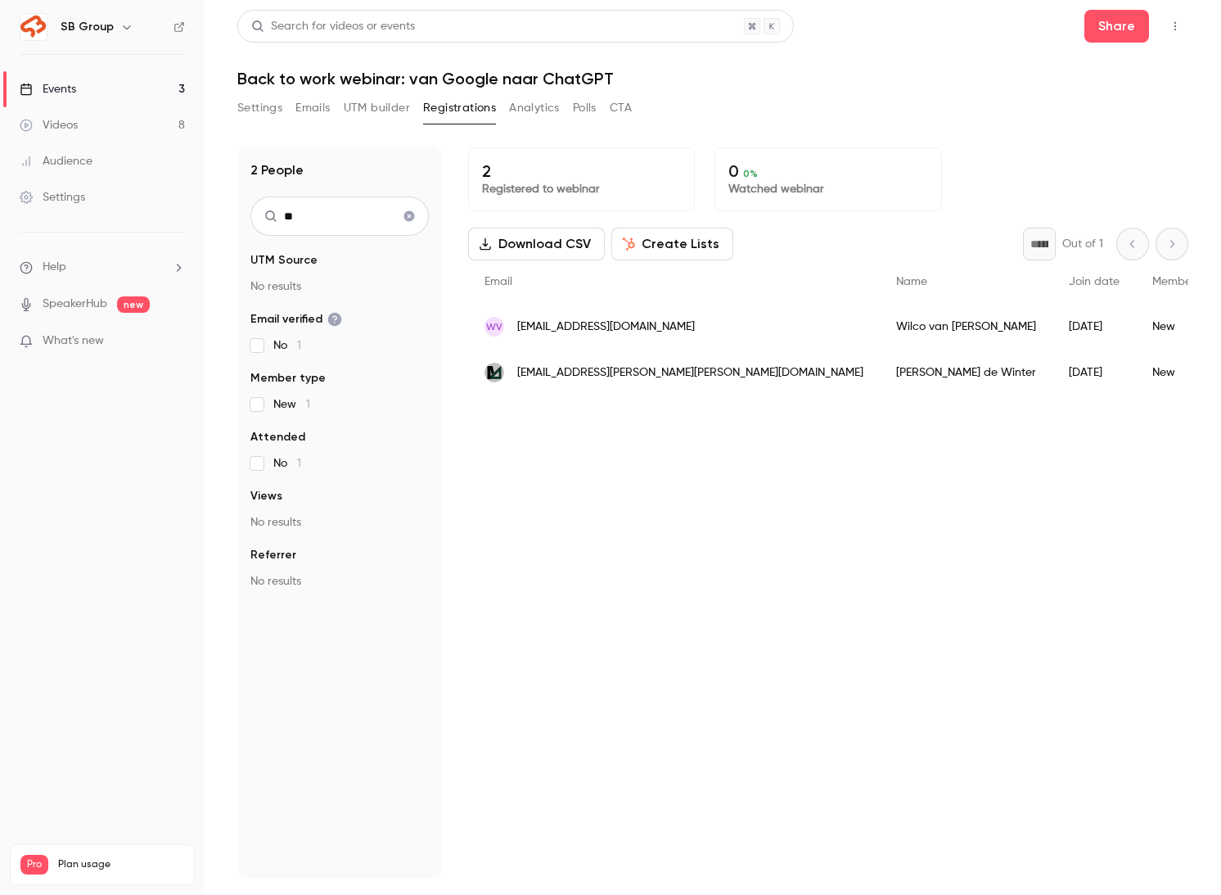
type input "*"
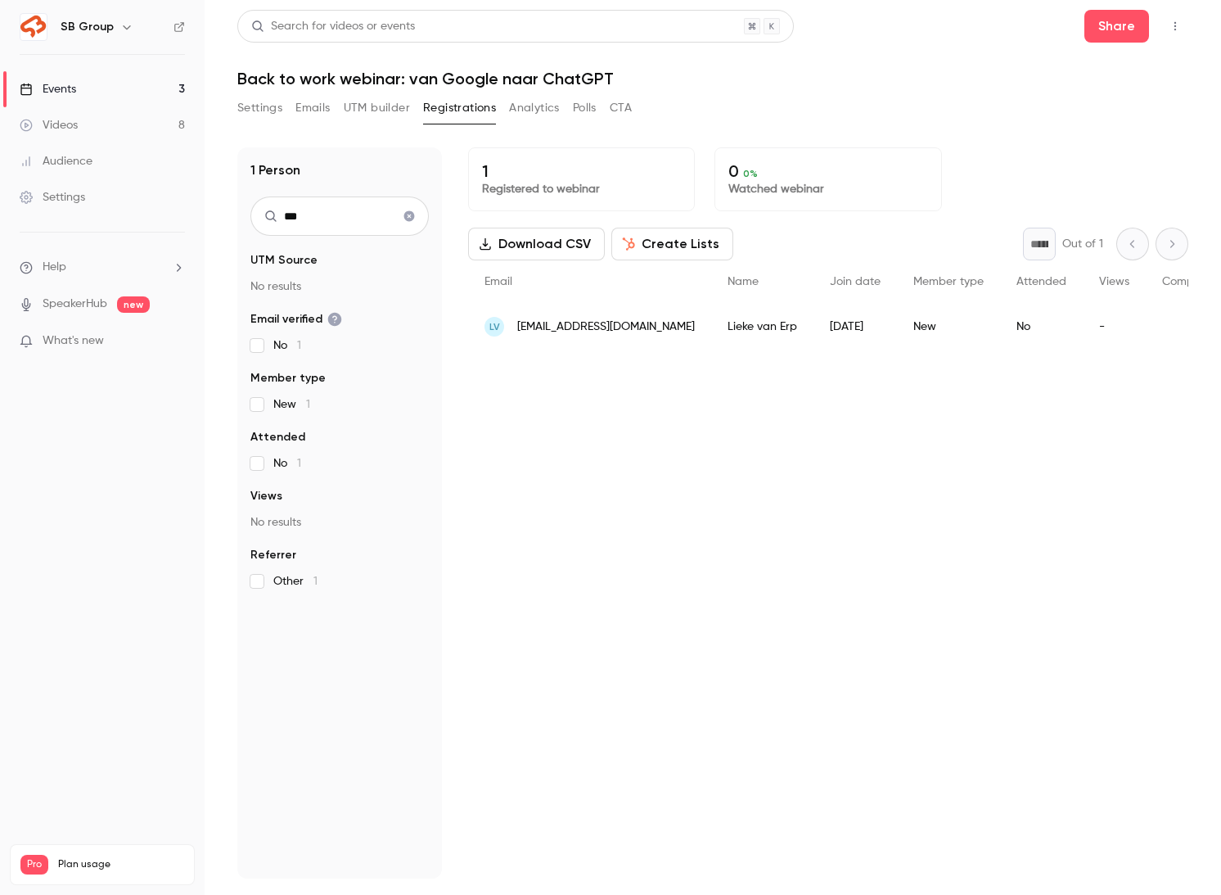
type input "***"
click at [407, 220] on icon "Clear search" at bounding box center [409, 216] width 11 height 11
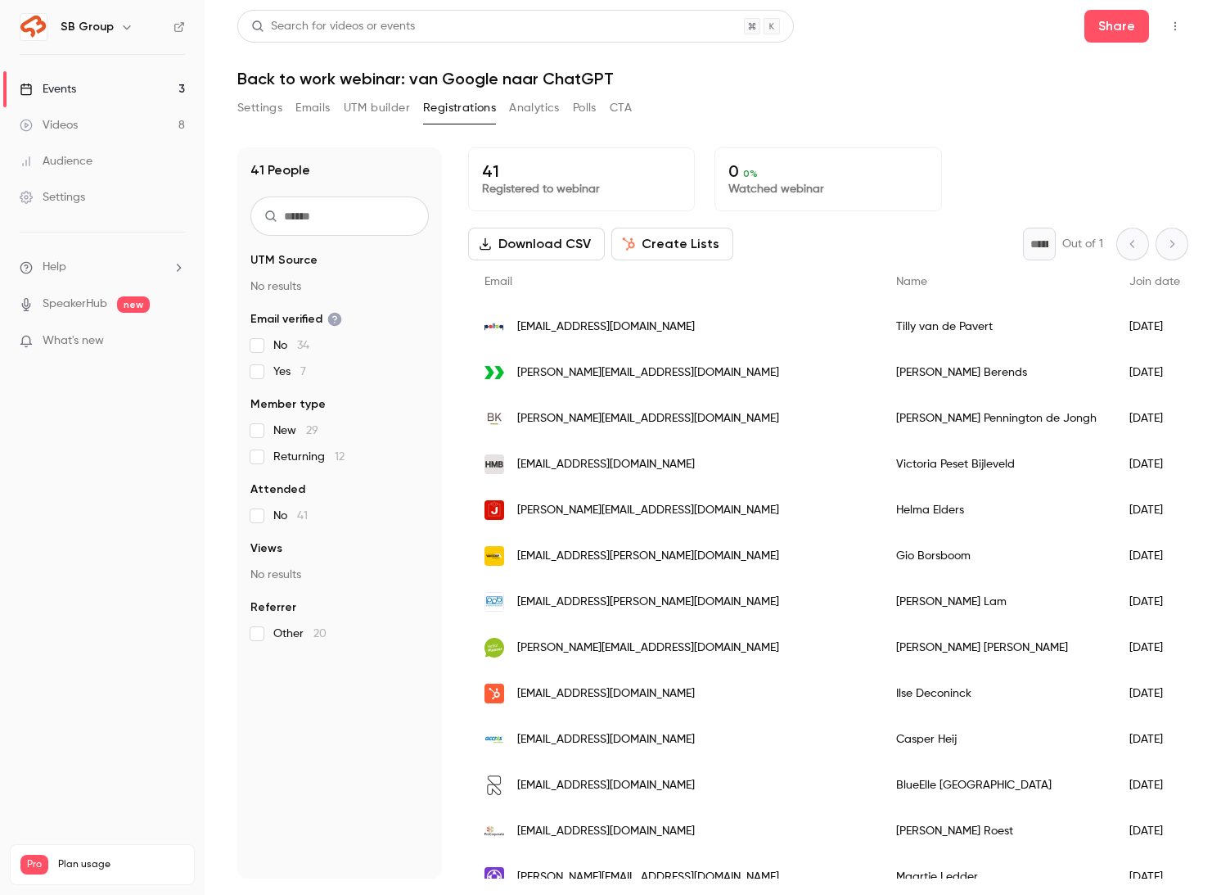
click at [407, 220] on input "text" at bounding box center [340, 215] width 178 height 39
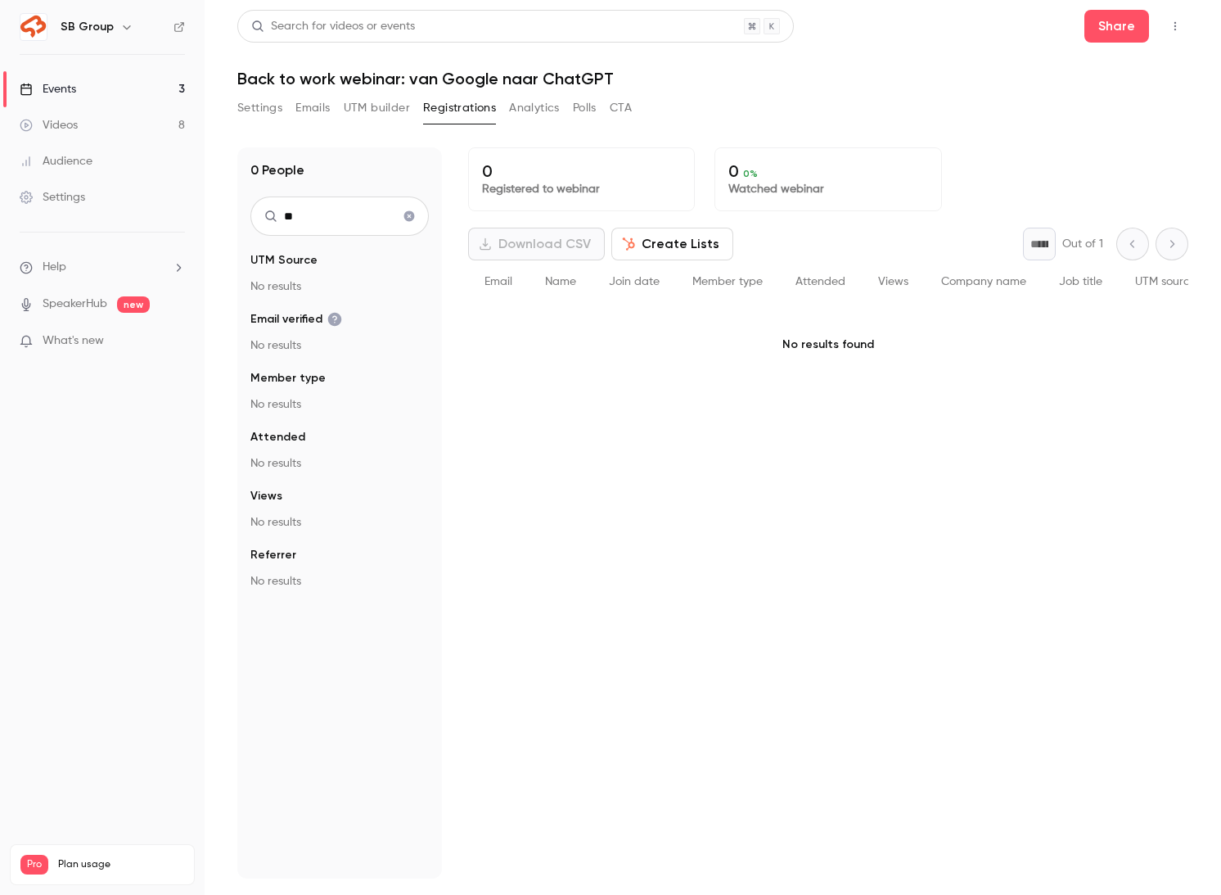
type input "*"
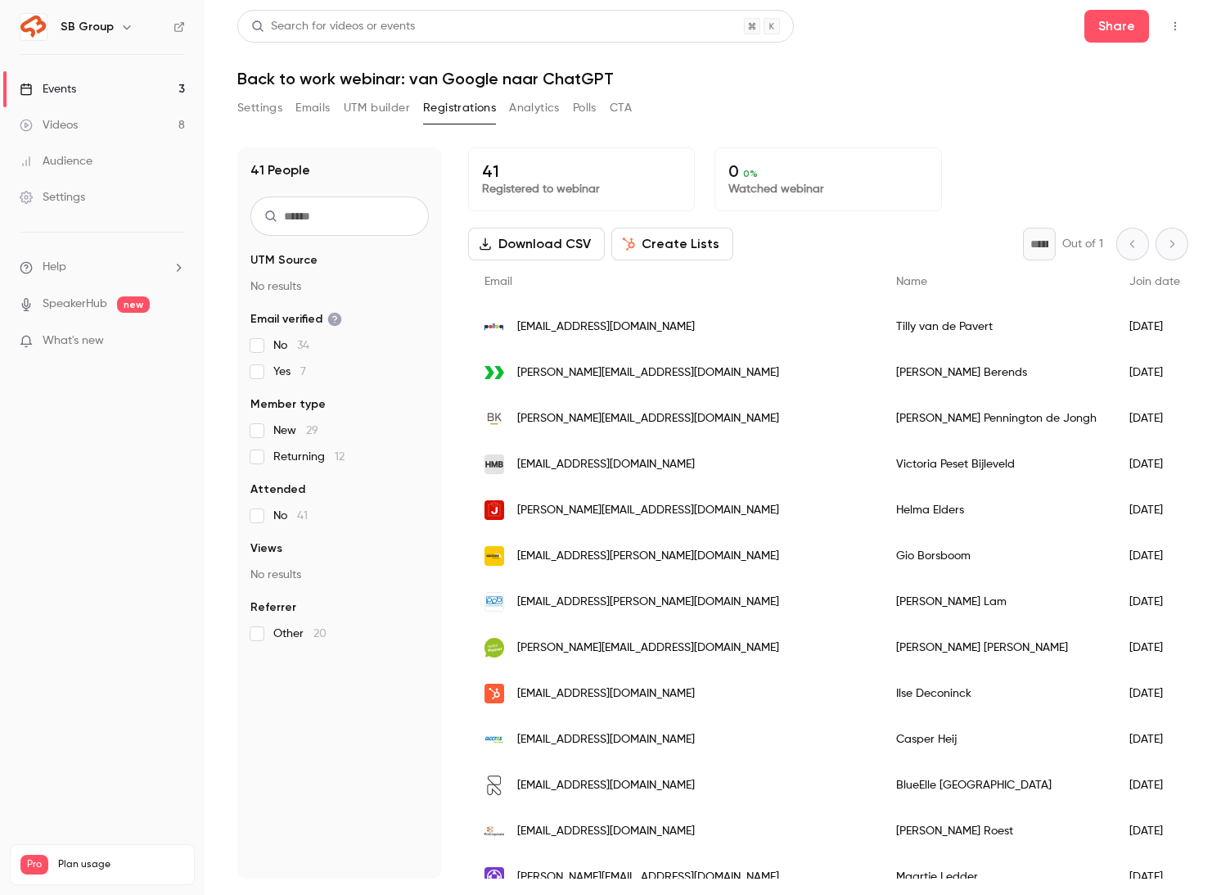
click at [316, 214] on input "text" at bounding box center [340, 215] width 178 height 39
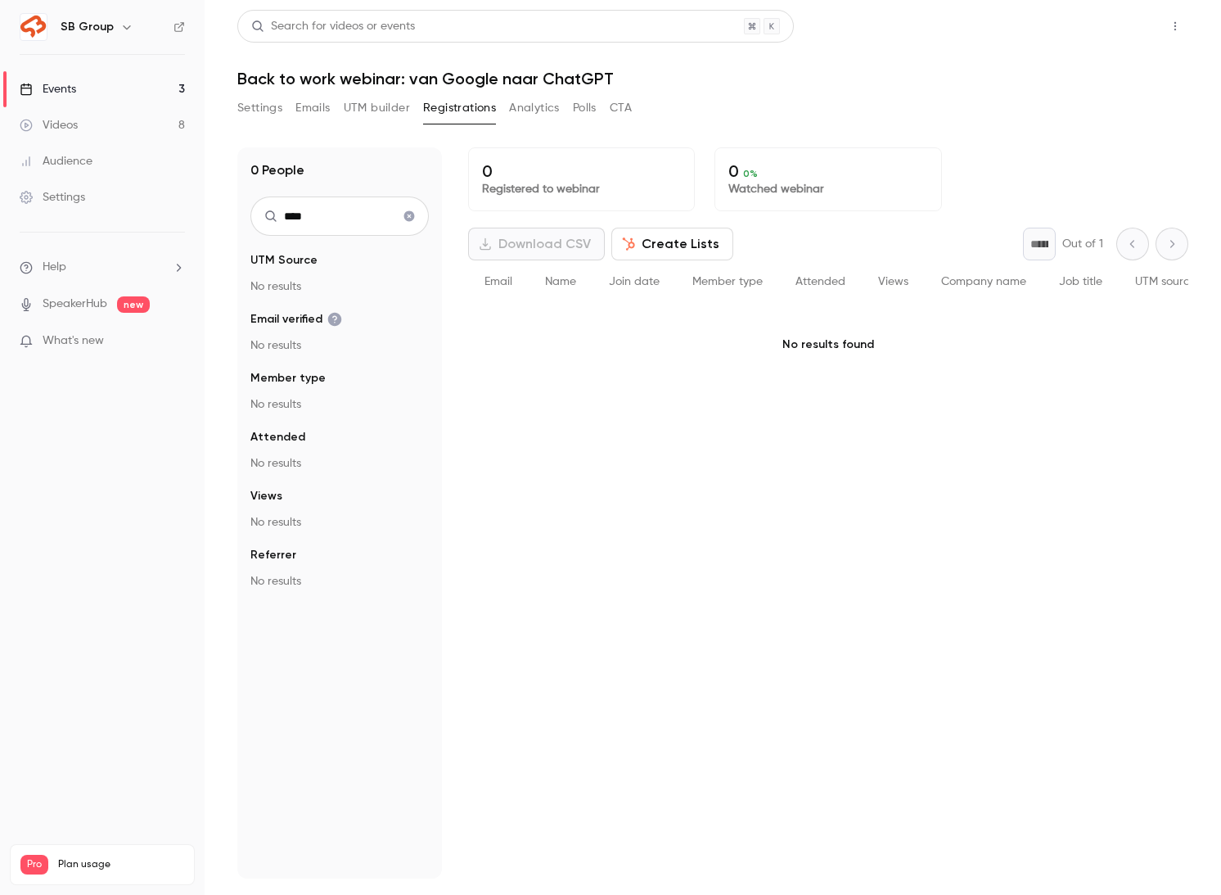
type input "****"
click at [1141, 29] on button "Share" at bounding box center [1117, 26] width 65 height 33
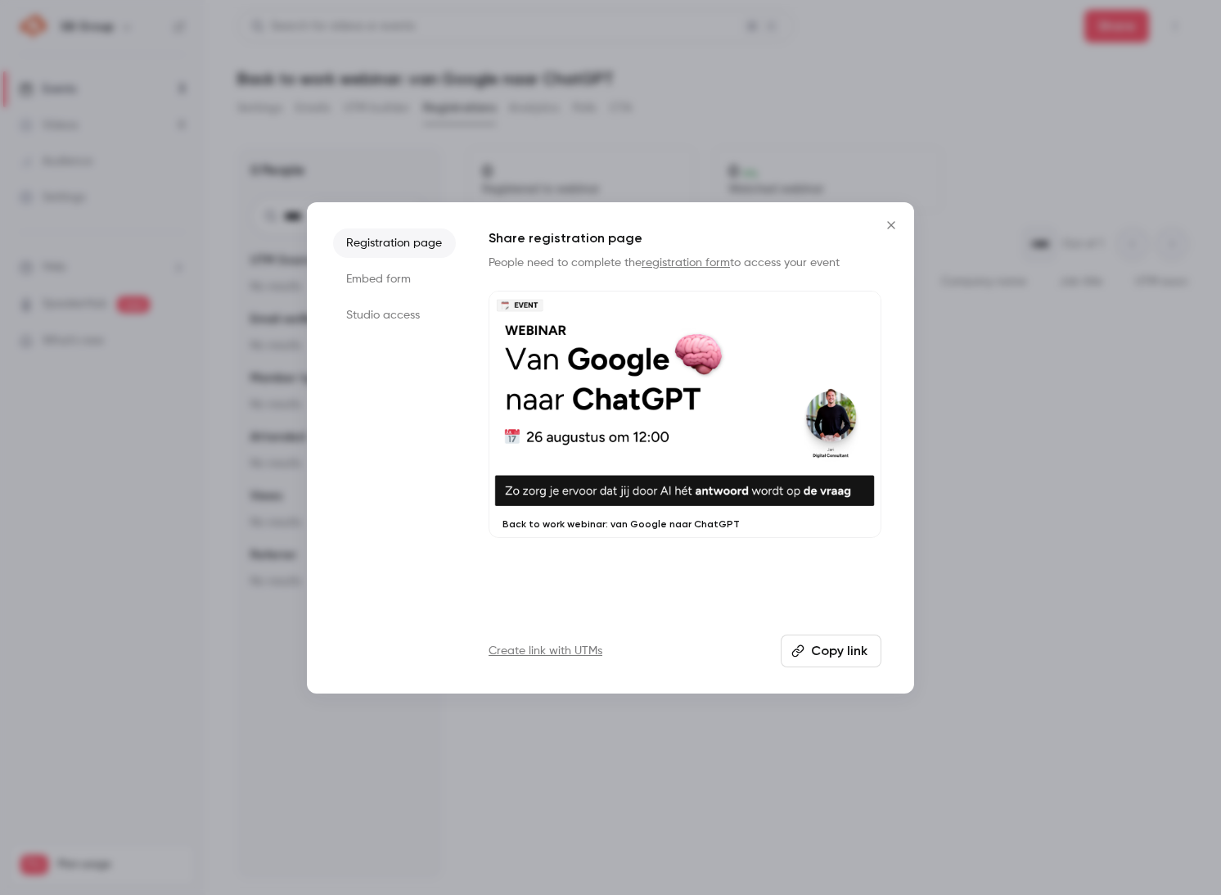
click at [817, 653] on button "Copy link" at bounding box center [831, 650] width 101 height 33
click at [799, 649] on icon "button" at bounding box center [799, 650] width 12 height 12
click at [894, 224] on icon "Close" at bounding box center [892, 225] width 20 height 13
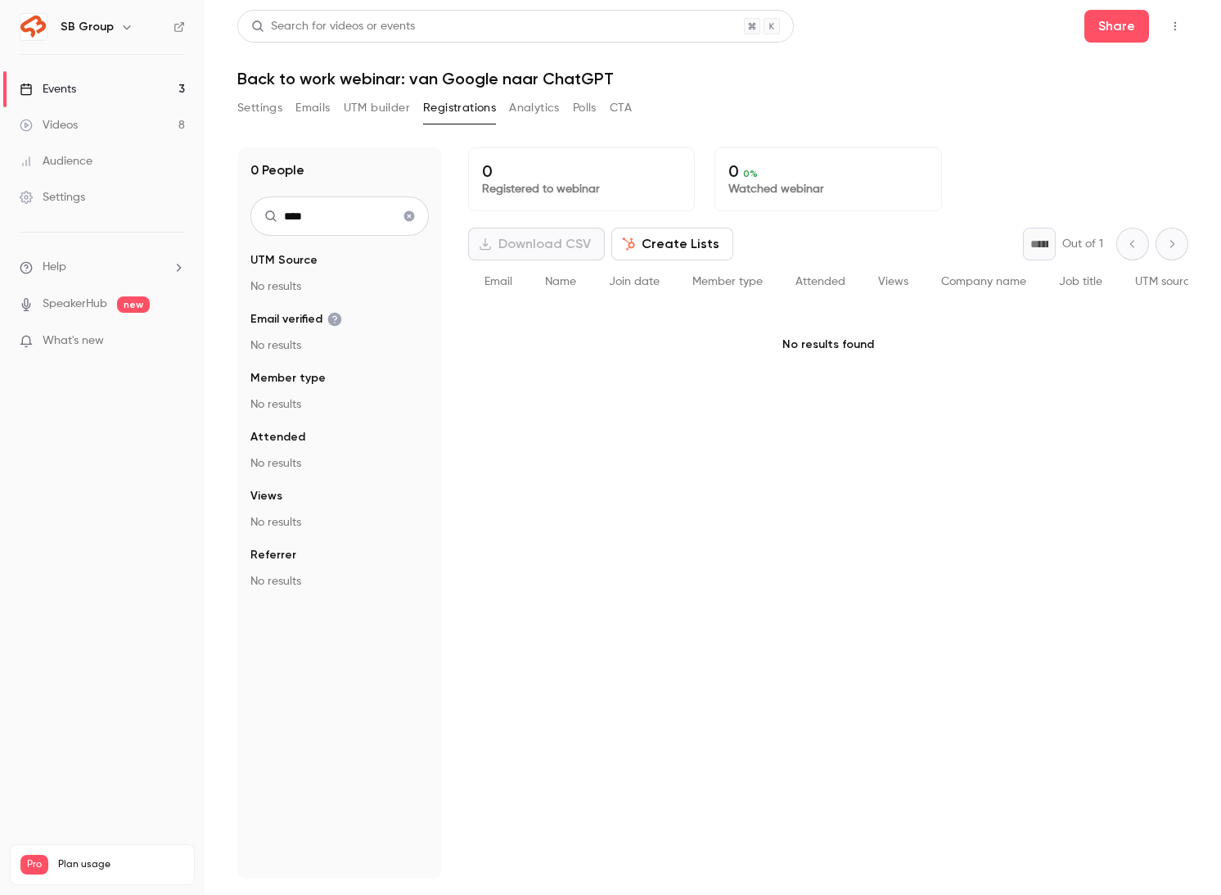
click at [415, 214] on icon "Clear search" at bounding box center [409, 215] width 13 height 11
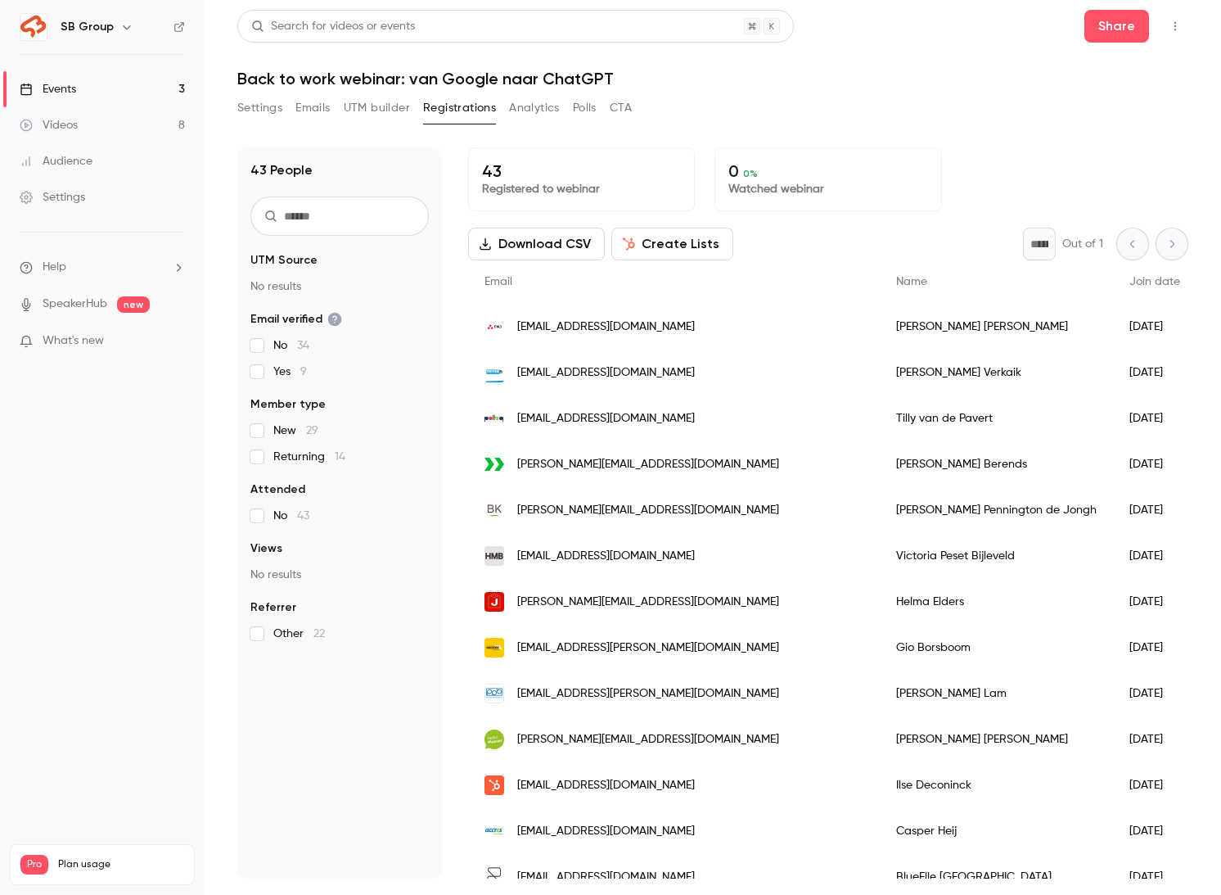
click at [377, 224] on input "text" at bounding box center [340, 215] width 178 height 39
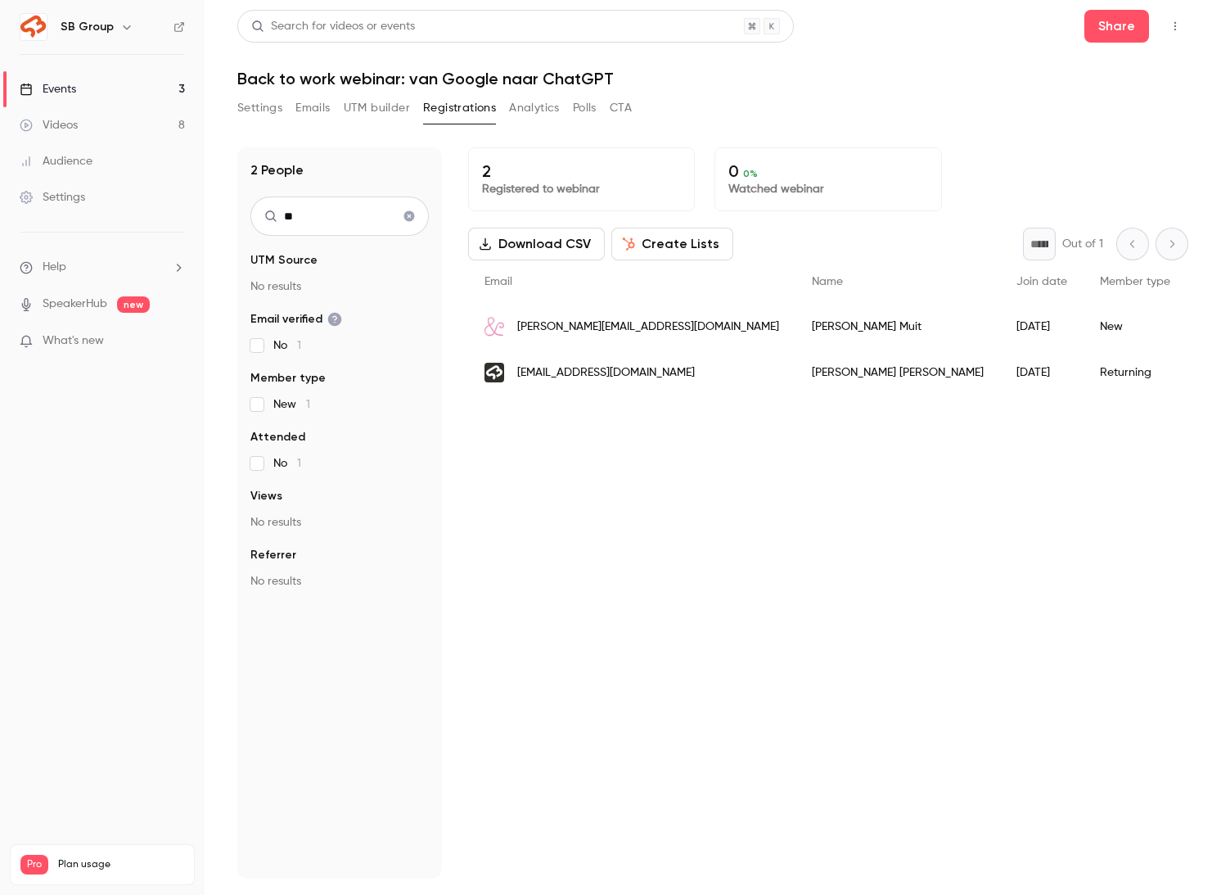
type input "*"
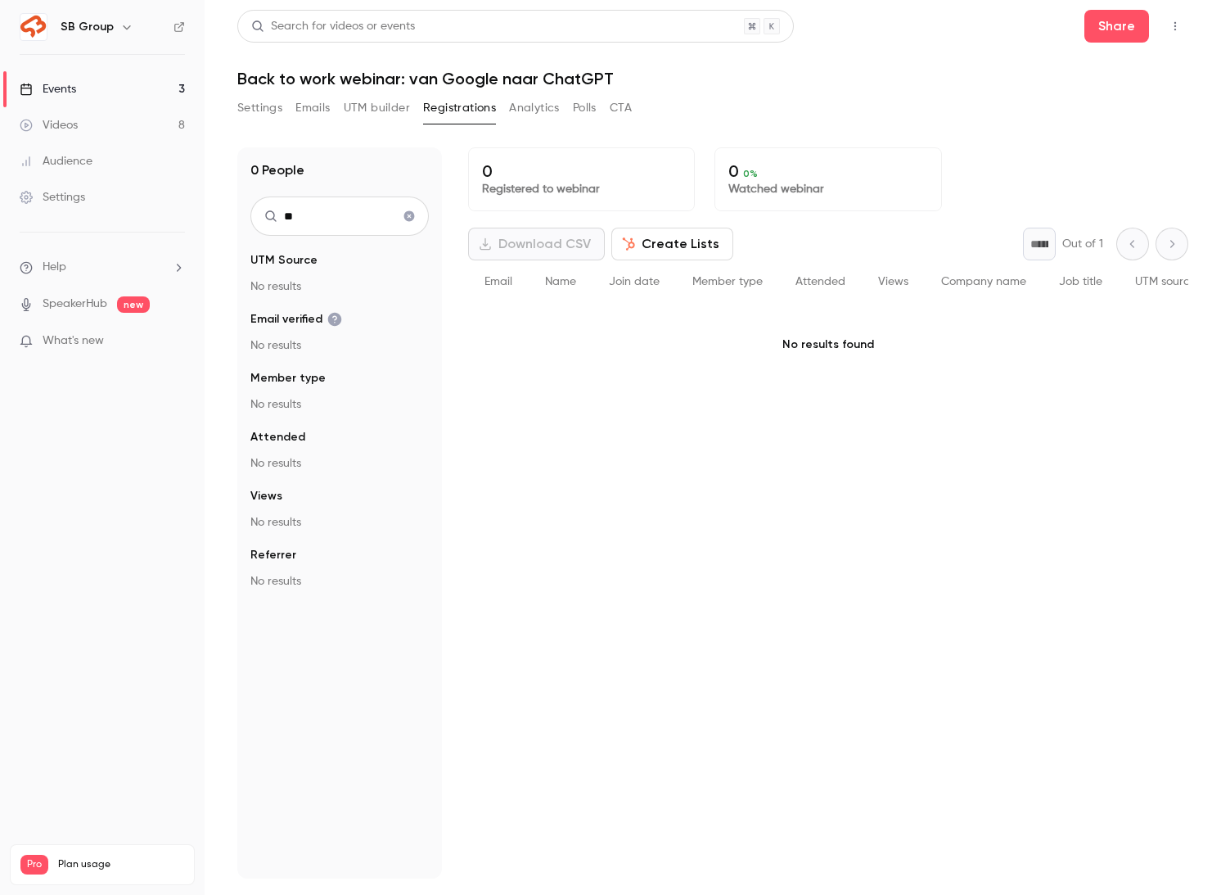
type input "*"
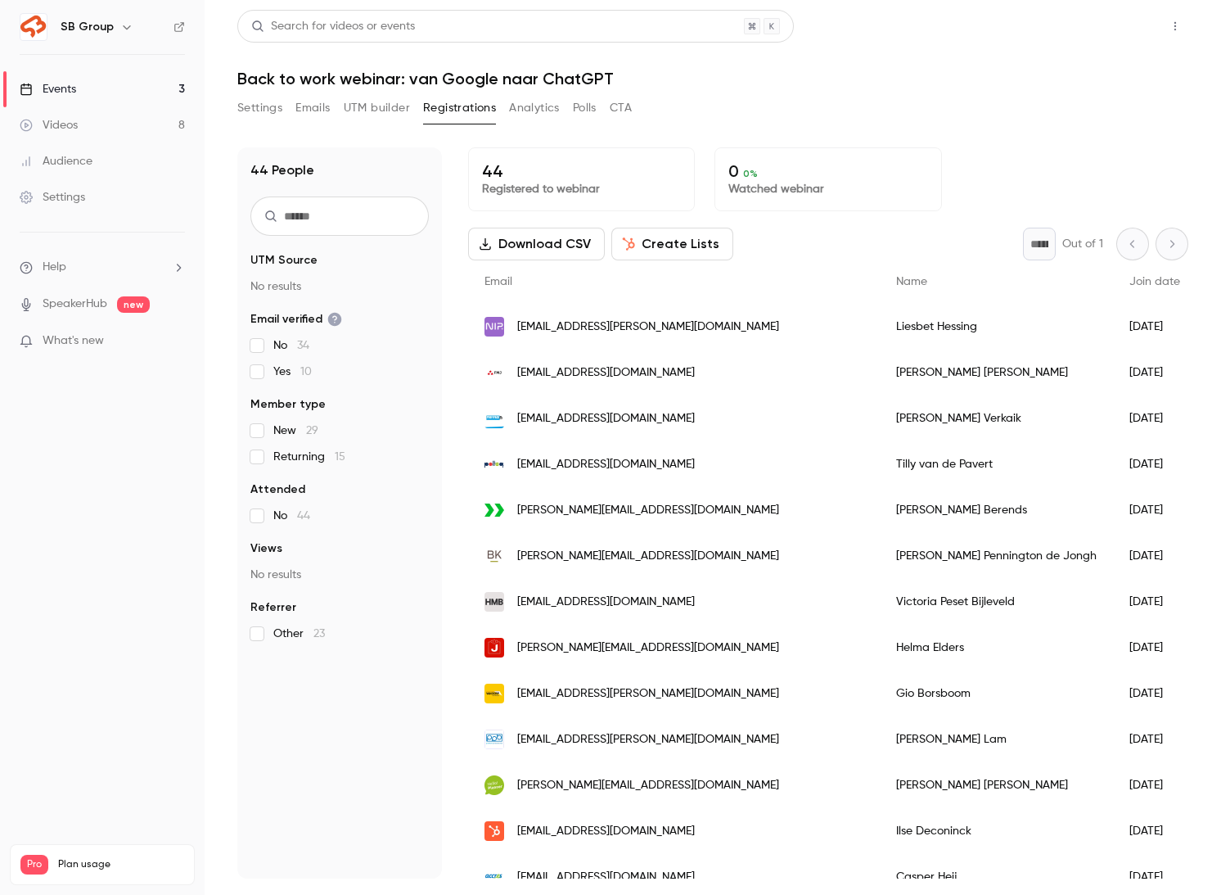
click at [1109, 23] on button "Share" at bounding box center [1117, 26] width 65 height 33
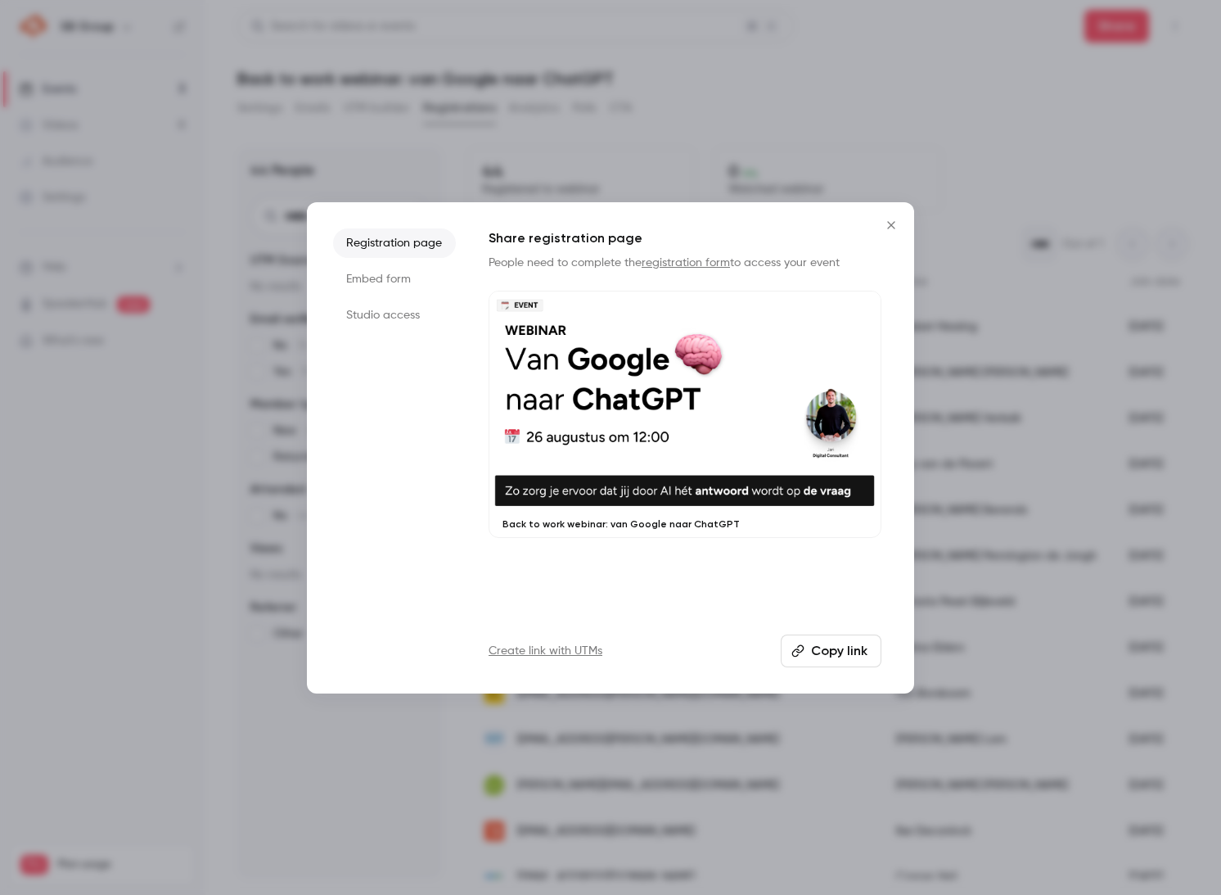
click at [815, 646] on button "Copy link" at bounding box center [831, 650] width 101 height 33
click at [900, 219] on icon "Close" at bounding box center [892, 225] width 20 height 13
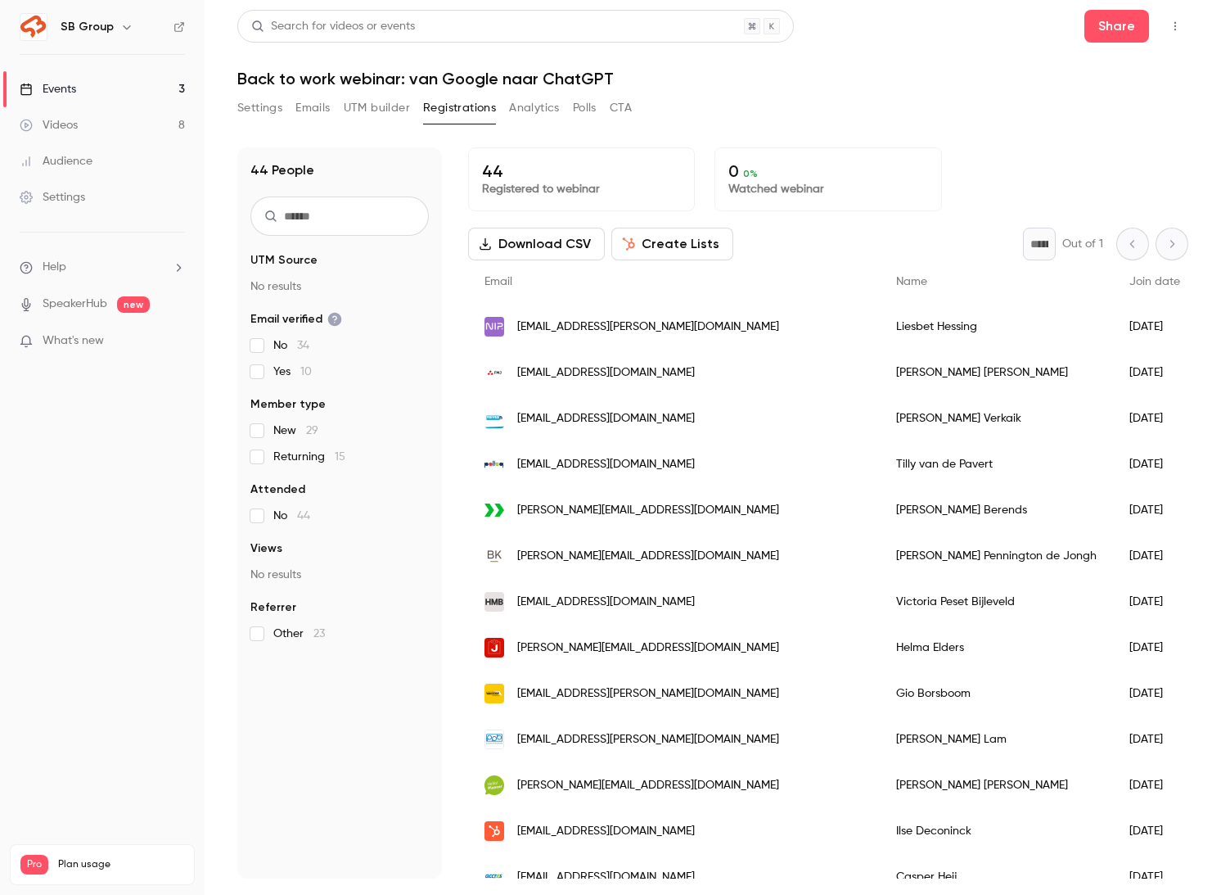
click at [359, 213] on input "text" at bounding box center [340, 215] width 178 height 39
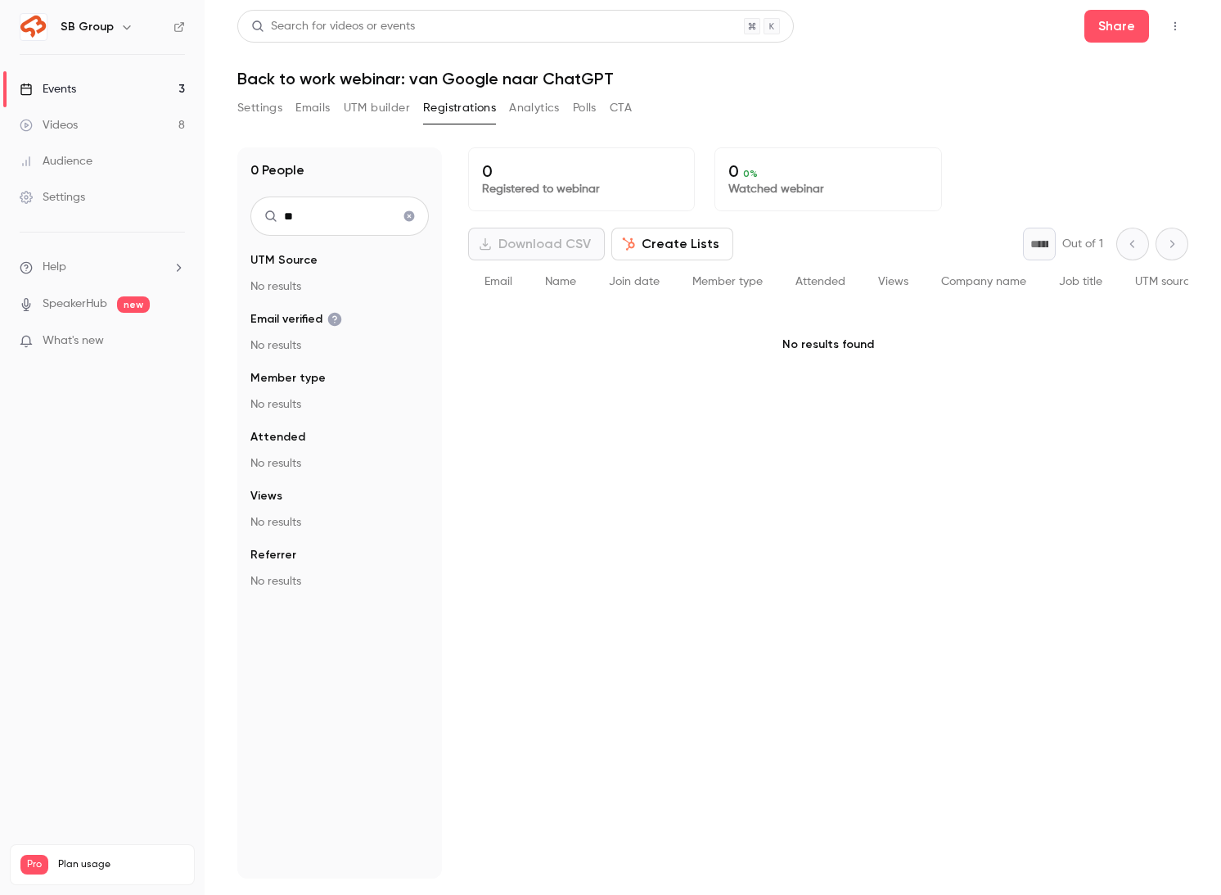
type input "*"
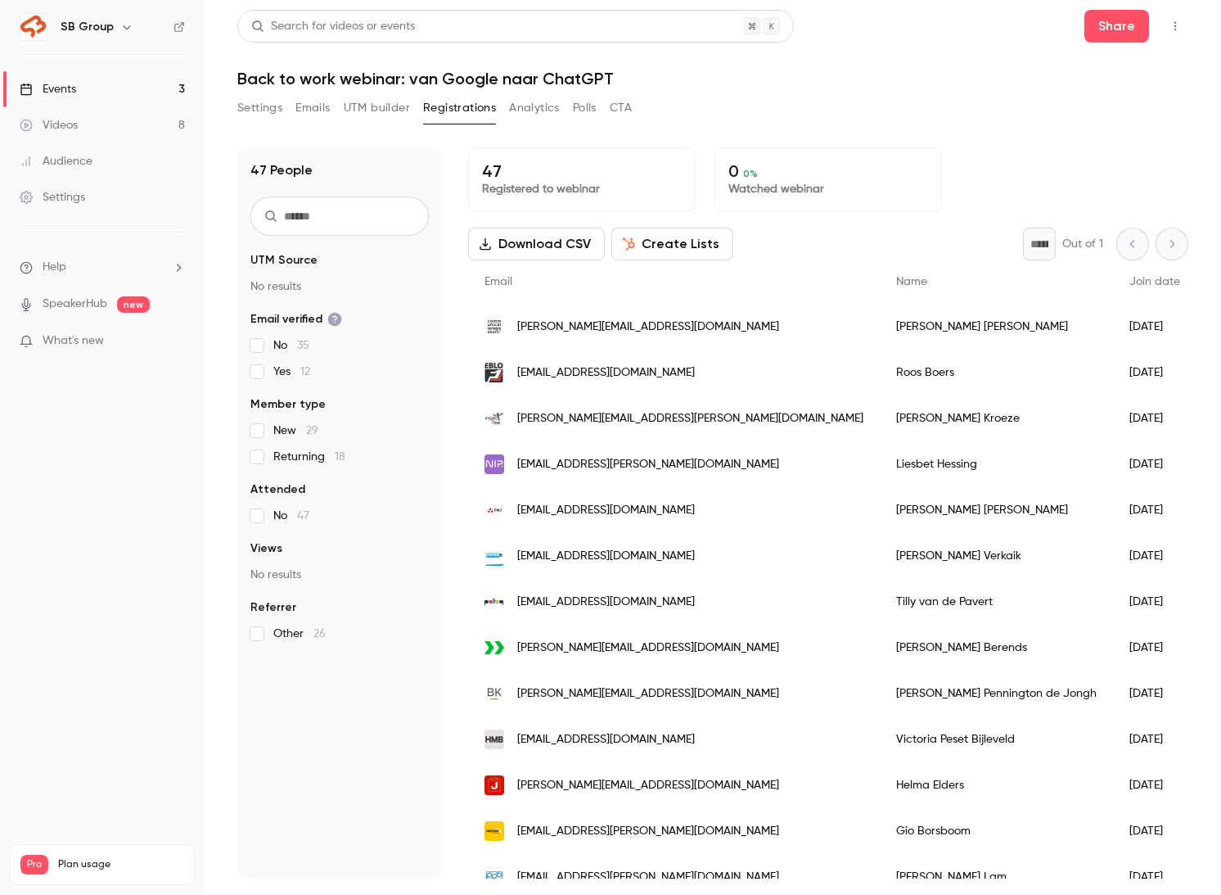
click at [304, 221] on input "text" at bounding box center [340, 215] width 178 height 39
paste input "**********"
type input "**********"
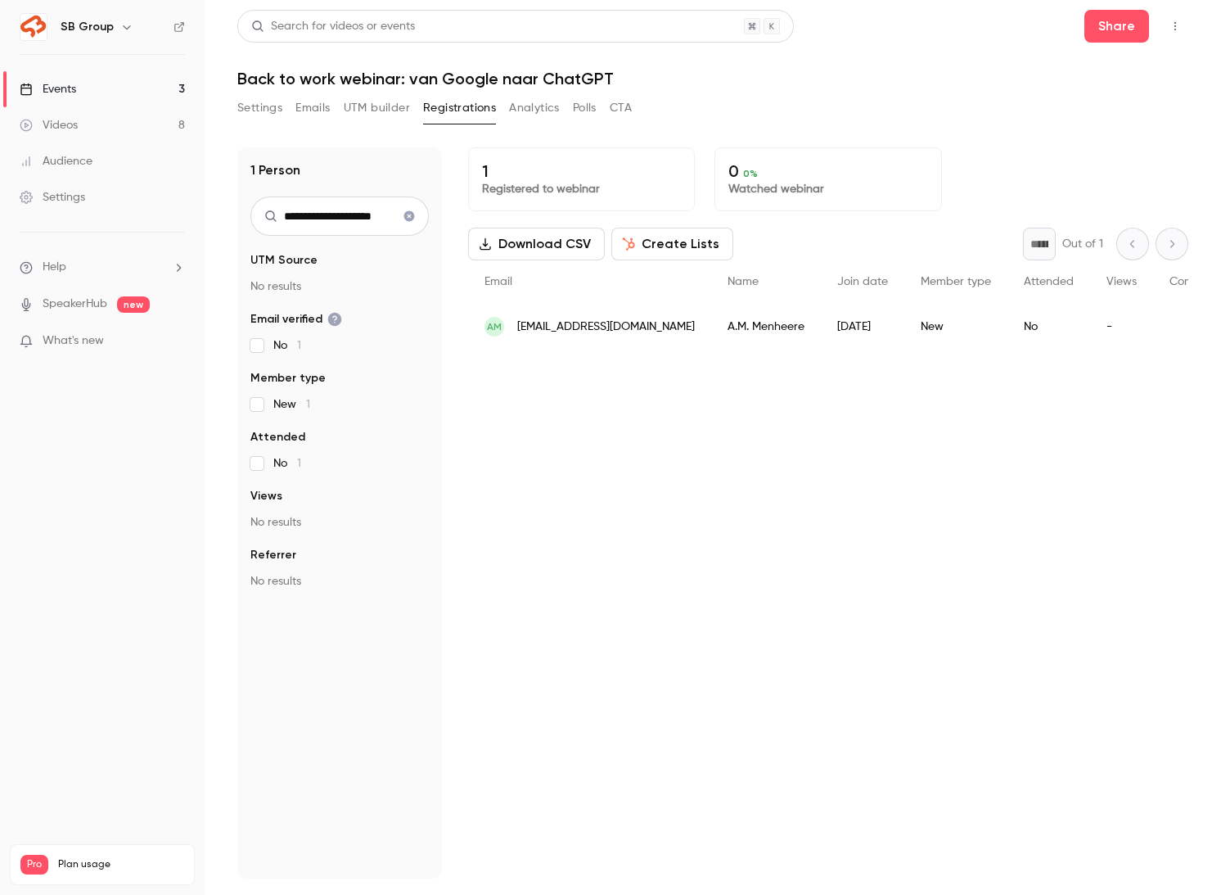
click at [412, 218] on icon "Clear search" at bounding box center [409, 216] width 11 height 11
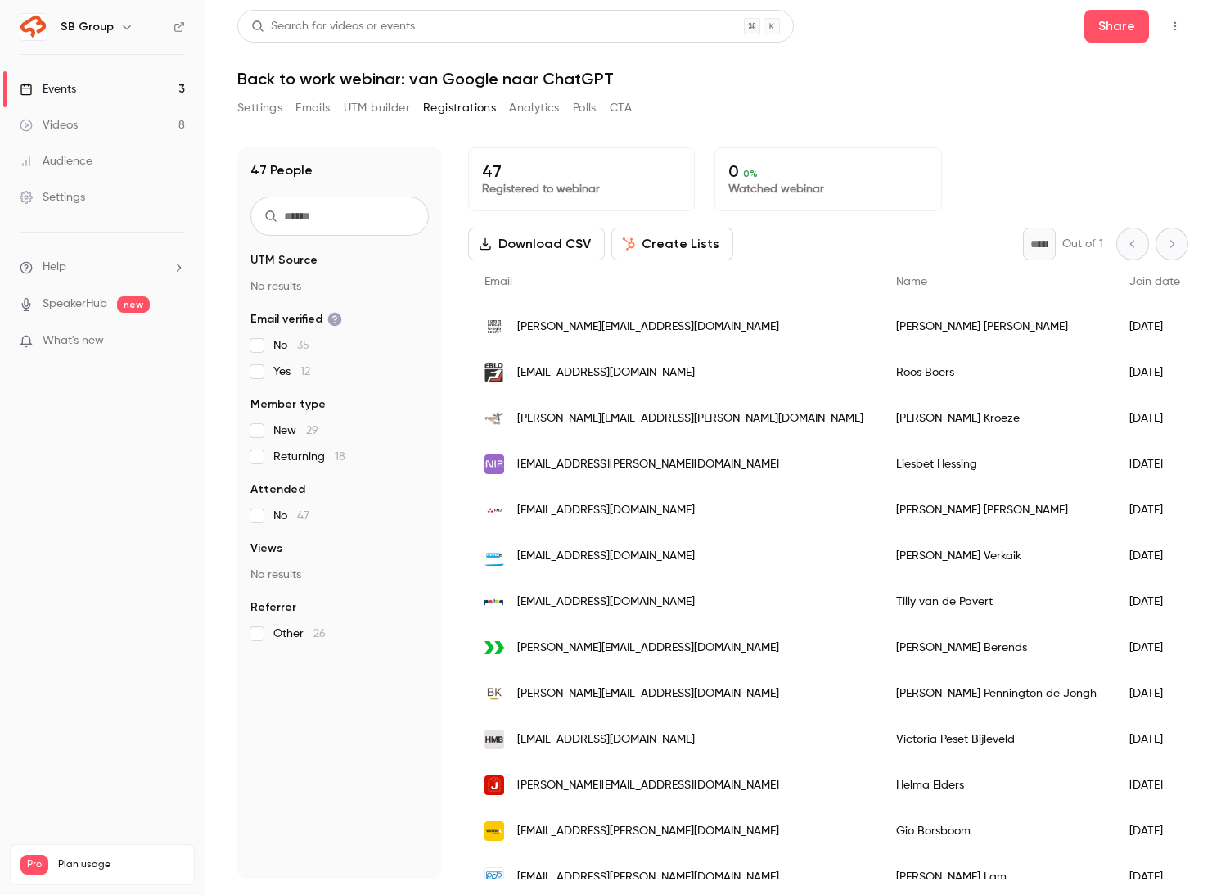
click at [401, 205] on input "text" at bounding box center [340, 215] width 178 height 39
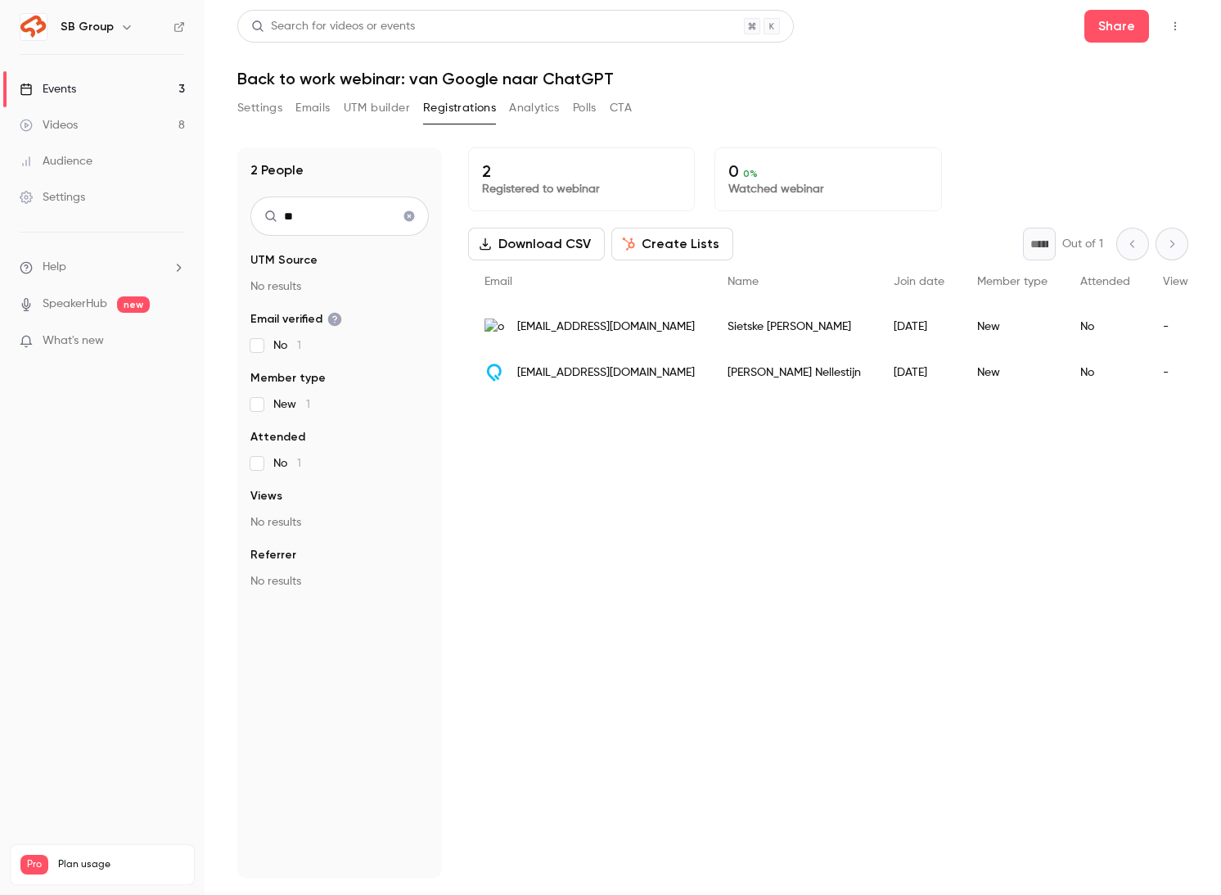
type input "*"
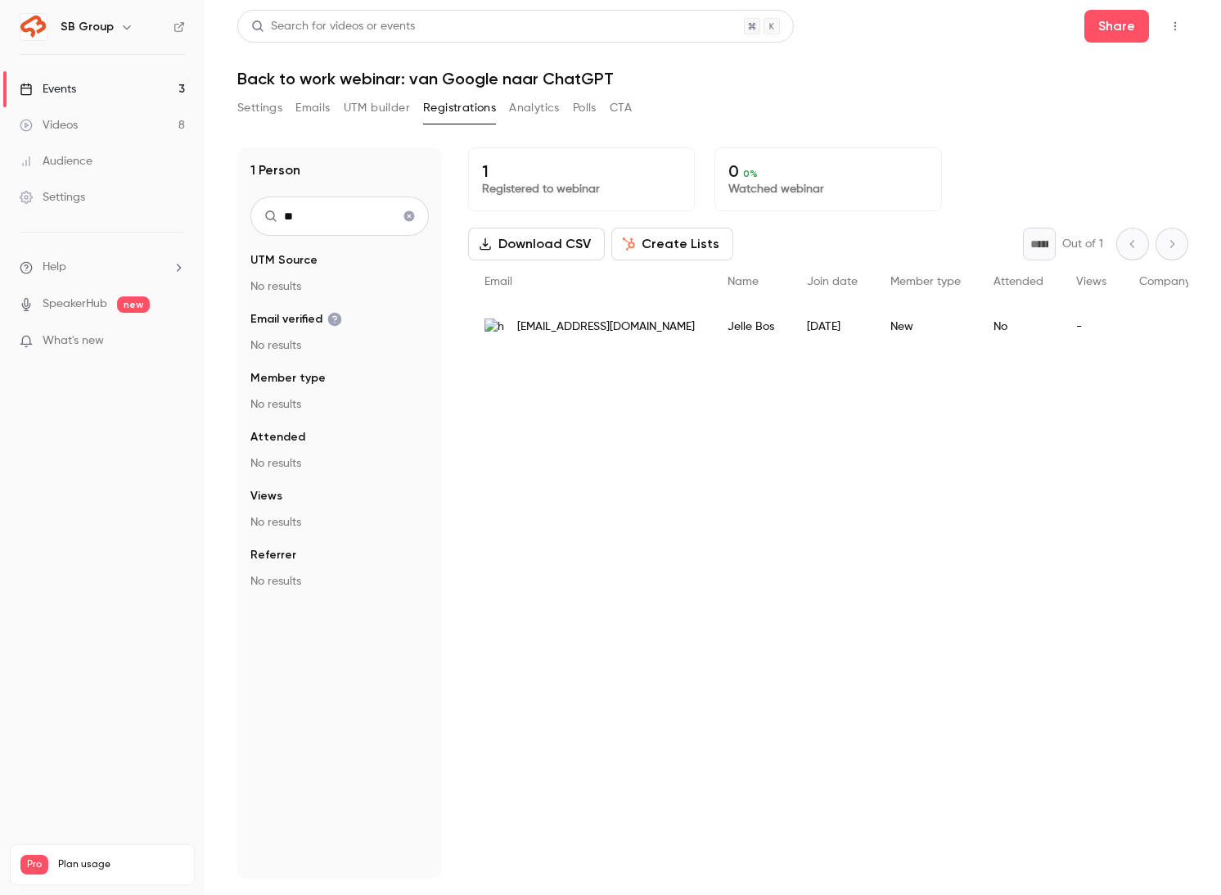
type input "*"
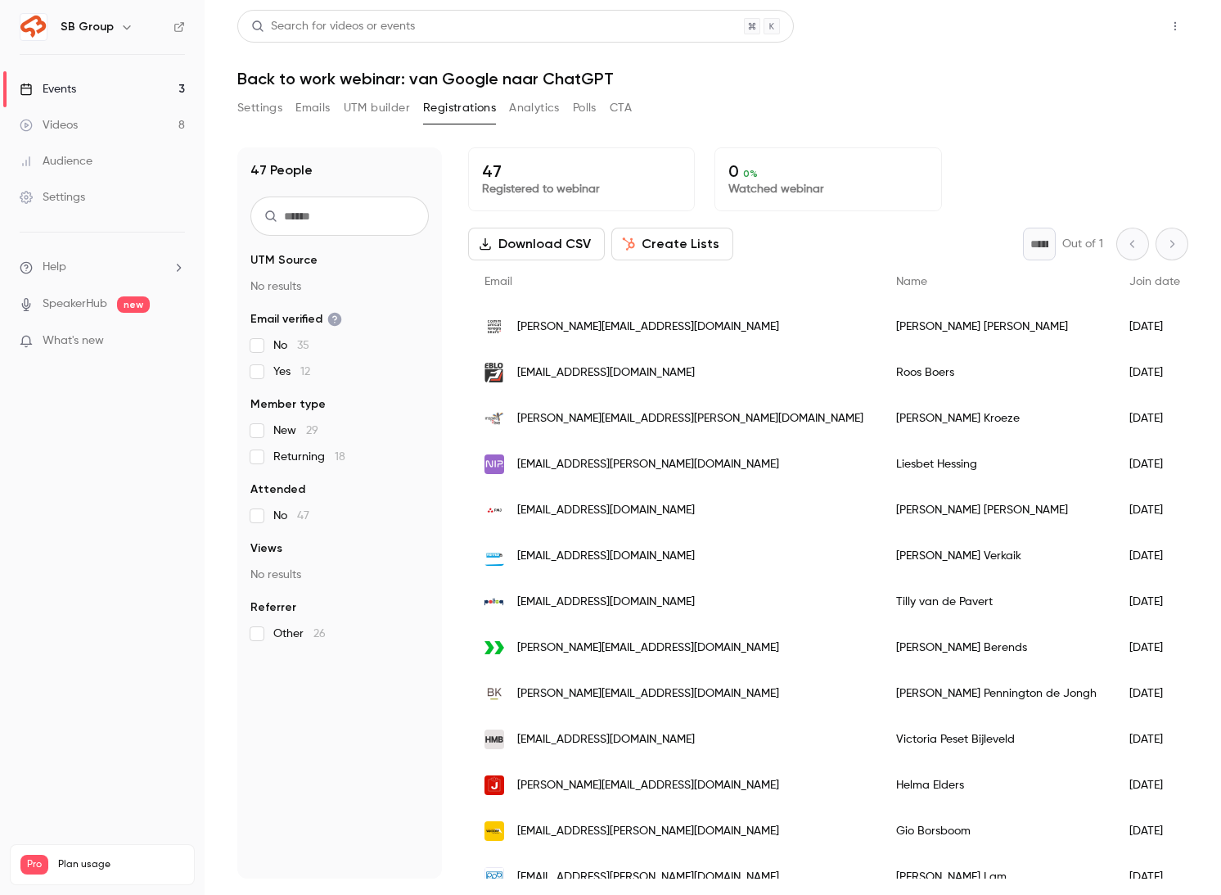
click at [1106, 36] on button "Share" at bounding box center [1117, 26] width 65 height 33
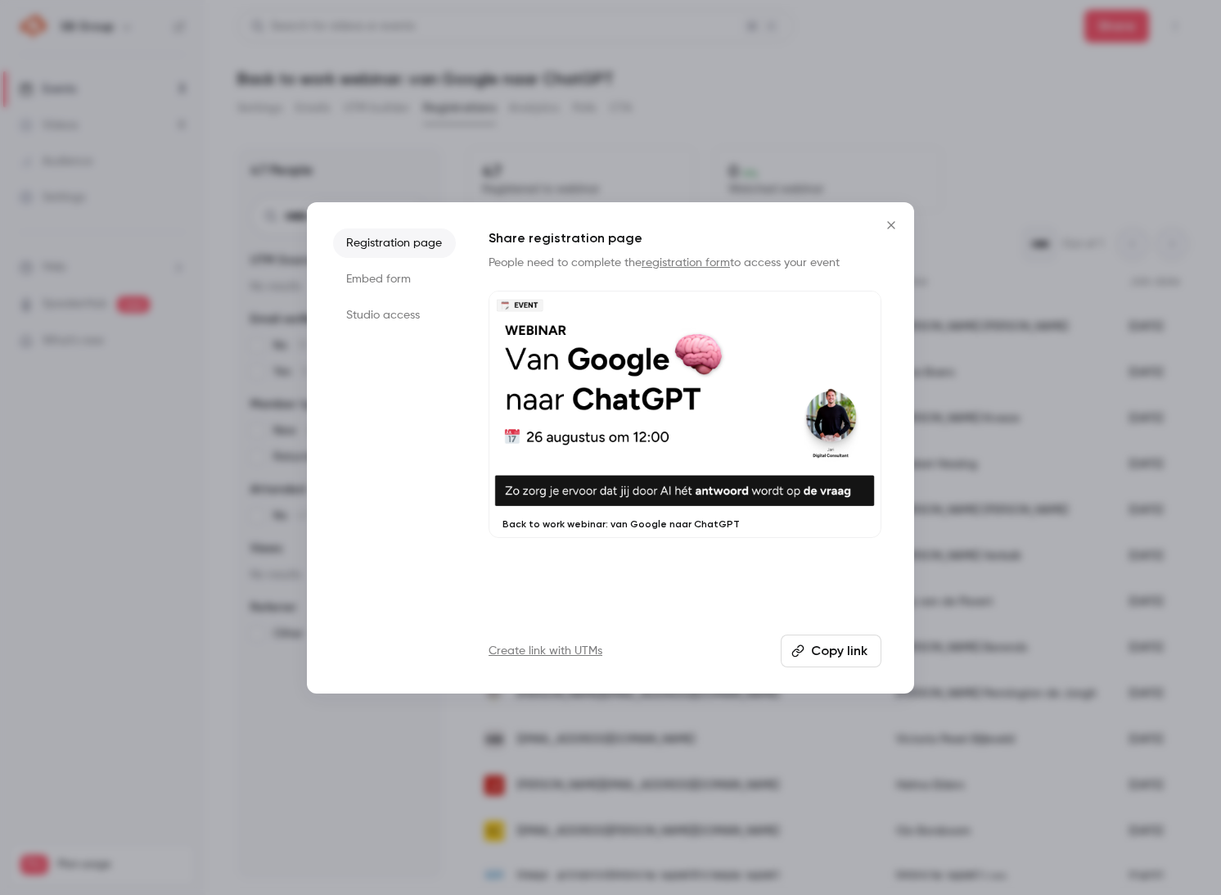
click at [808, 644] on button "Copy link" at bounding box center [831, 650] width 101 height 33
click at [826, 649] on button "Copy link" at bounding box center [831, 650] width 101 height 33
click at [889, 224] on icon "Close" at bounding box center [892, 225] width 20 height 13
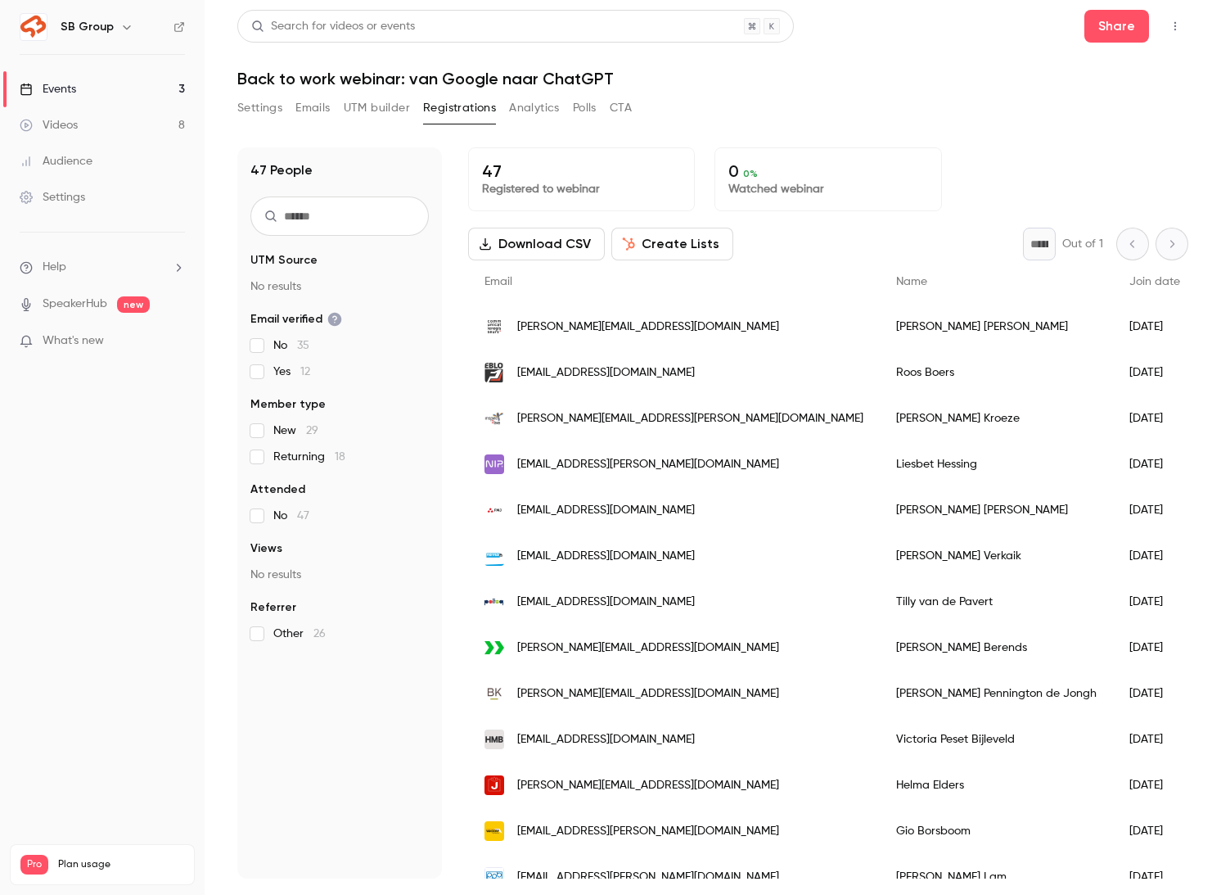
click at [328, 212] on input "text" at bounding box center [340, 215] width 178 height 39
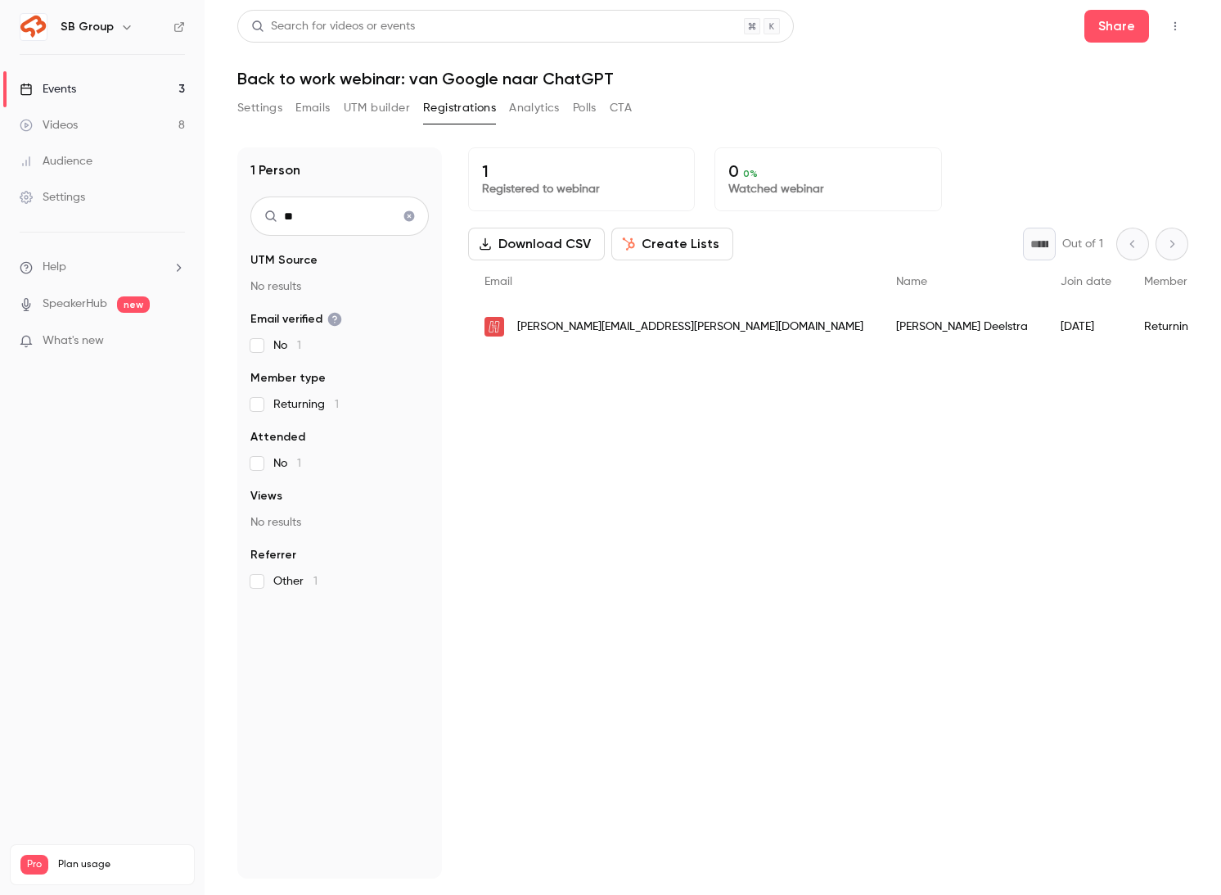
type input "*"
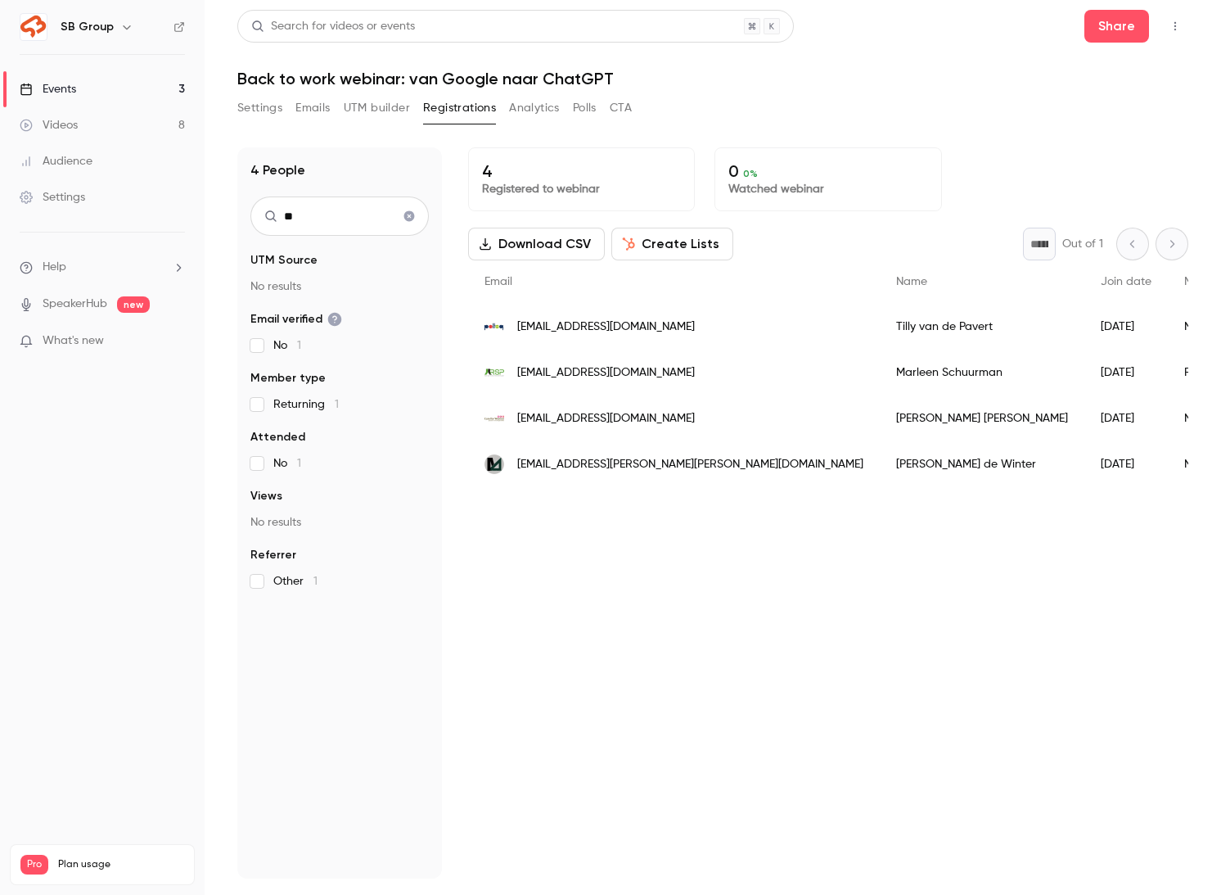
type input "*"
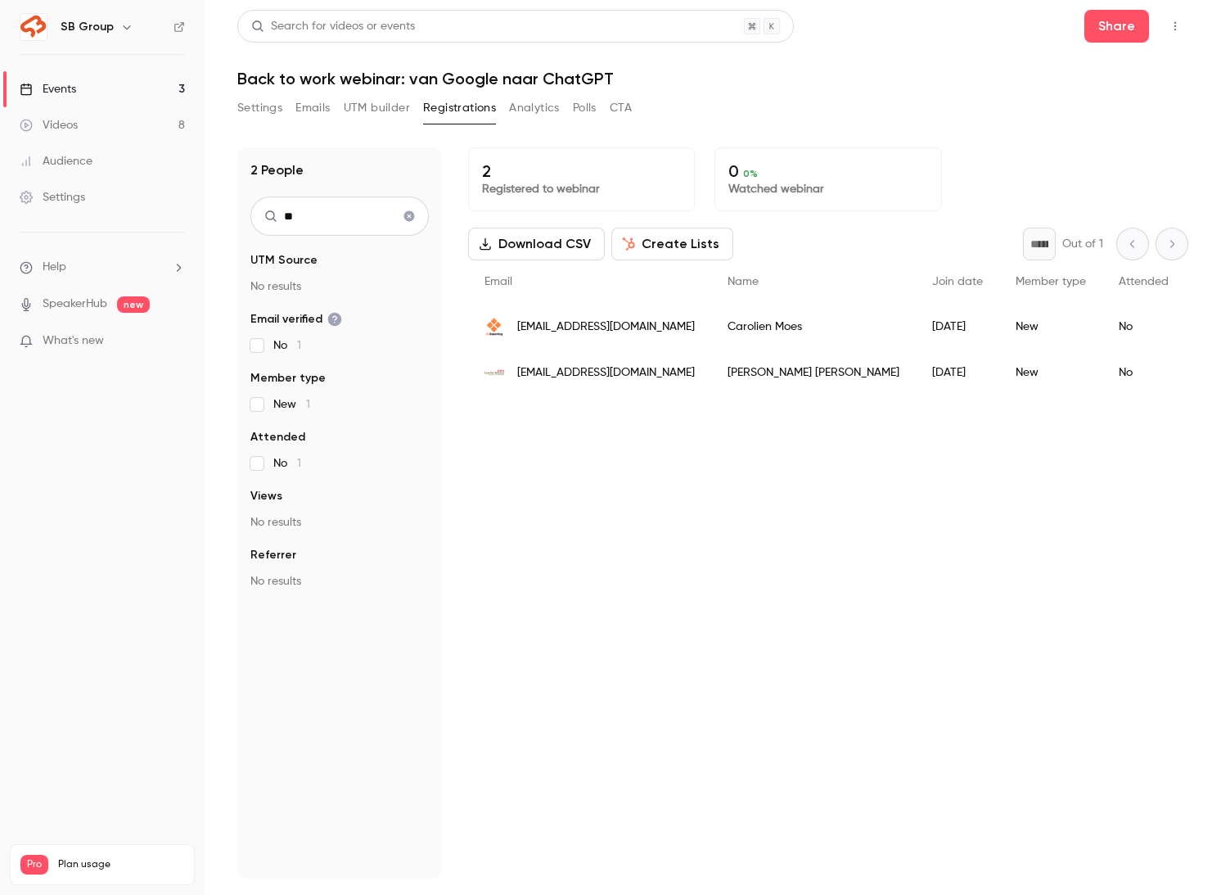
type input "*"
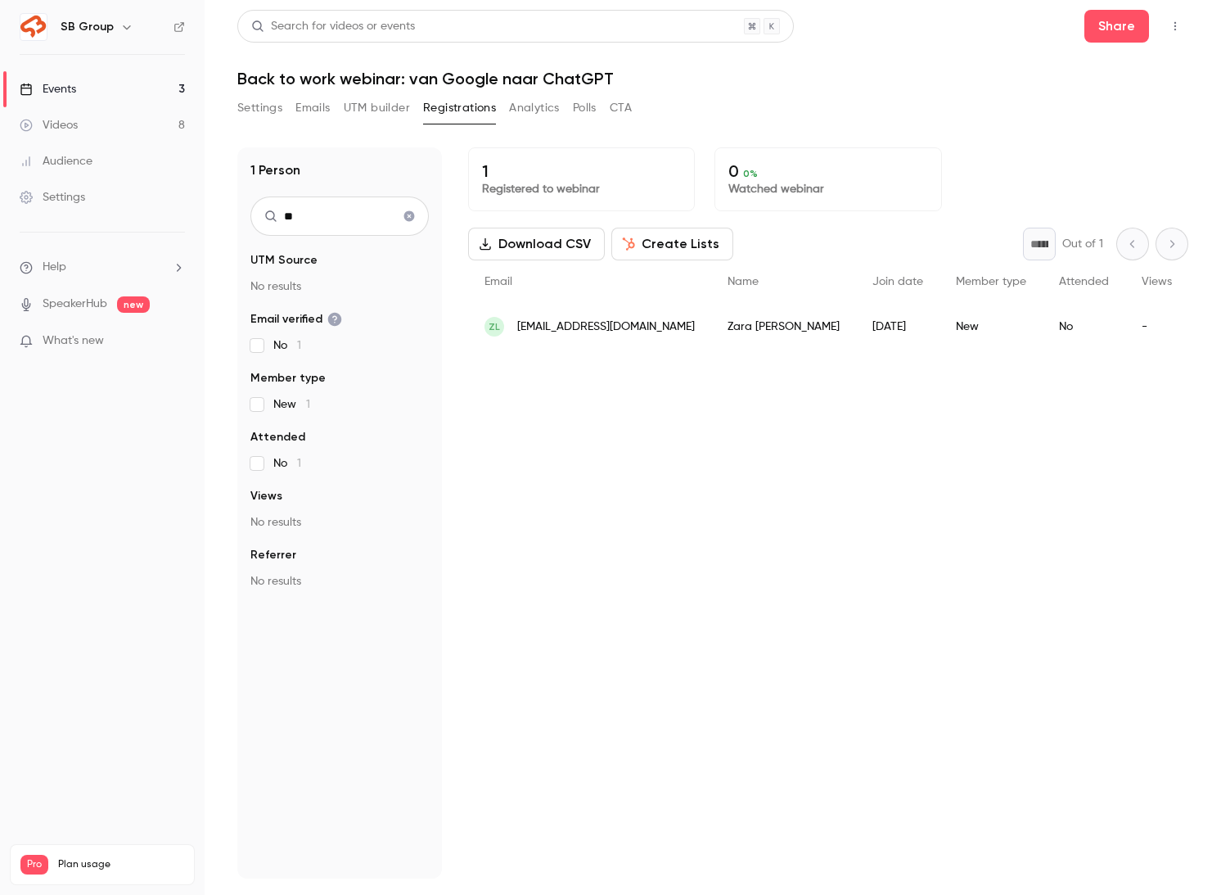
type input "*"
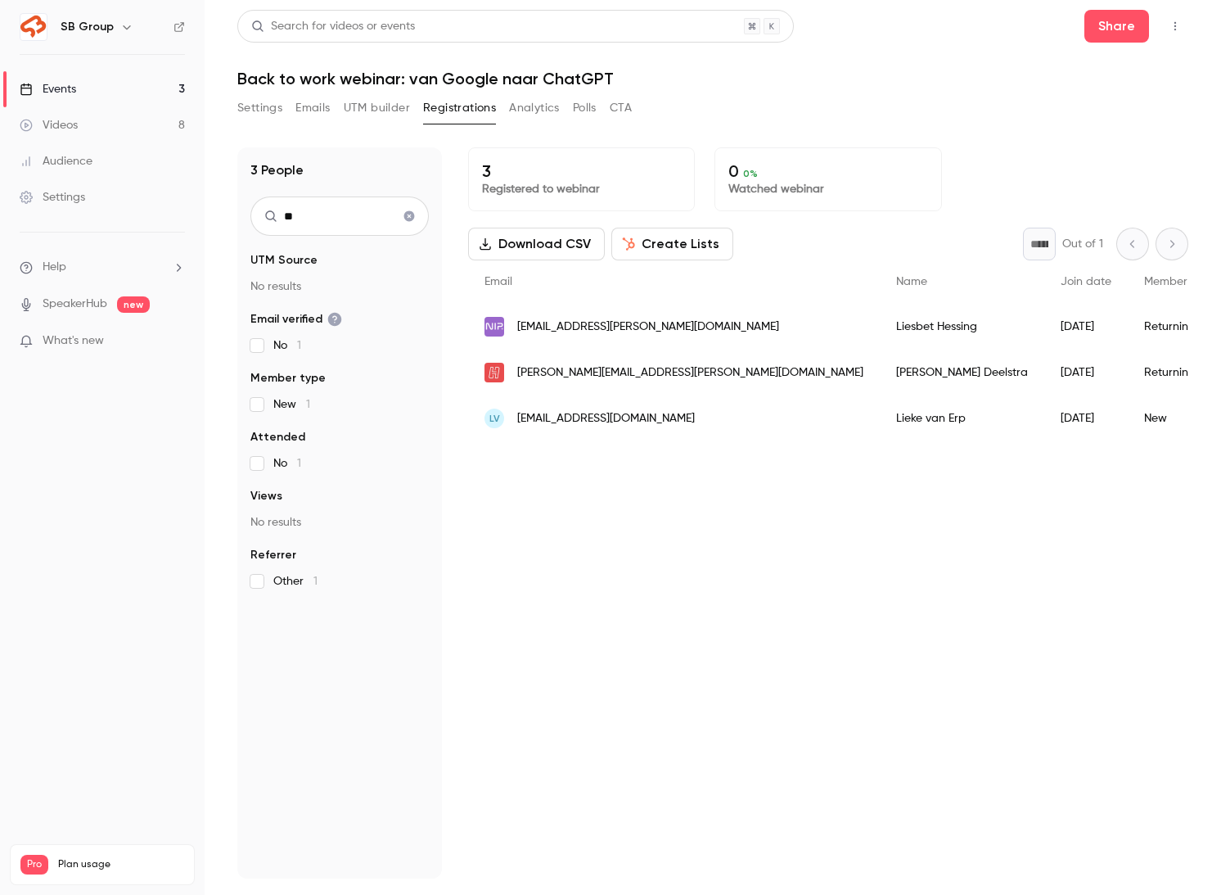
type input "*"
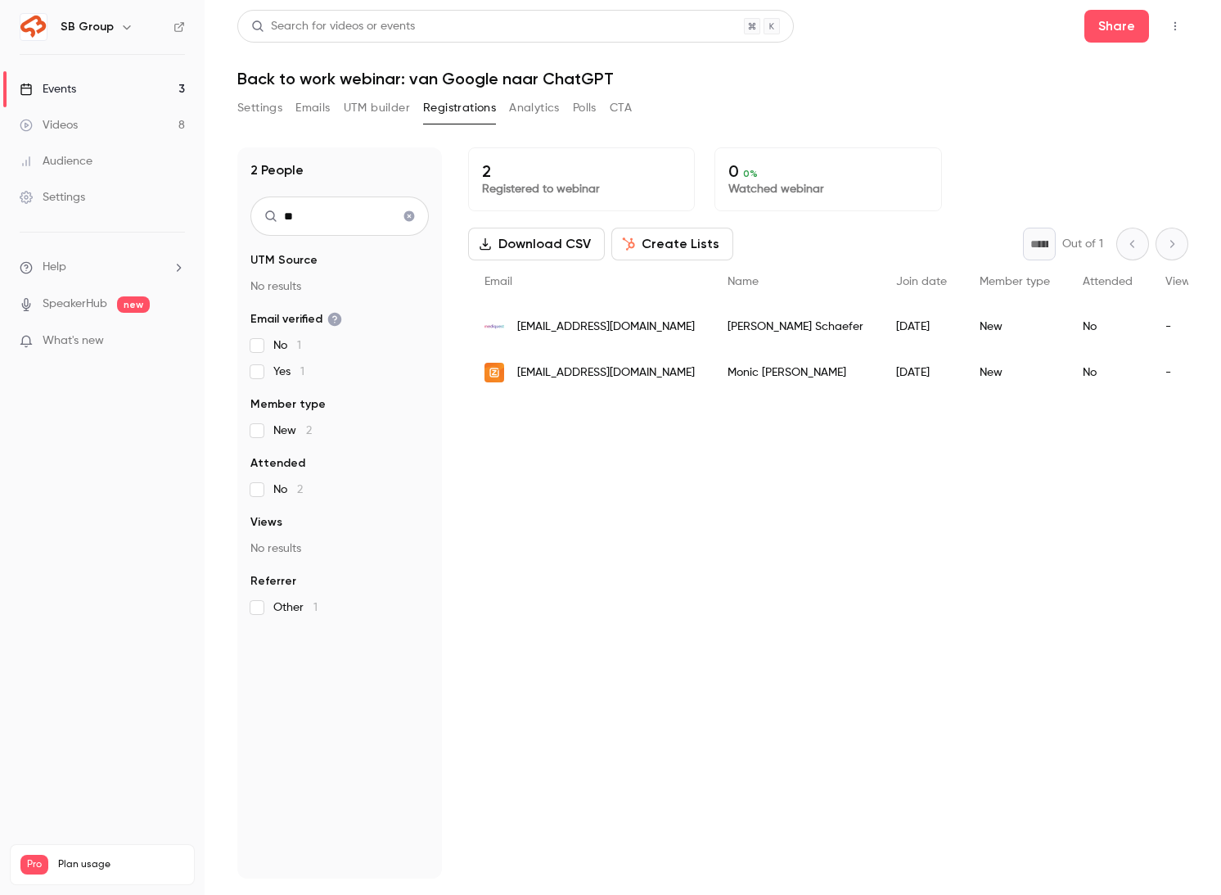
type input "*"
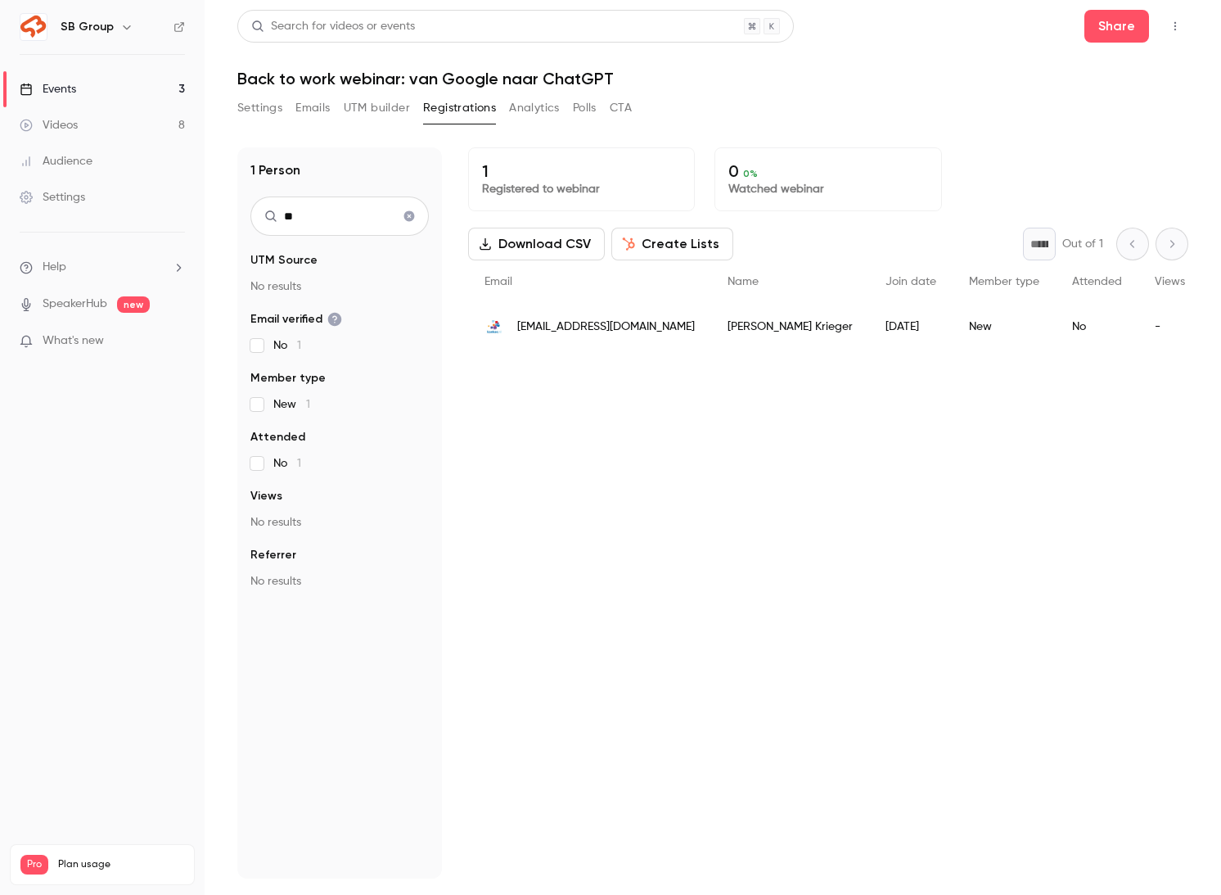
type input "*"
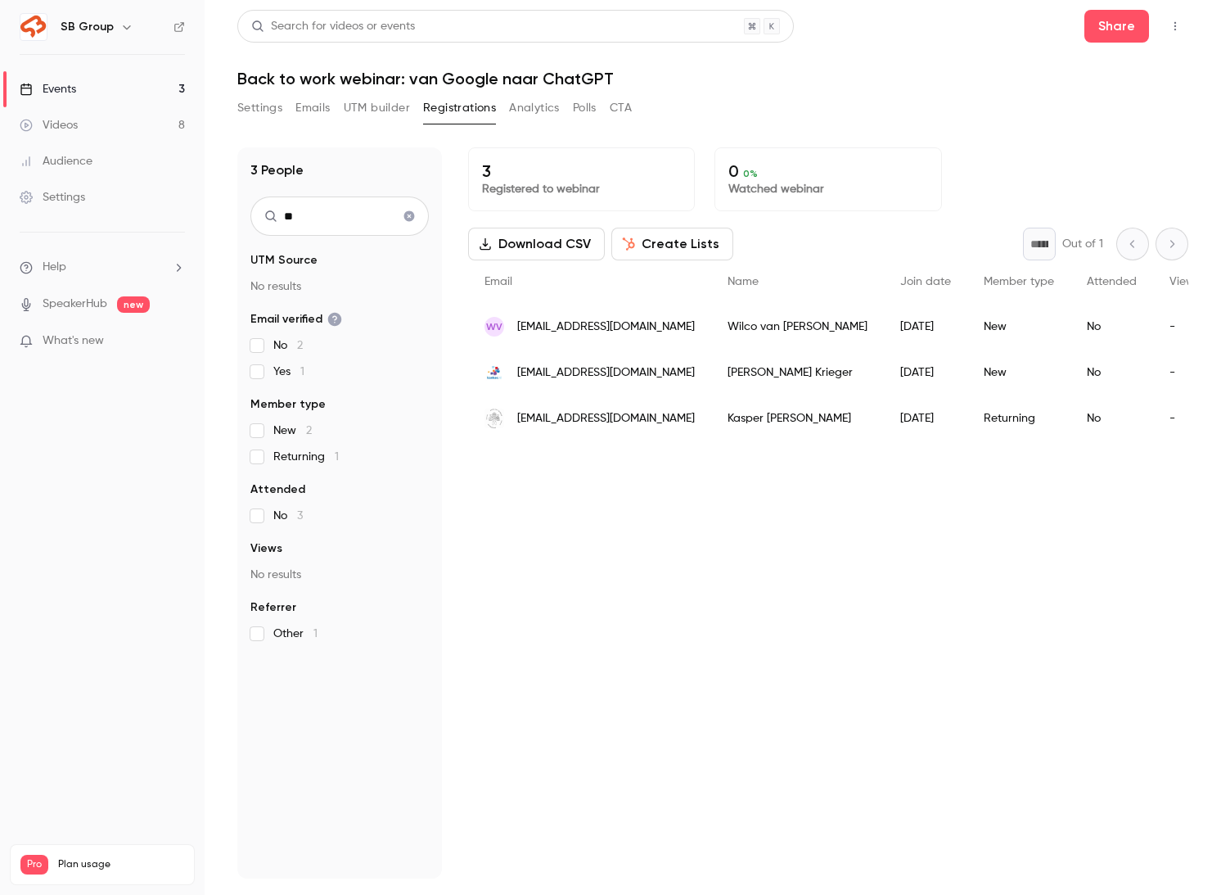
type input "*"
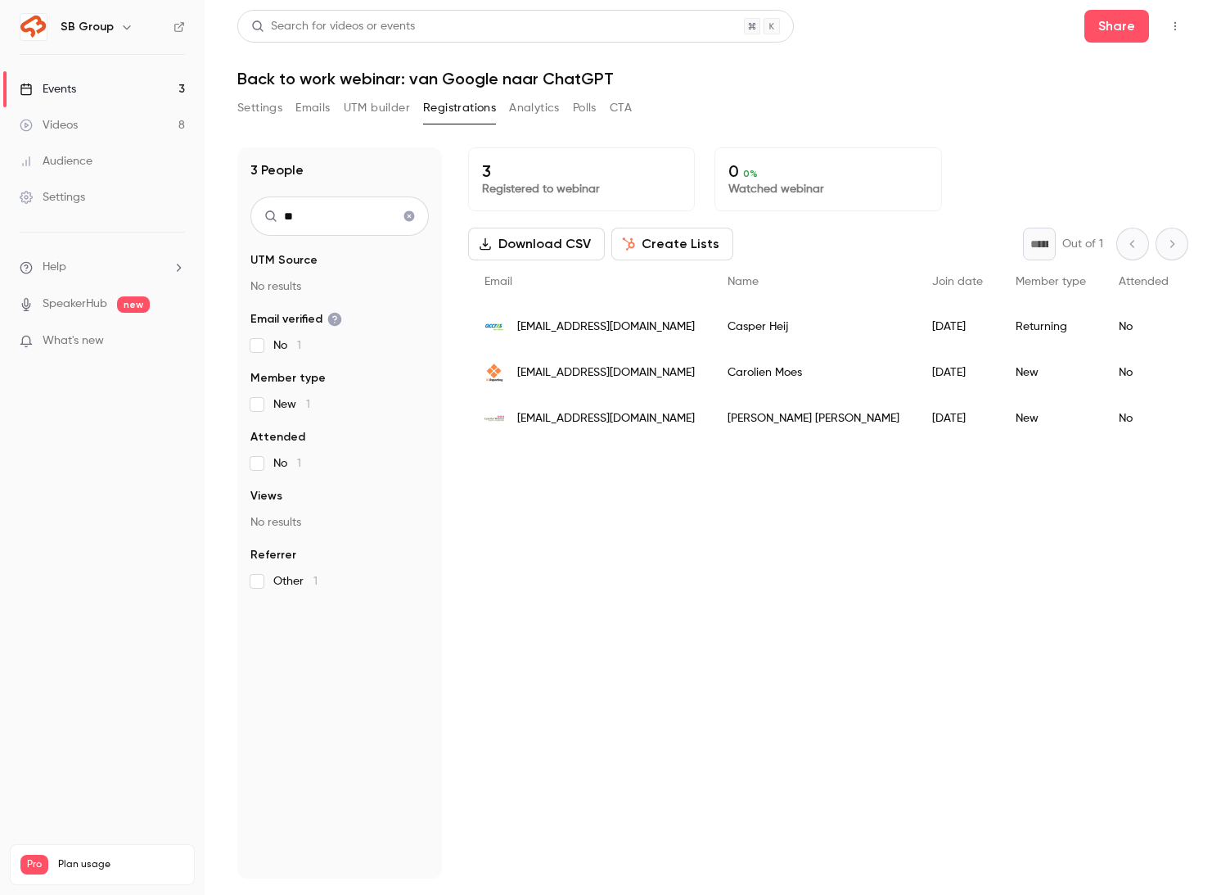
type input "*"
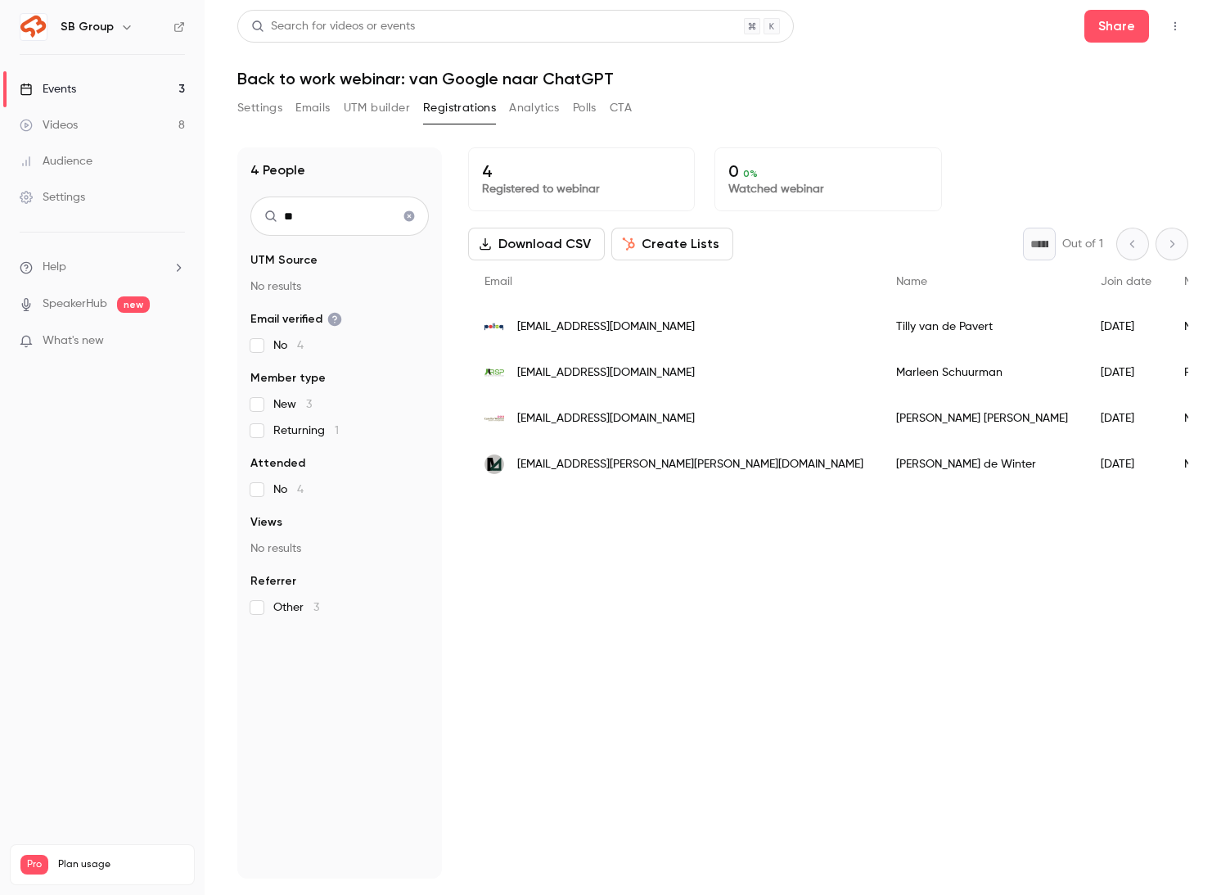
type input "*"
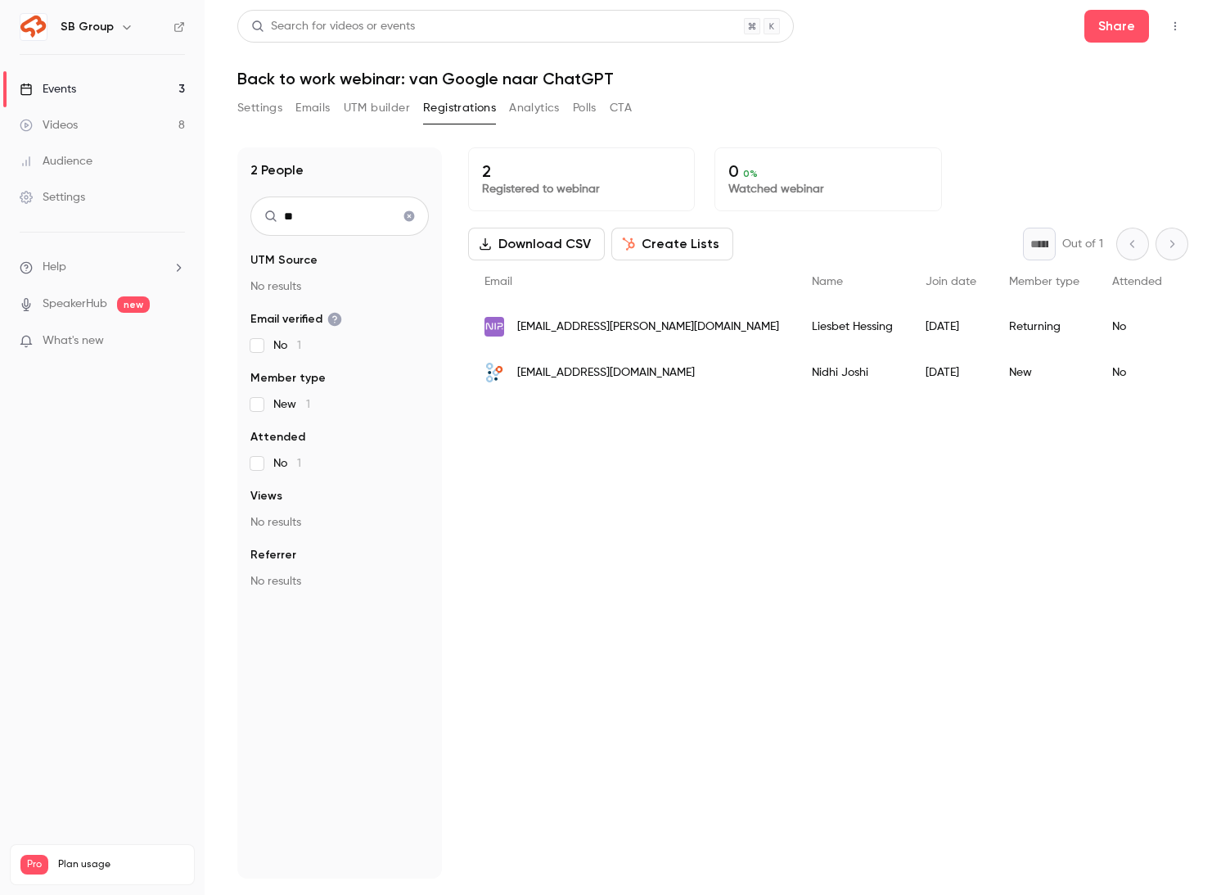
type input "*"
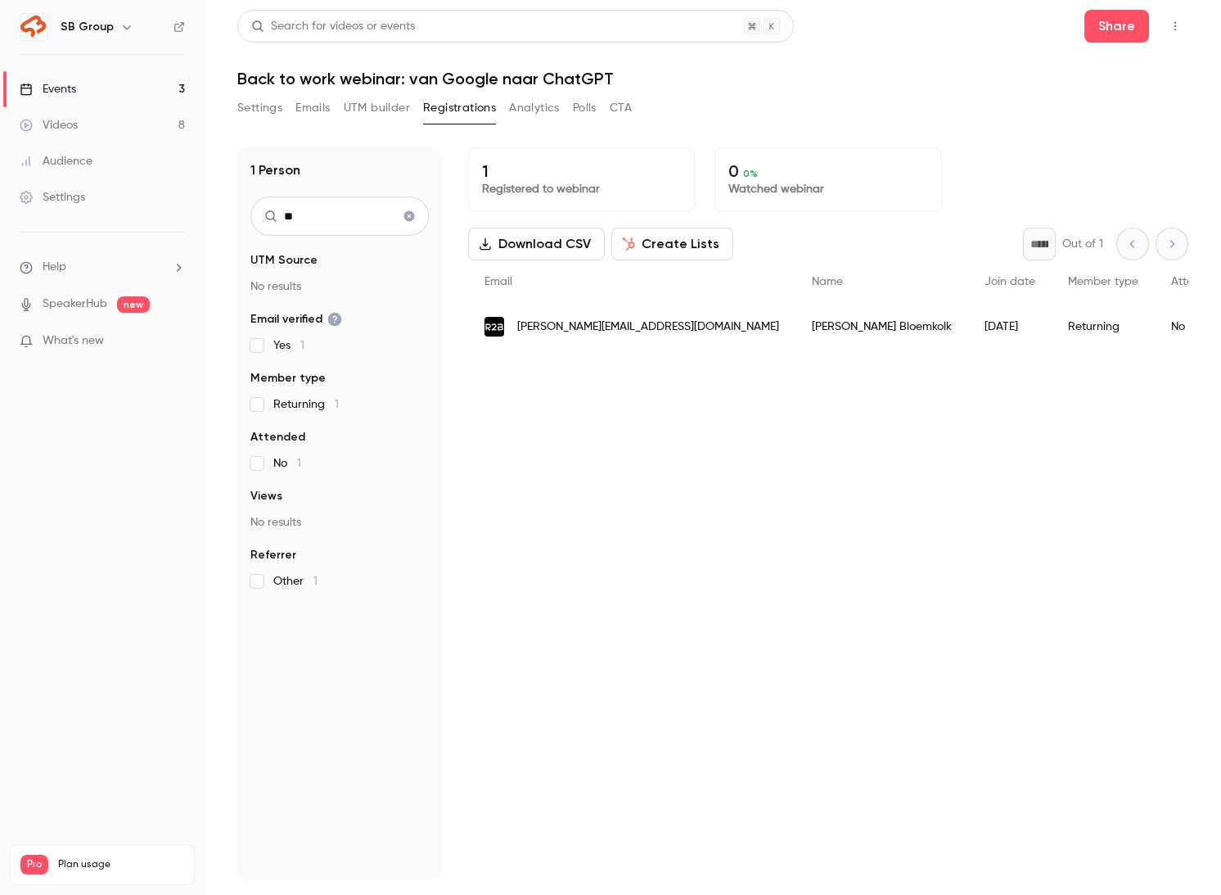
type input "*"
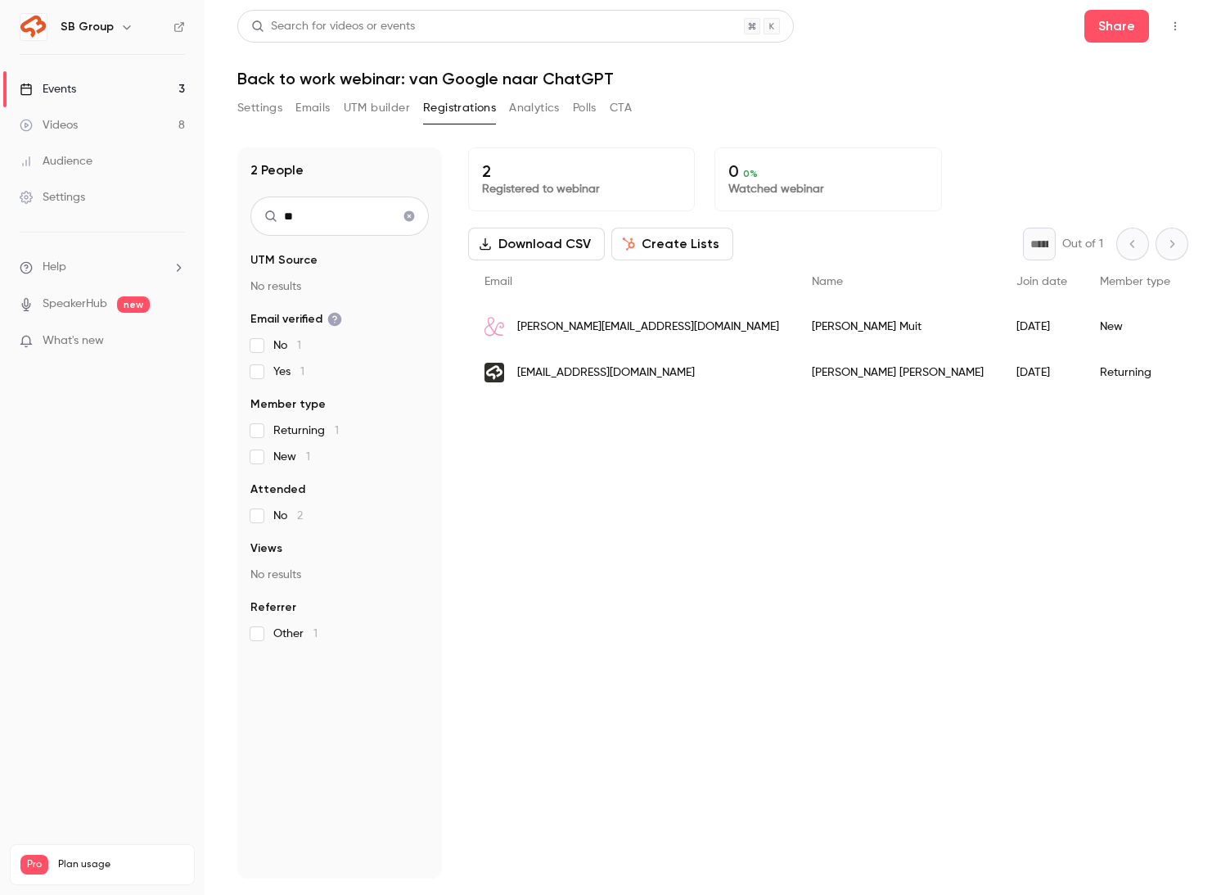
type input "*"
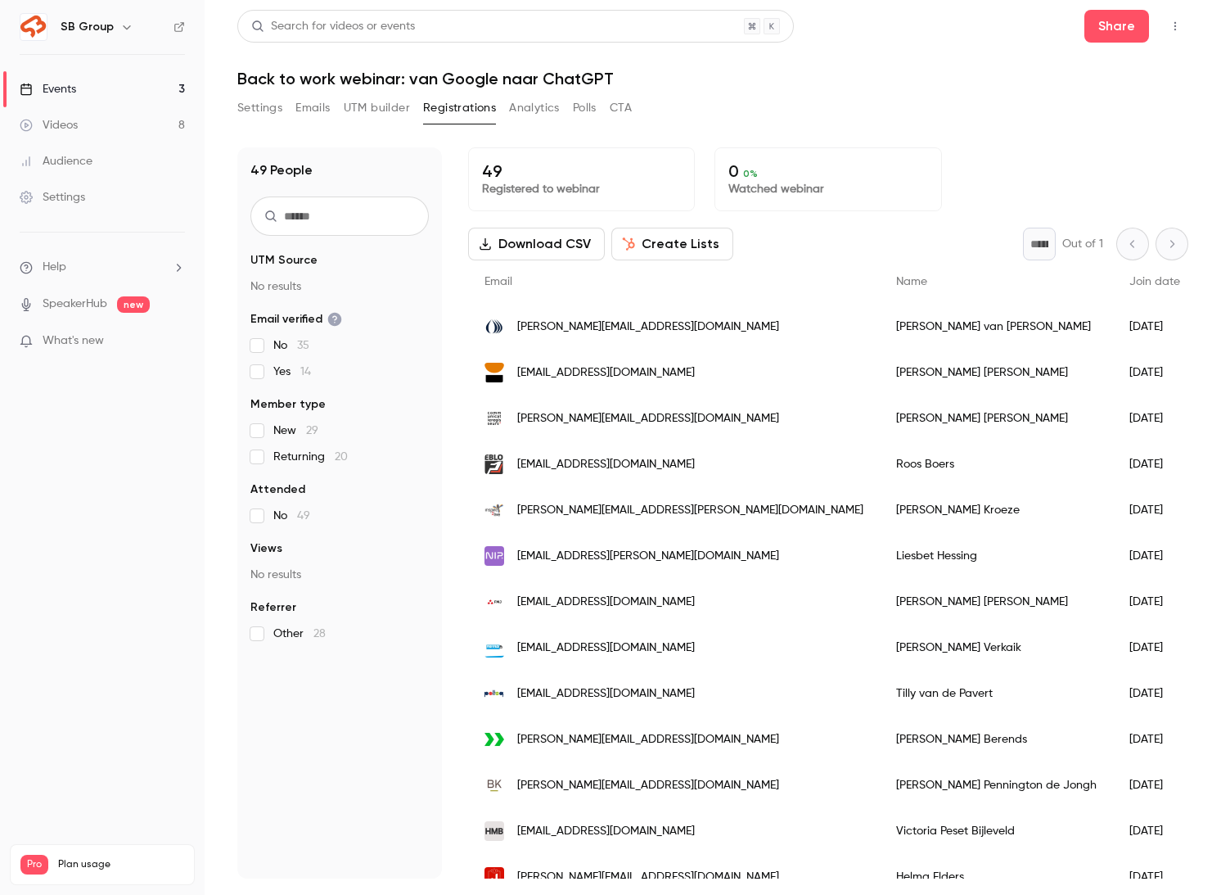
click at [139, 653] on nav "SB Group Events 3 Videos 8 Audience Settings Help SpeakerHub new What's new Pro…" at bounding box center [102, 447] width 205 height 895
click at [154, 95] on link "Events 3" at bounding box center [102, 89] width 205 height 36
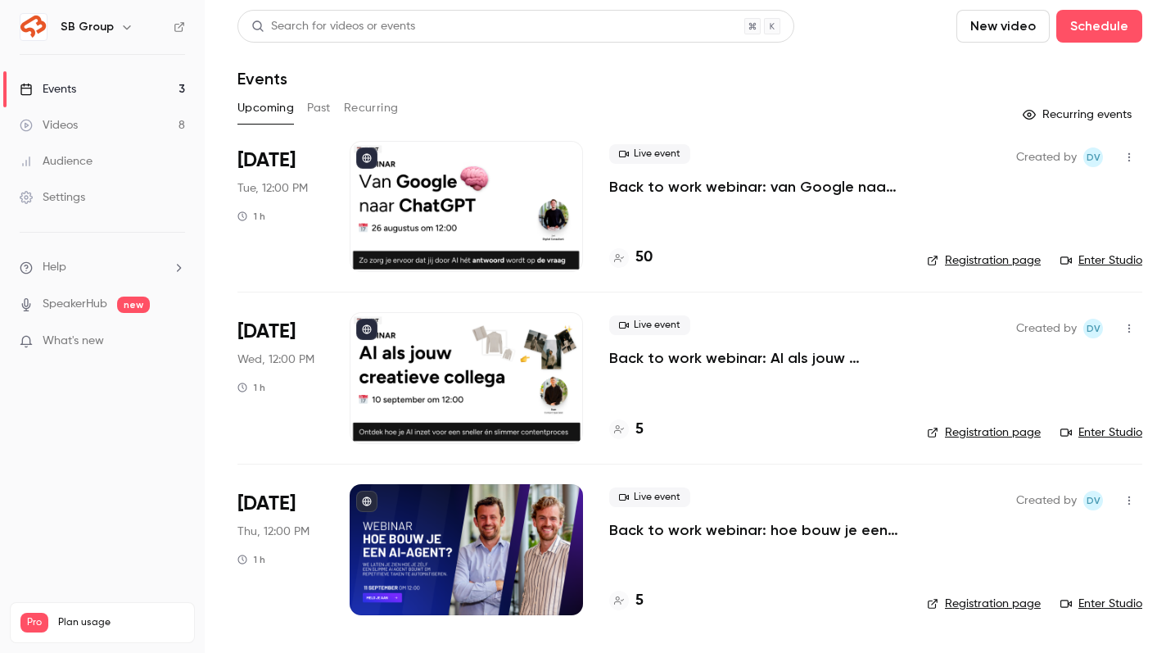
click at [716, 178] on p "Back to work webinar: van Google naar ChatGPT" at bounding box center [754, 187] width 291 height 20
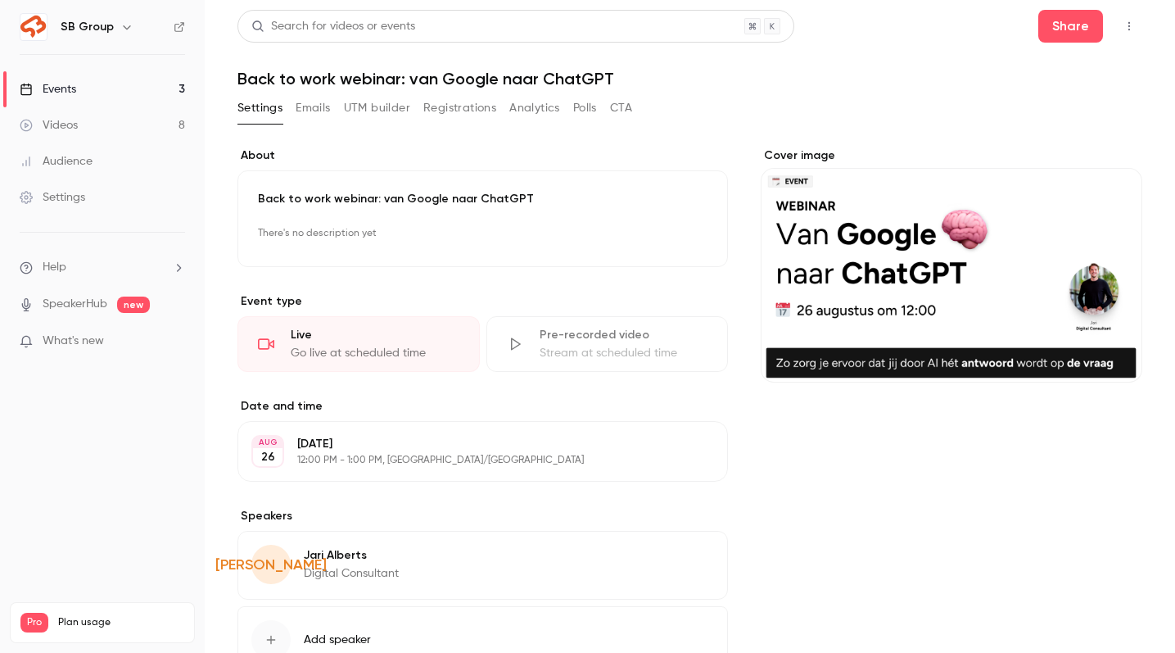
click at [464, 107] on button "Registrations" at bounding box center [459, 108] width 73 height 26
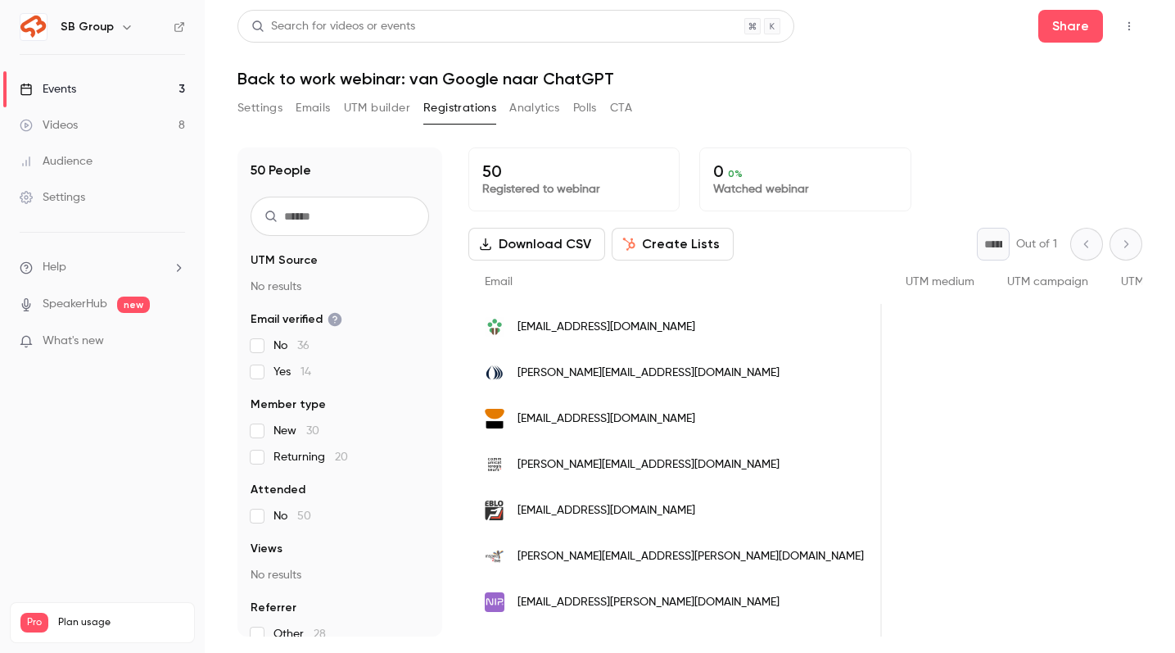
scroll to position [0, 867]
click at [127, 114] on link "Videos 8" at bounding box center [102, 125] width 205 height 36
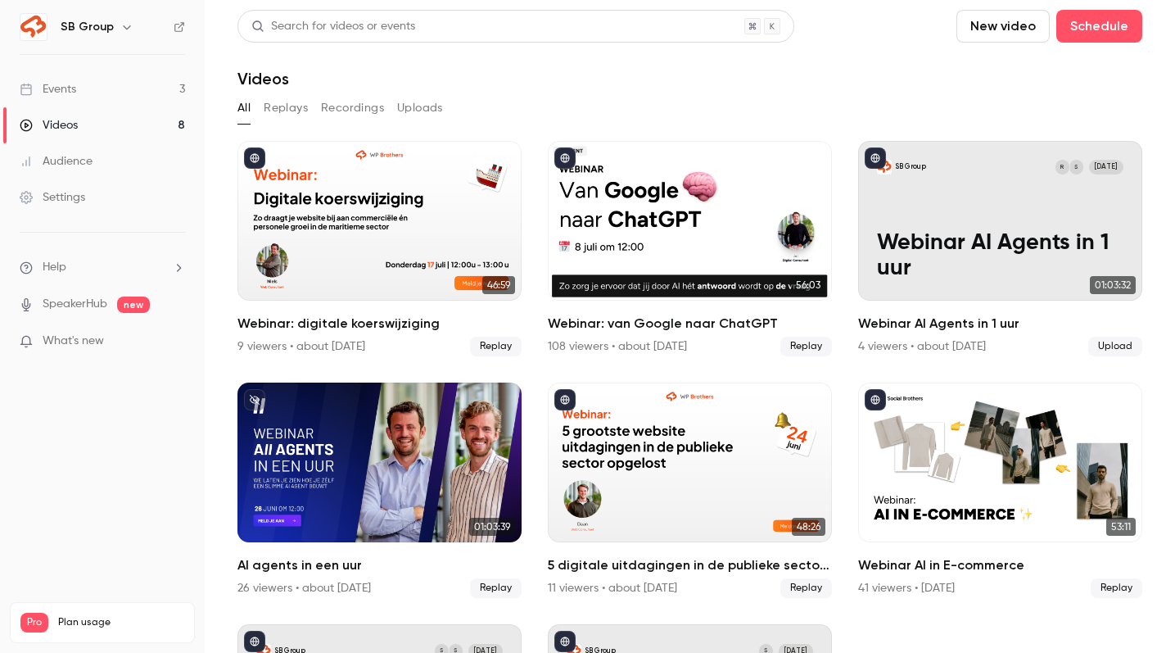
click at [124, 90] on link "Events 3" at bounding box center [102, 89] width 205 height 36
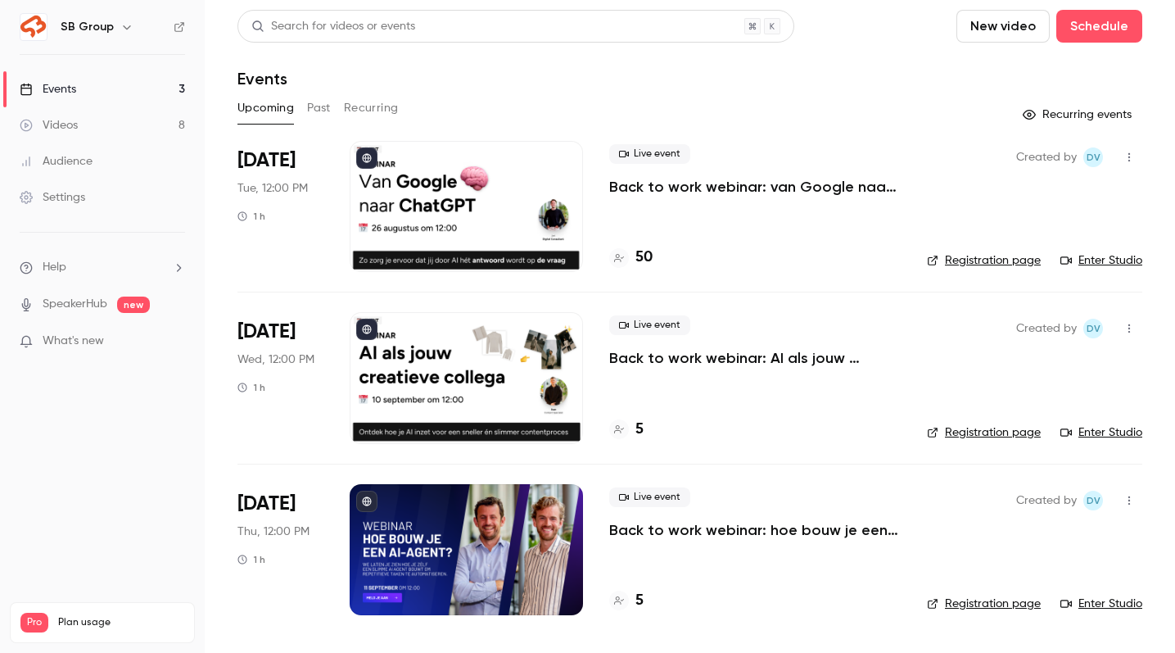
click at [765, 184] on p "Back to work webinar: van Google naar ChatGPT" at bounding box center [754, 187] width 291 height 20
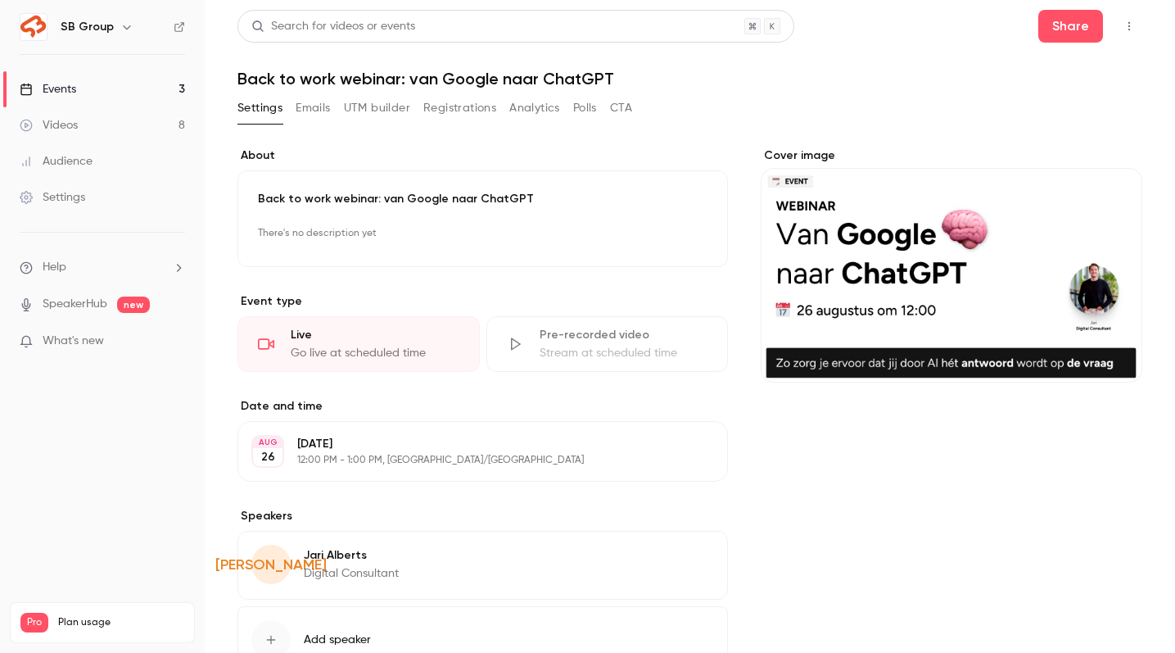
click at [440, 98] on button "Registrations" at bounding box center [459, 108] width 73 height 26
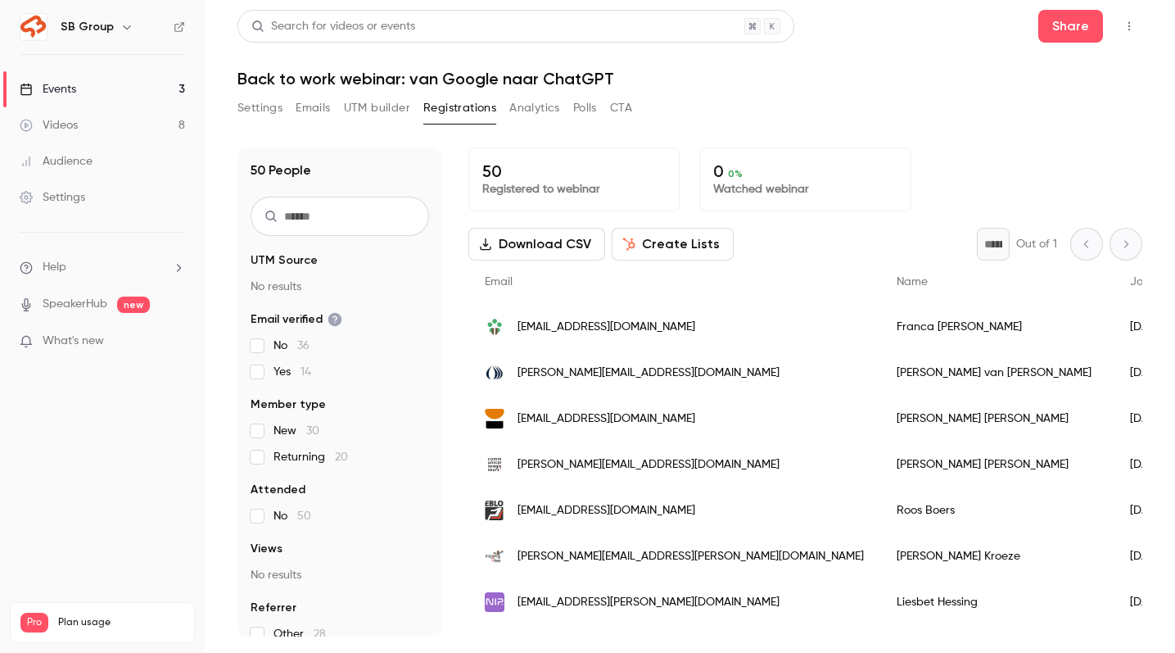
scroll to position [1, 0]
click at [138, 102] on link "Events 3" at bounding box center [102, 89] width 205 height 36
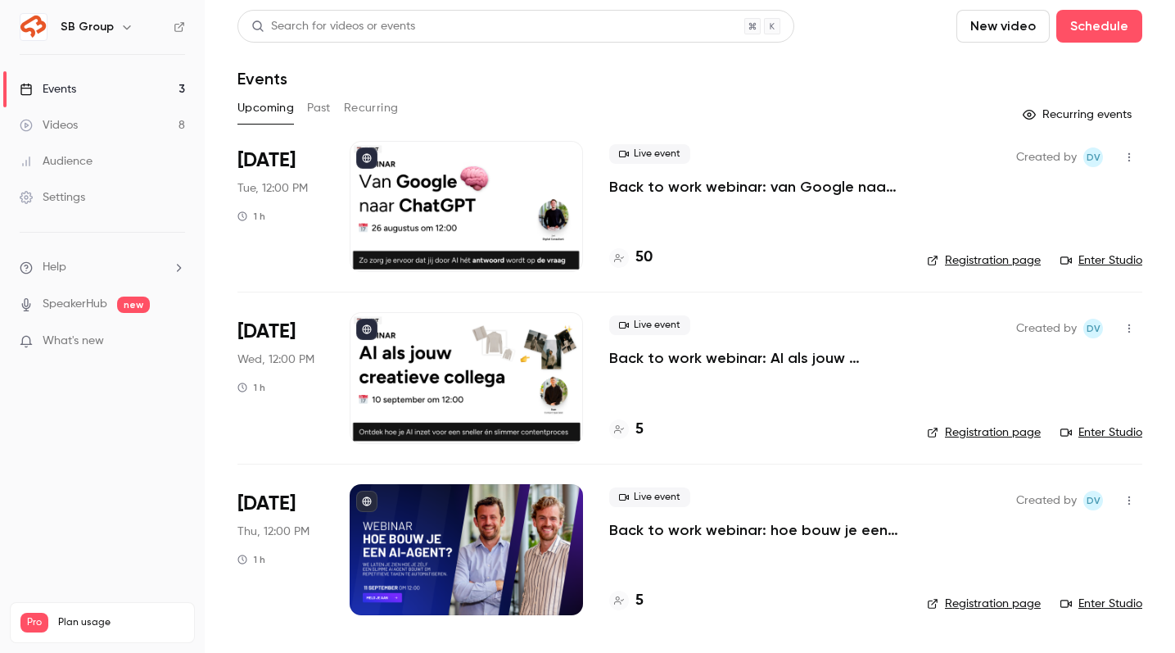
click at [673, 526] on p "Back to work webinar: hoe bouw je een eigen AI agent?" at bounding box center [754, 530] width 291 height 20
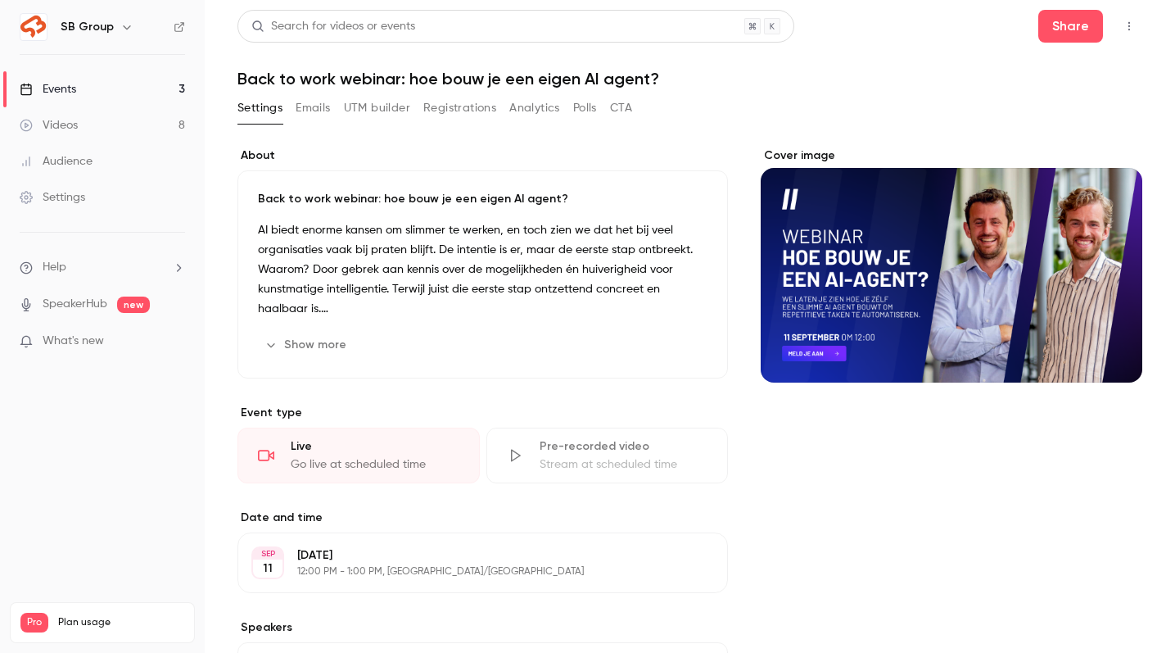
click at [129, 124] on link "Videos 8" at bounding box center [102, 125] width 205 height 36
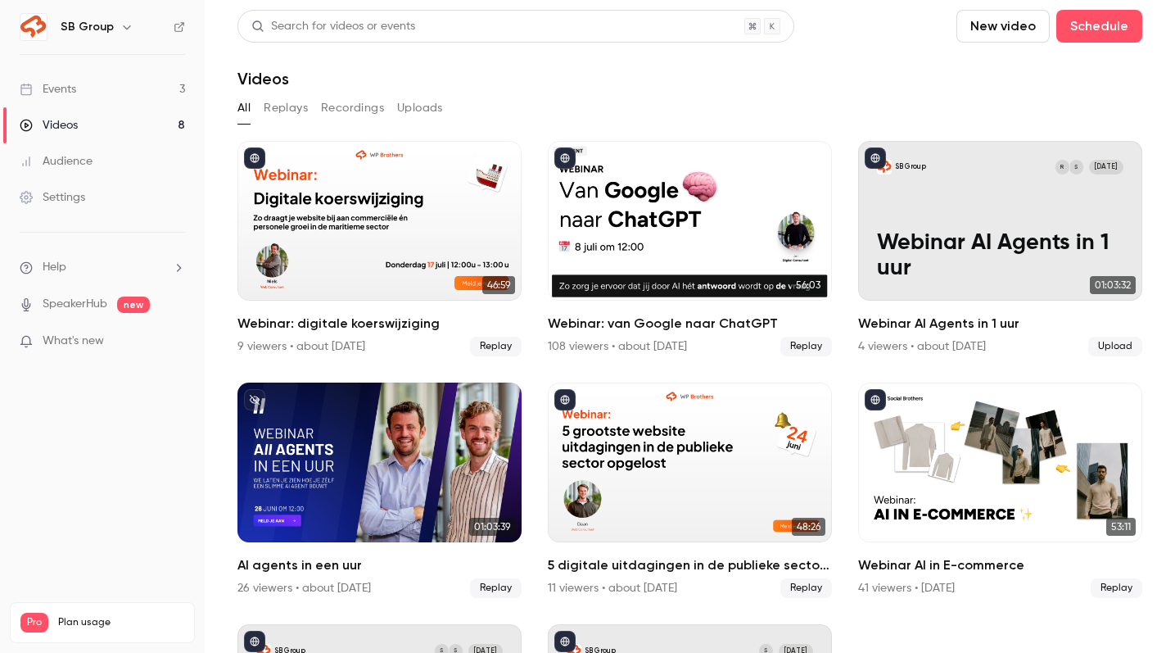
click at [128, 94] on link "Events 3" at bounding box center [102, 89] width 205 height 36
